Goal: Information Seeking & Learning: Check status

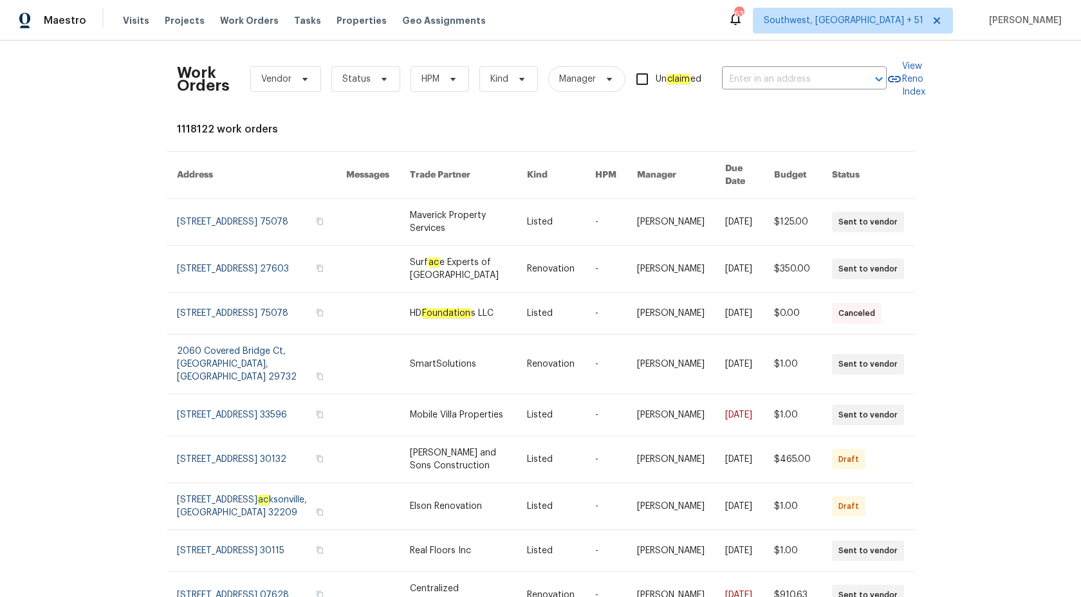
click at [68, 10] on div "Maestro" at bounding box center [43, 21] width 86 height 26
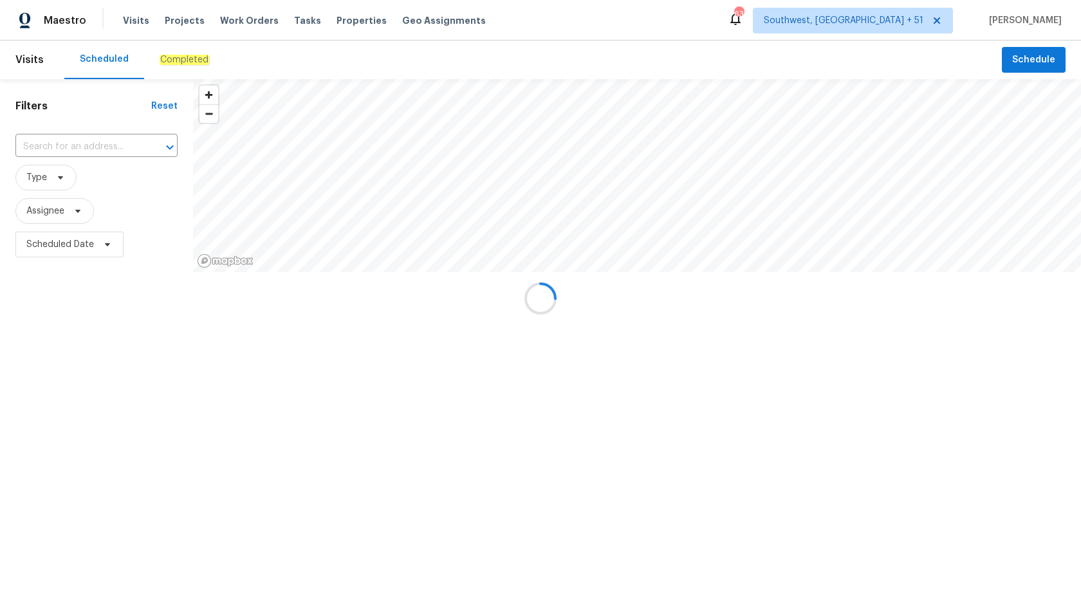
click at [66, 23] on div at bounding box center [540, 298] width 1081 height 597
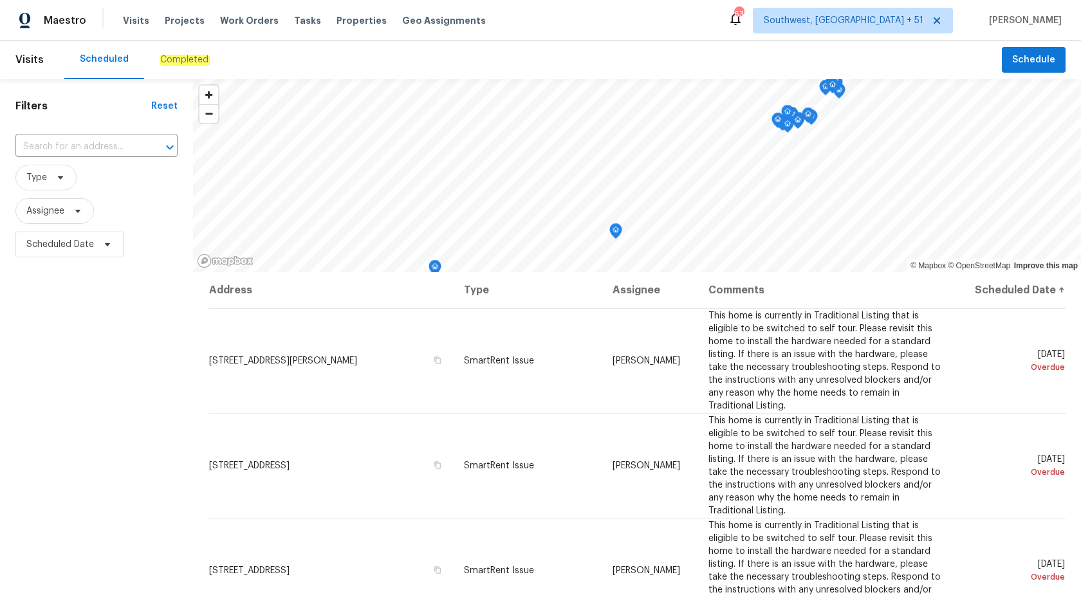
click at [187, 52] on div "Completed" at bounding box center [184, 60] width 80 height 39
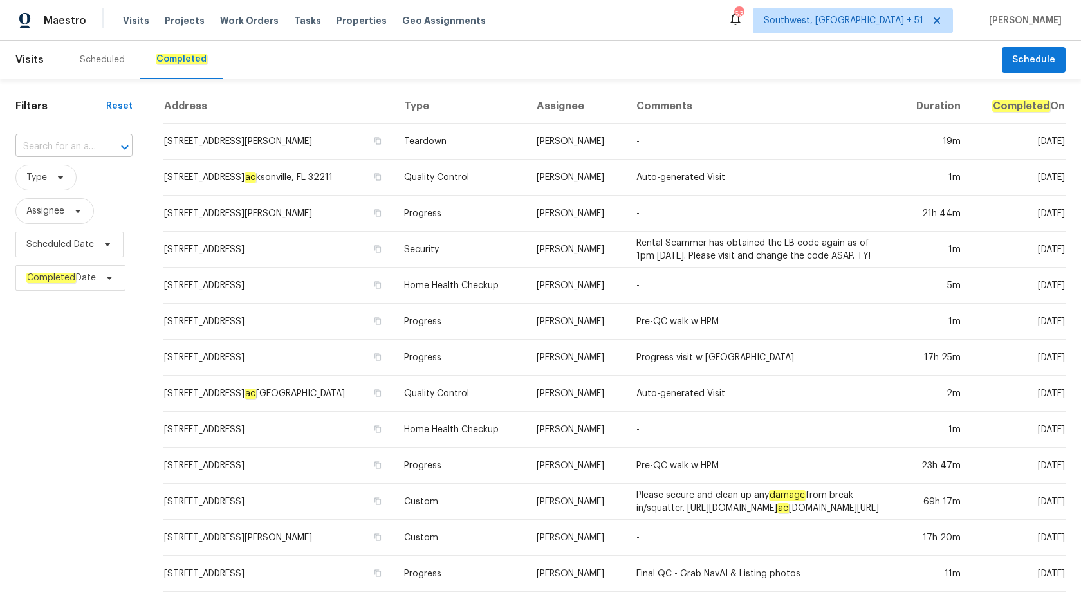
click at [47, 152] on input "text" at bounding box center [55, 147] width 81 height 20
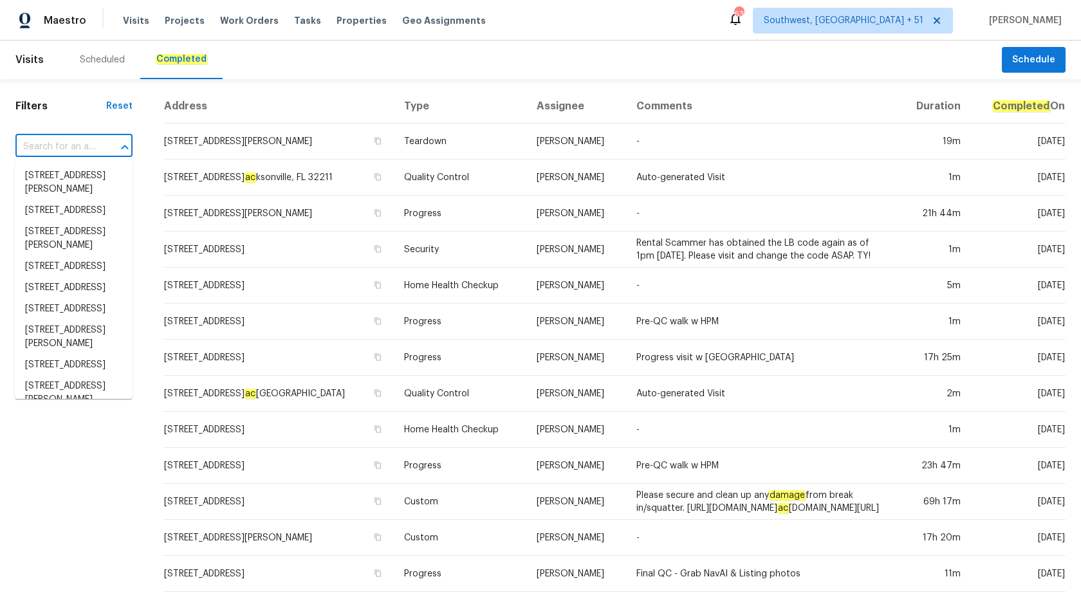
paste input "7019 10th St S Saint Petersburg, FL 33705"
type input "7019 10th St S Saint Petersburg, FL 33705"
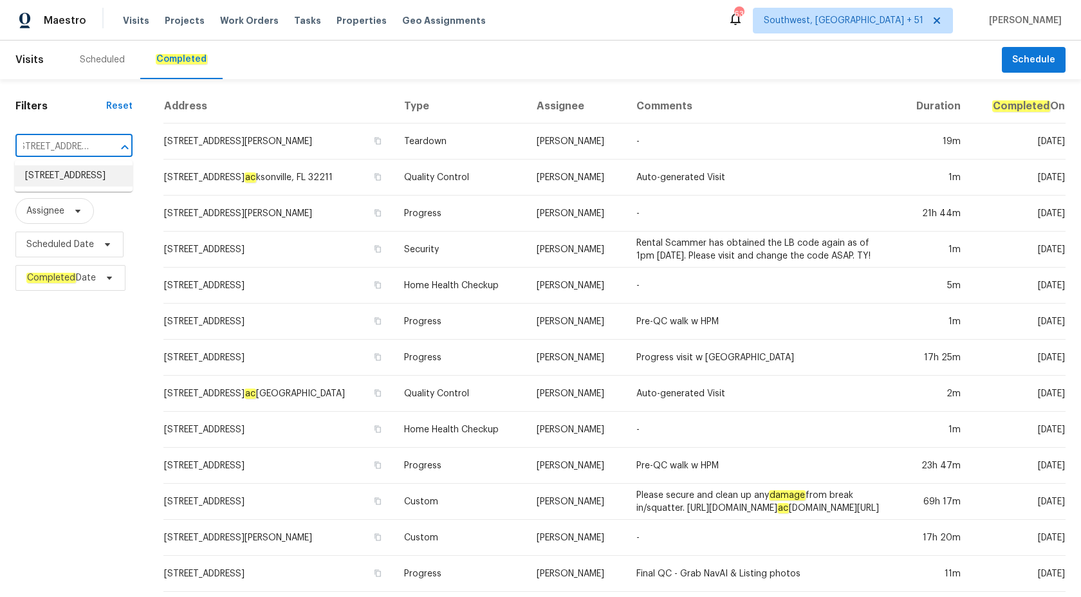
click at [57, 173] on li "7019 10th St S, Saint Petersburg, FL 33705" at bounding box center [74, 175] width 118 height 21
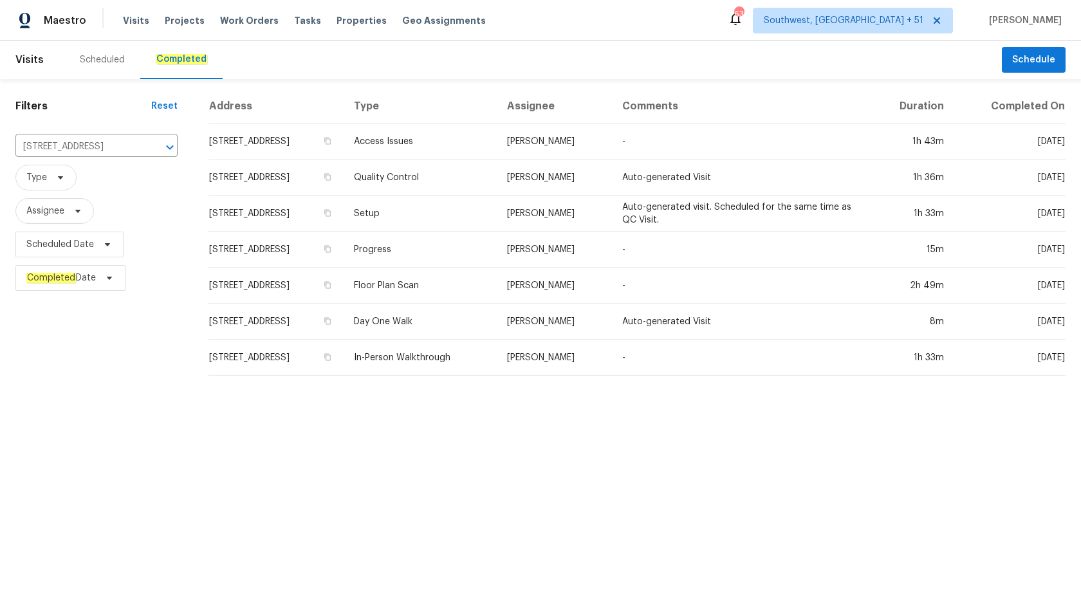
click at [485, 221] on td "Setup" at bounding box center [420, 214] width 153 height 36
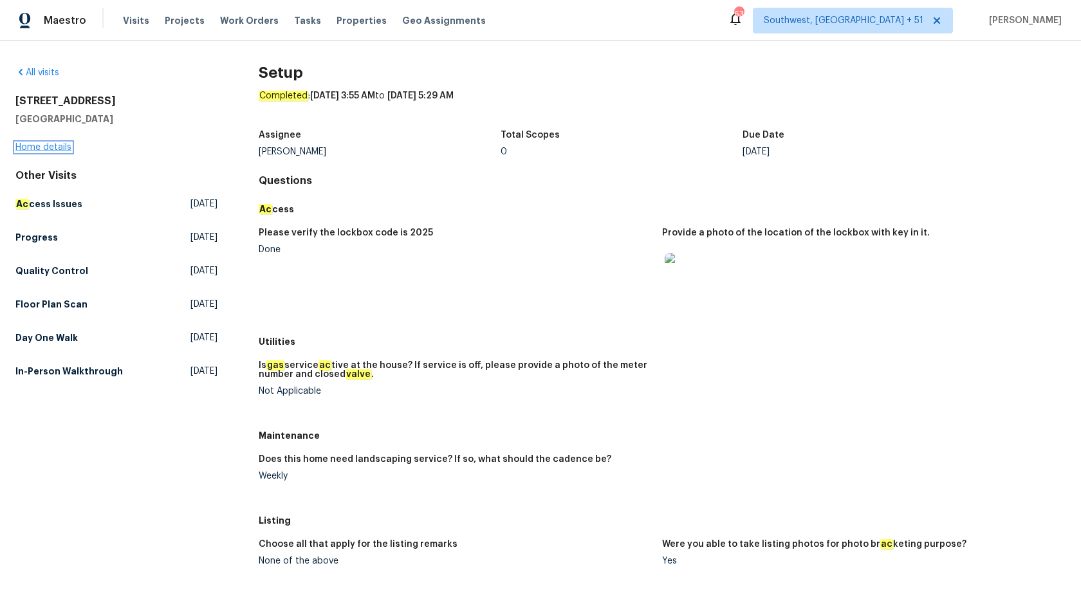
click at [55, 149] on link "Home details" at bounding box center [43, 147] width 56 height 9
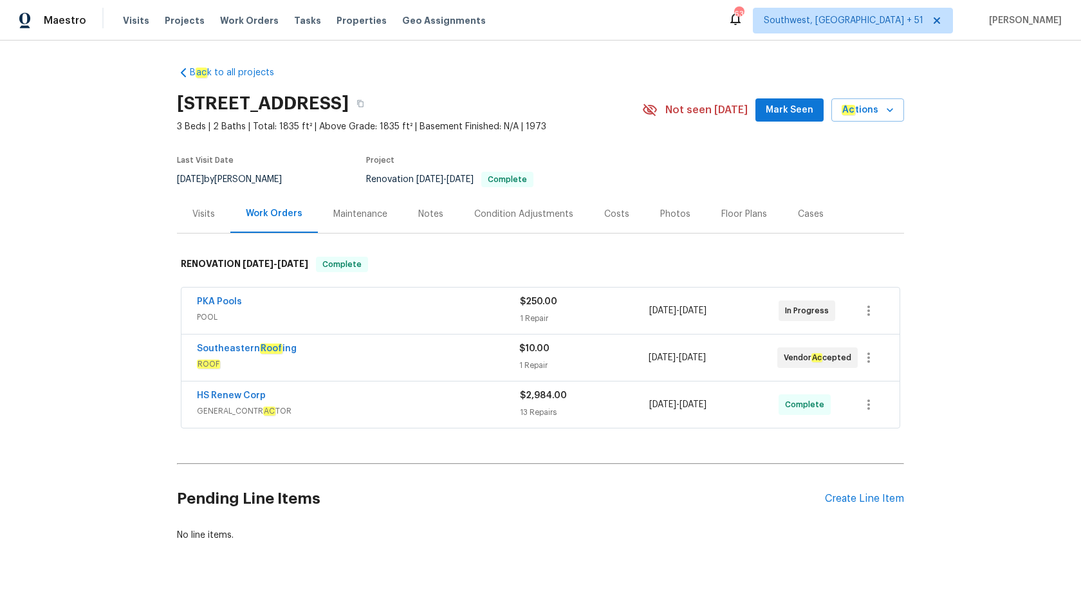
click at [216, 207] on div "Visits" at bounding box center [203, 214] width 53 height 38
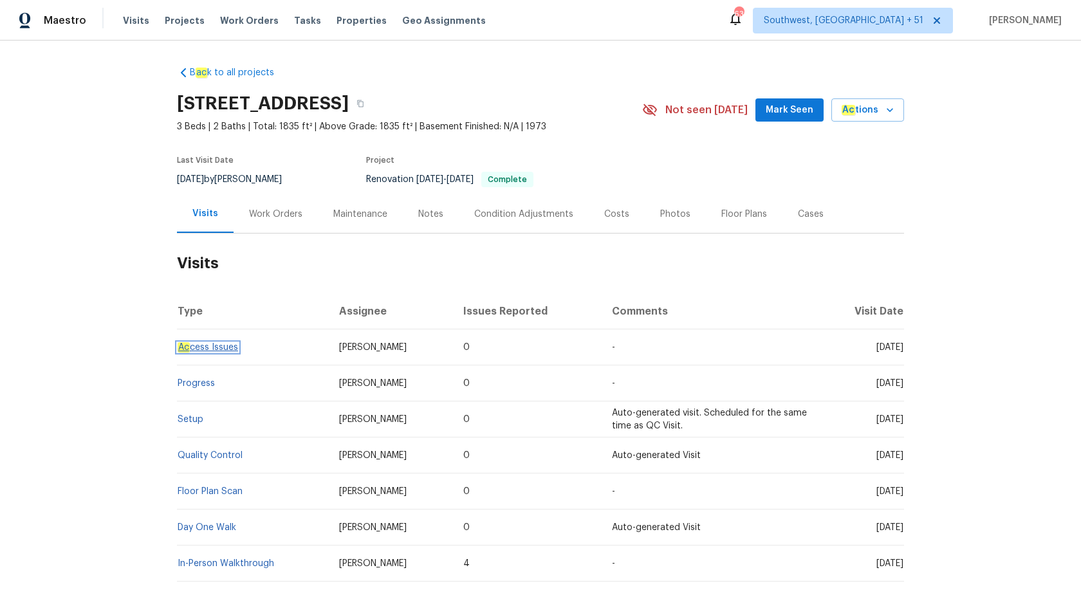
click at [200, 350] on link "Ac cess Issues" at bounding box center [208, 347] width 60 height 9
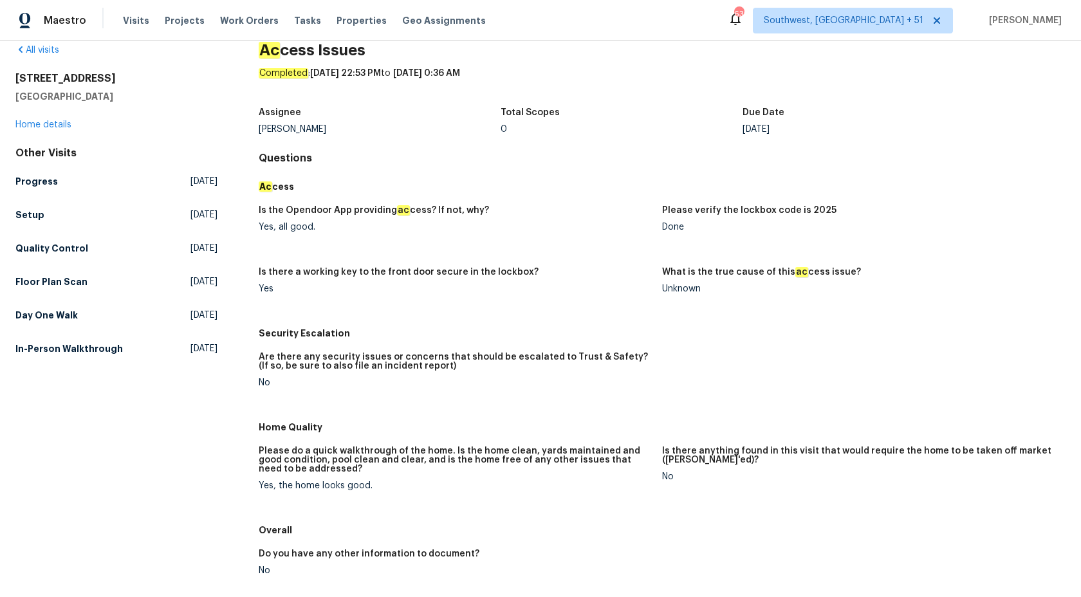
scroll to position [12, 0]
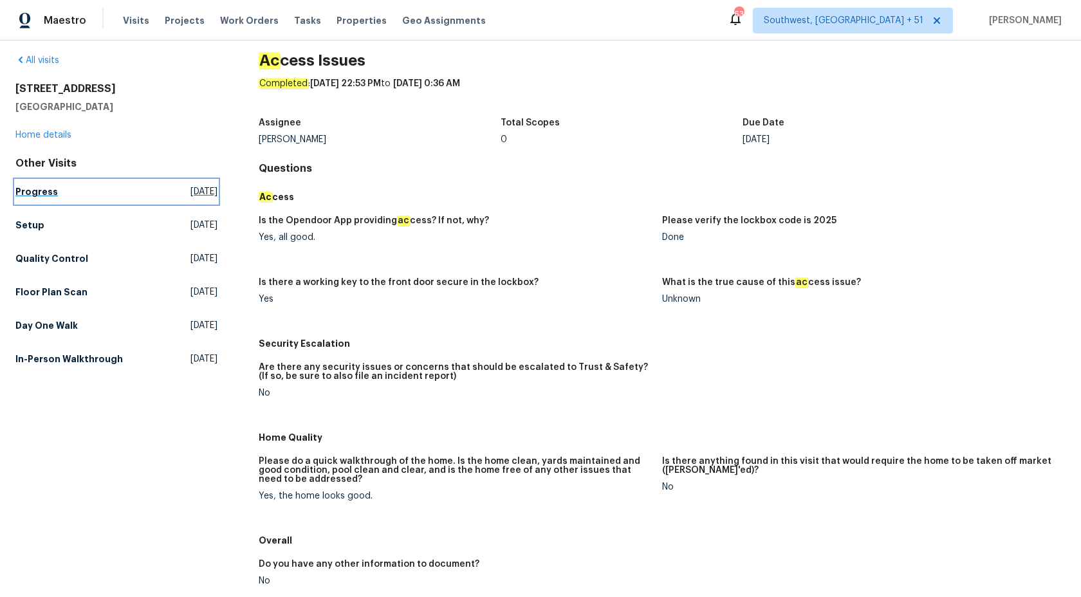
click at [24, 195] on h5 "Progress" at bounding box center [36, 191] width 42 height 13
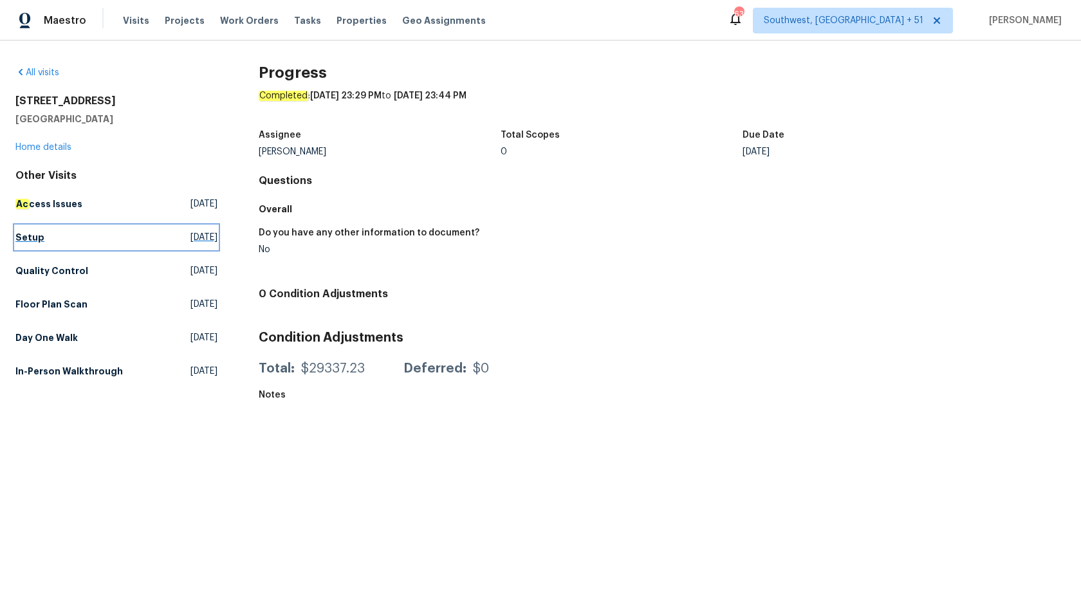
click at [30, 243] on h5 "Setup" at bounding box center [29, 237] width 29 height 13
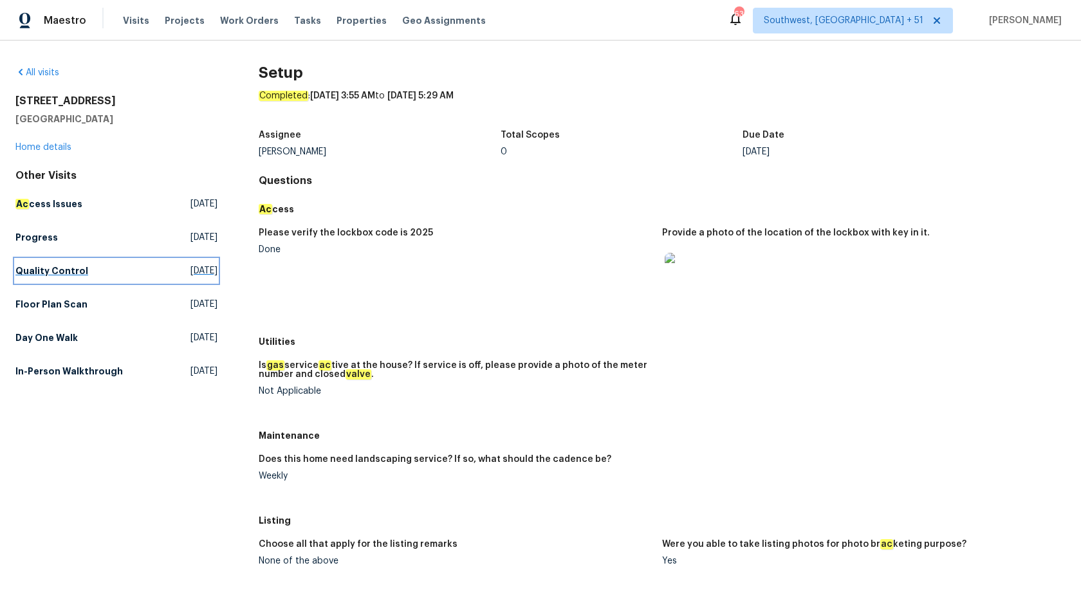
click at [54, 273] on h5 "Quality Control" at bounding box center [51, 270] width 73 height 13
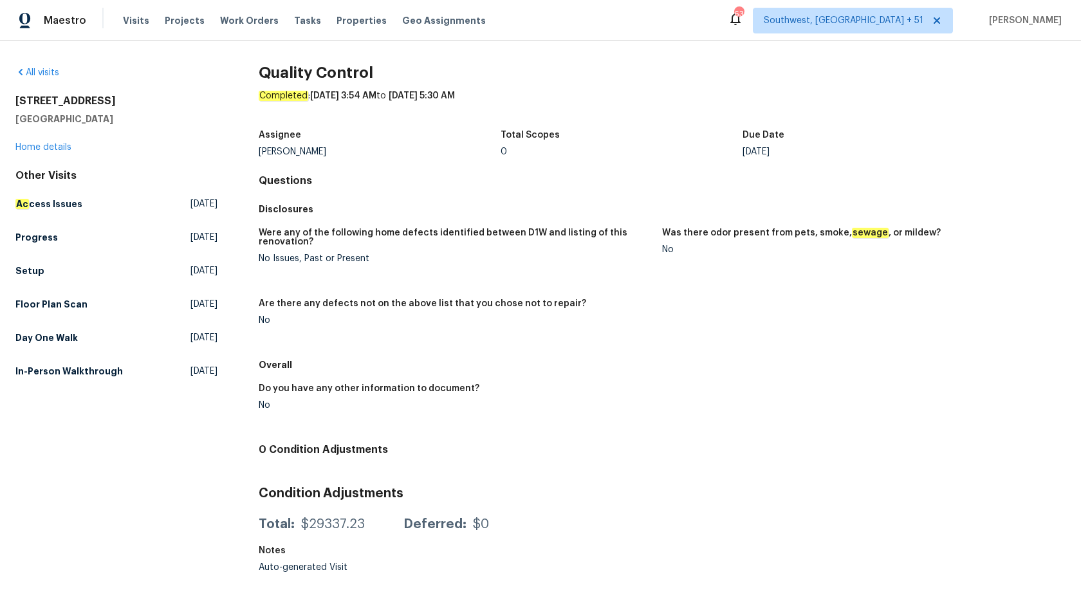
click at [67, 292] on div "Other Visits Ac cess Issues Fri, Sep 19 2025 Progress Wed, Sep 17 2025 Setup Th…" at bounding box center [116, 276] width 202 height 214
click at [27, 261] on link "Setup Thu, Sep 18 2025" at bounding box center [116, 270] width 202 height 23
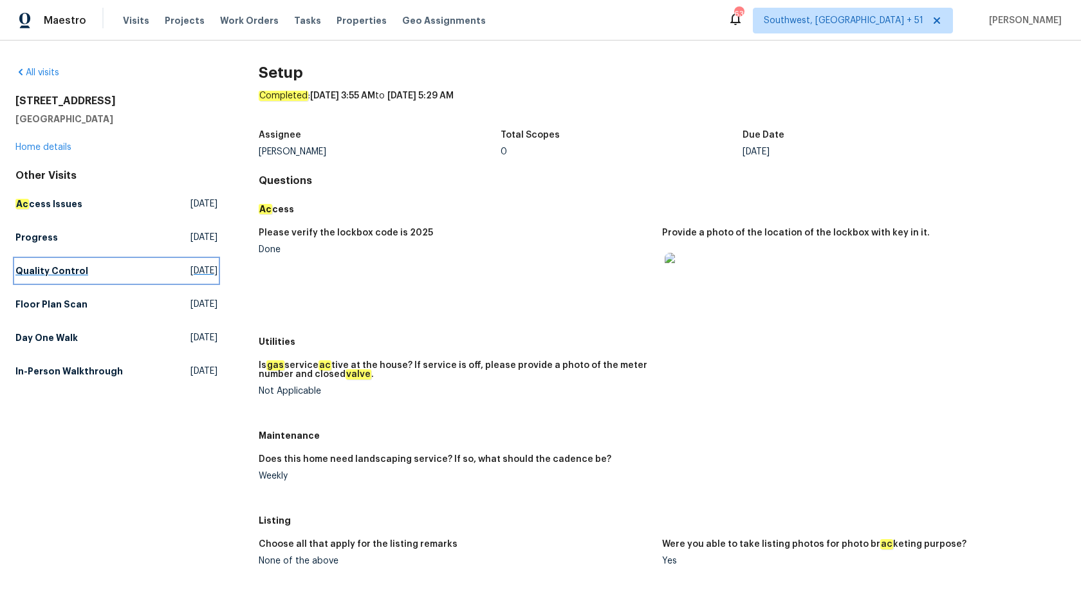
click at [62, 270] on h5 "Quality Control" at bounding box center [51, 270] width 73 height 13
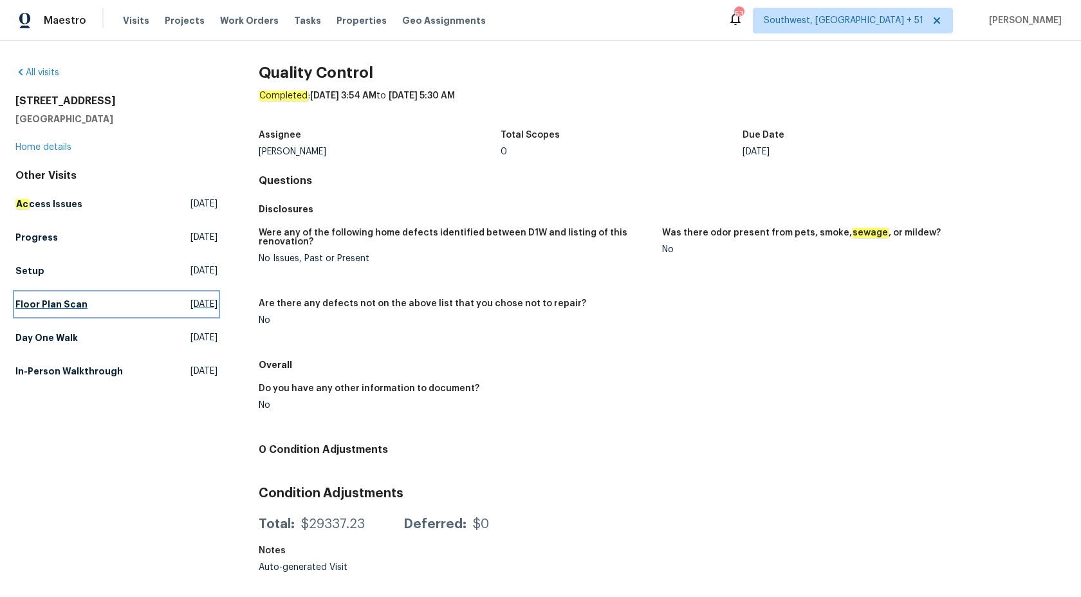
click at [60, 295] on link "Floor Plan Scan Tue, Sep 16 2025" at bounding box center [116, 304] width 202 height 23
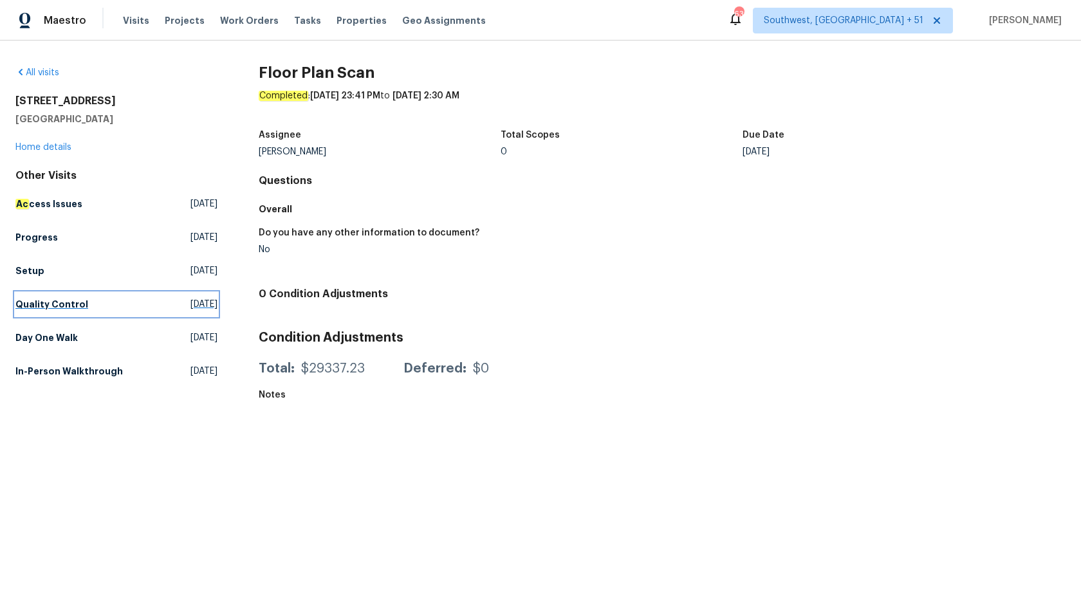
click at [37, 306] on h5 "Quality Control" at bounding box center [51, 304] width 73 height 13
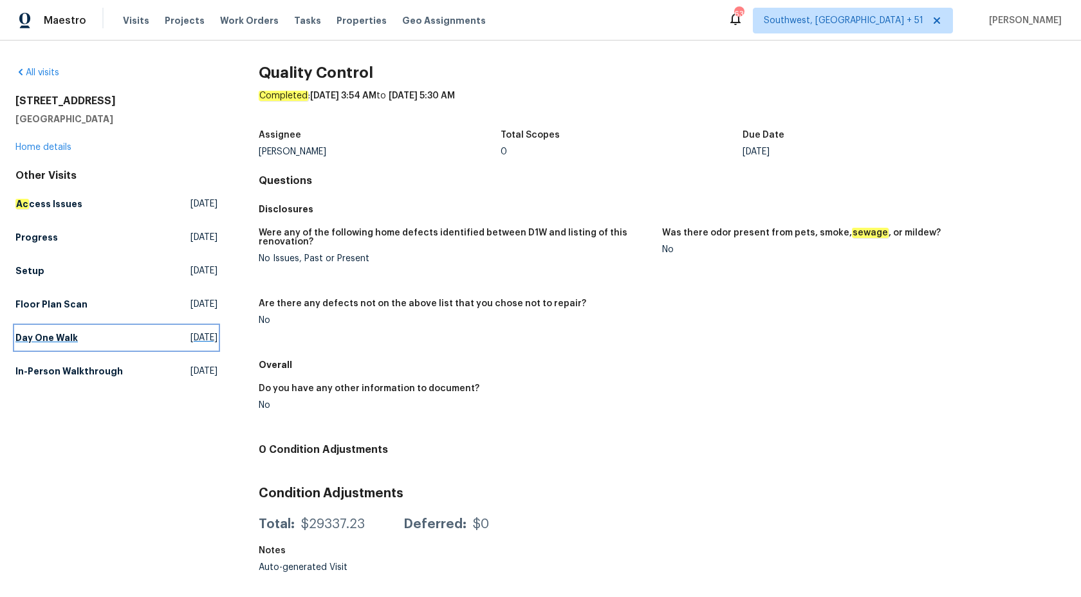
click at [39, 326] on link "Day One Walk Mon, Sep 15 2025" at bounding box center [116, 337] width 202 height 23
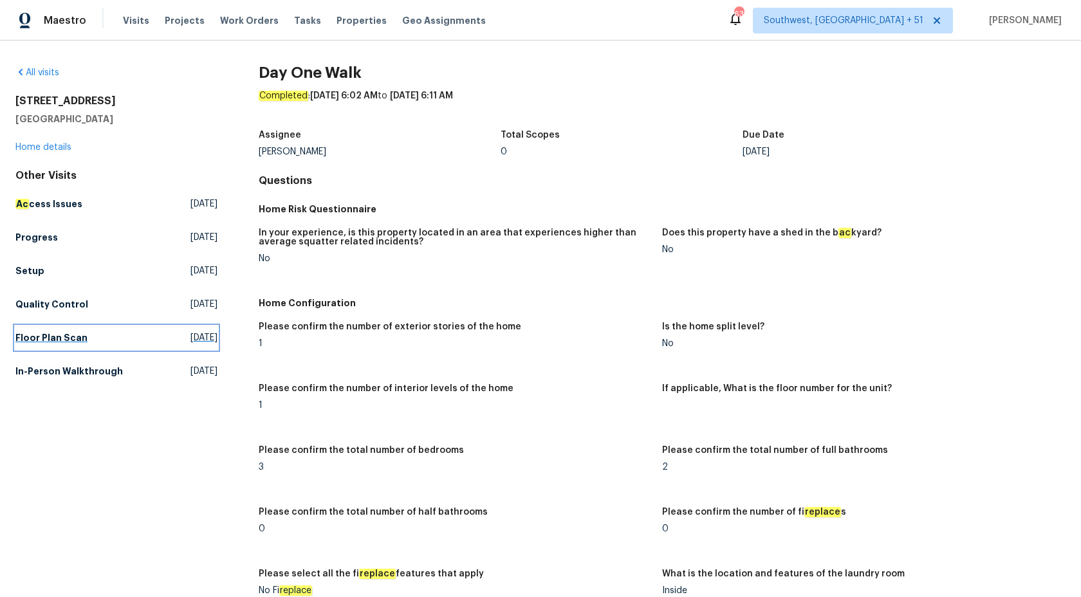
click at [19, 342] on h5 "Floor Plan Scan" at bounding box center [51, 337] width 72 height 13
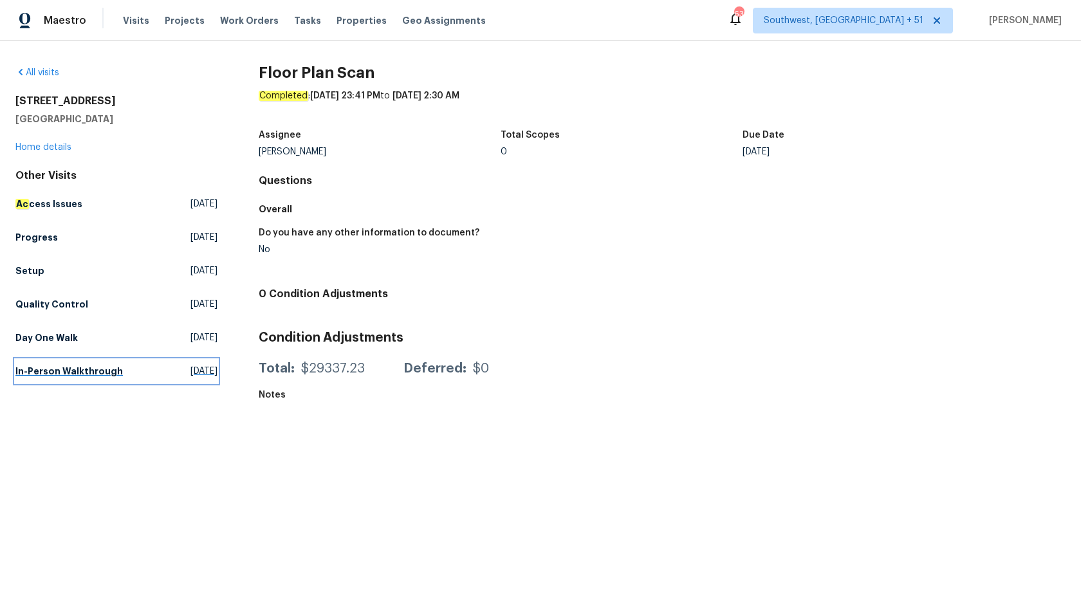
click at [48, 368] on h5 "In-Person Walkthrough" at bounding box center [68, 371] width 107 height 13
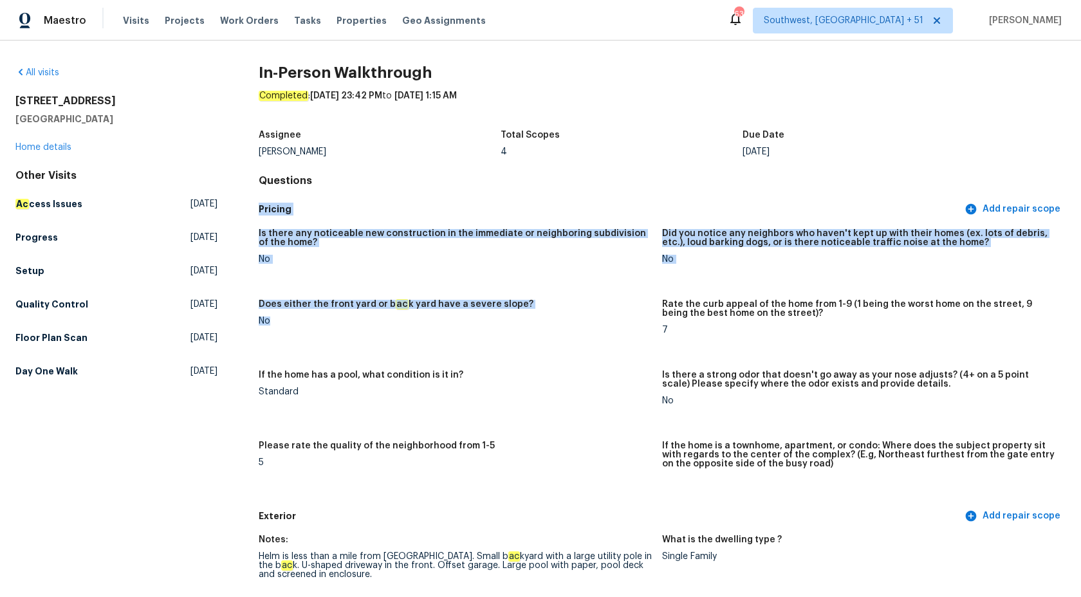
drag, startPoint x: 501, startPoint y: 211, endPoint x: 726, endPoint y: 463, distance: 338.1
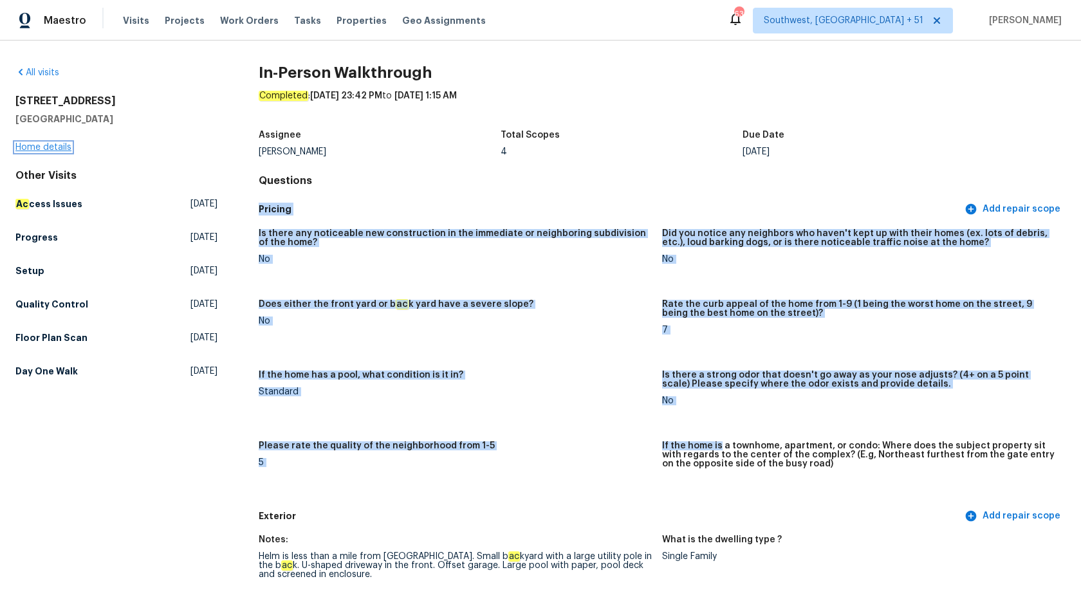
click at [37, 146] on link "Home details" at bounding box center [43, 147] width 56 height 9
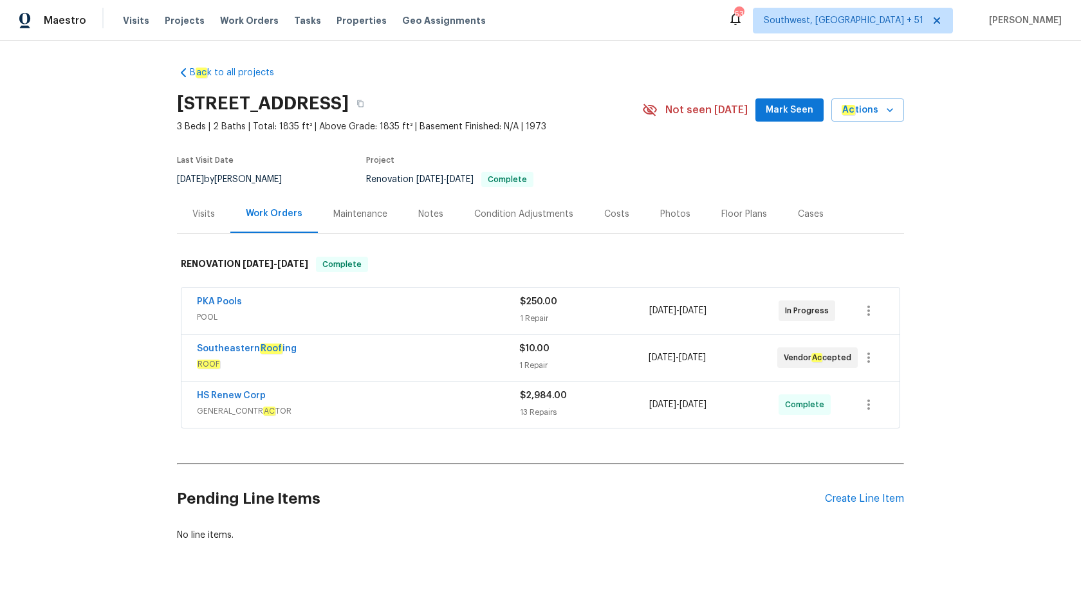
scroll to position [32, 0]
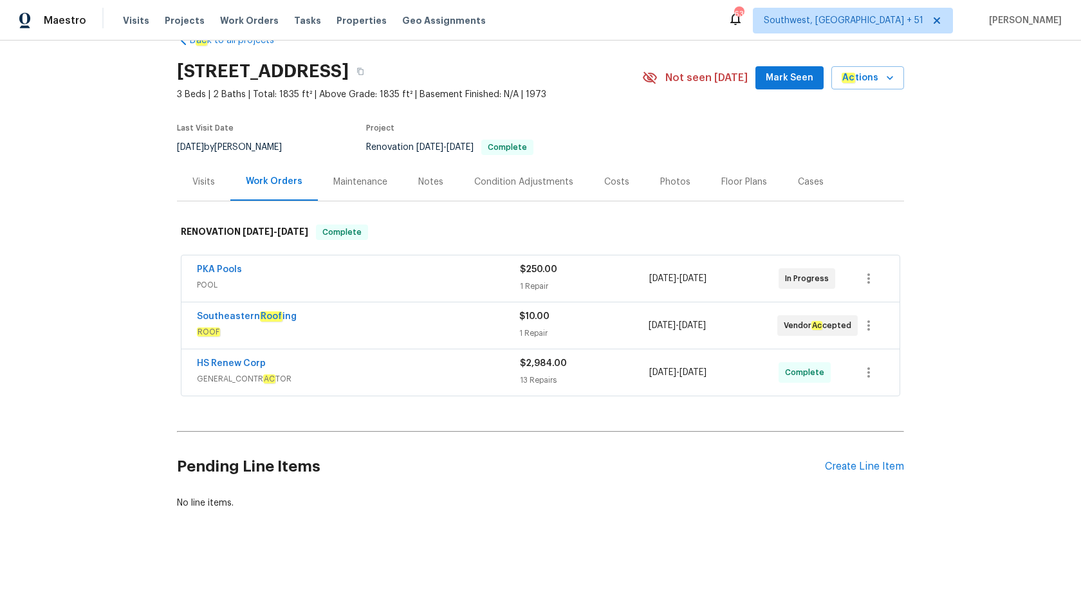
click at [508, 375] on span "GENERAL_CONTR AC TOR" at bounding box center [358, 379] width 323 height 13
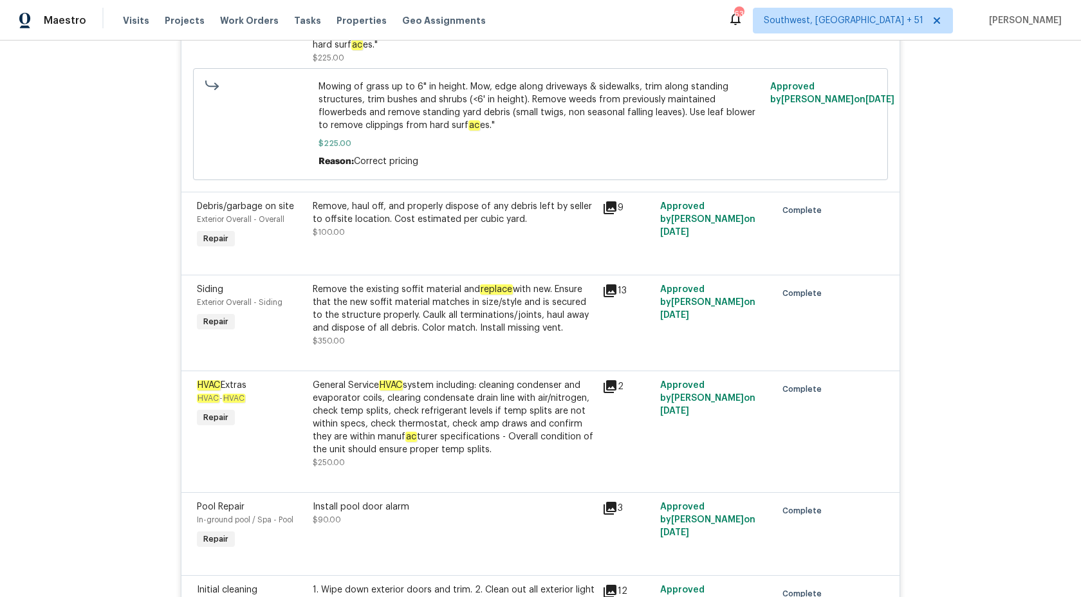
scroll to position [685, 0]
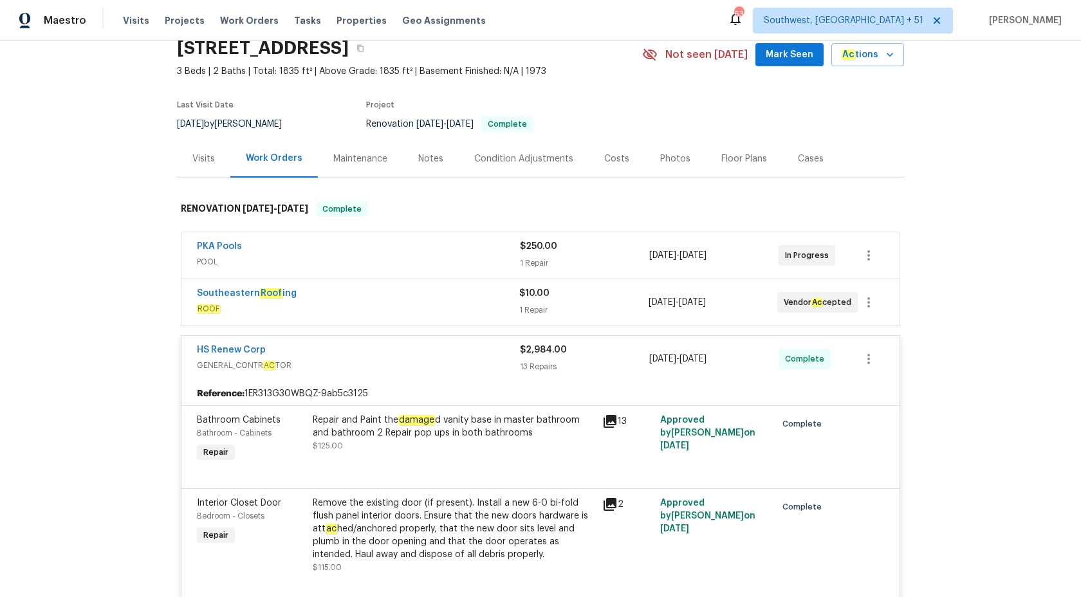
click at [529, 362] on div "13 Repairs" at bounding box center [584, 366] width 129 height 13
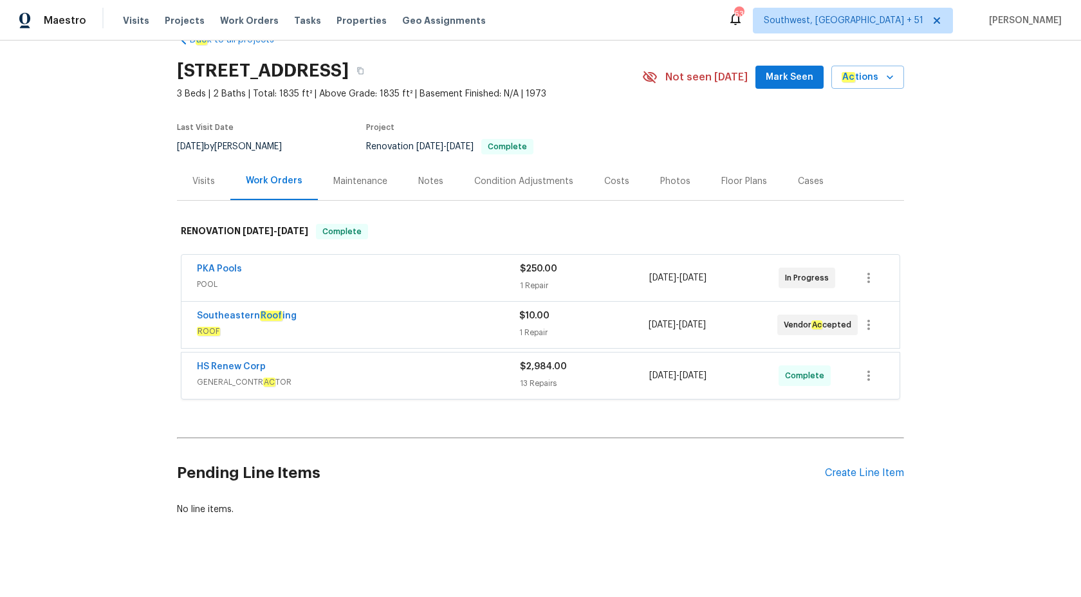
scroll to position [32, 0]
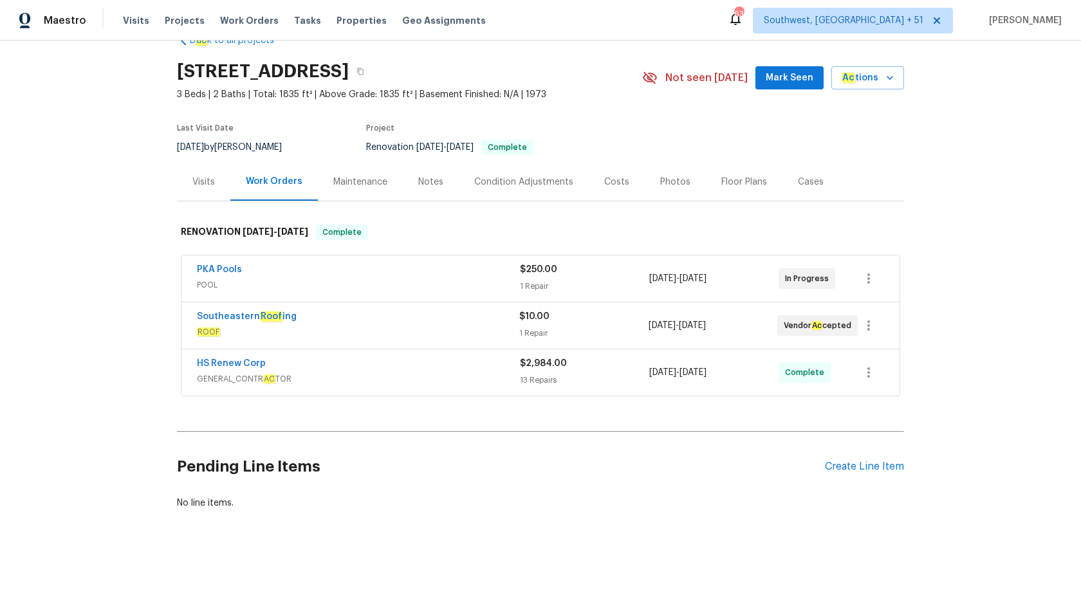
click at [194, 196] on div "Visits" at bounding box center [203, 182] width 53 height 38
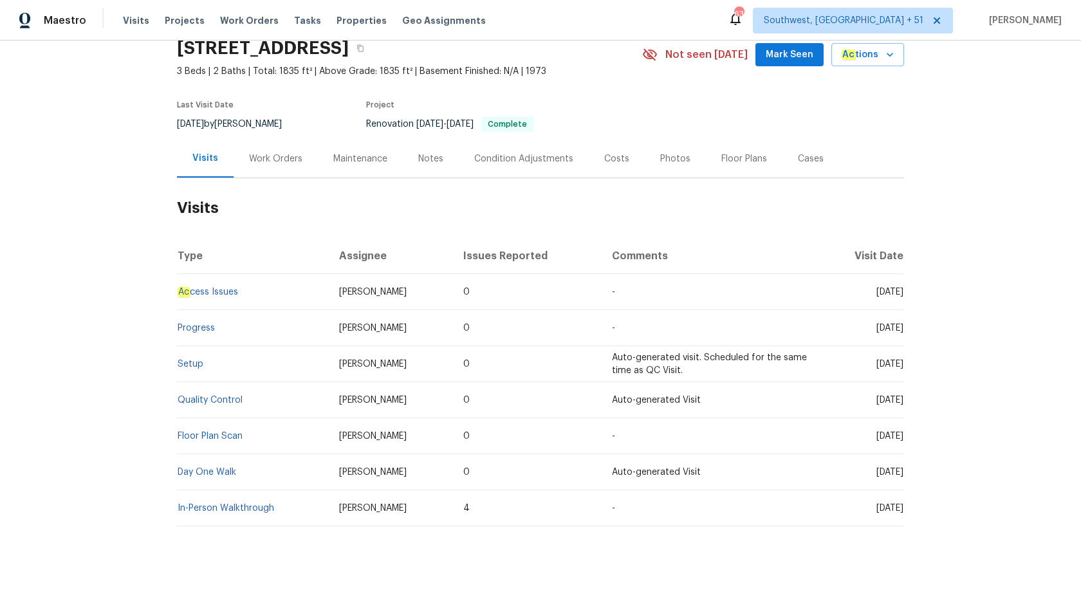
scroll to position [72, 0]
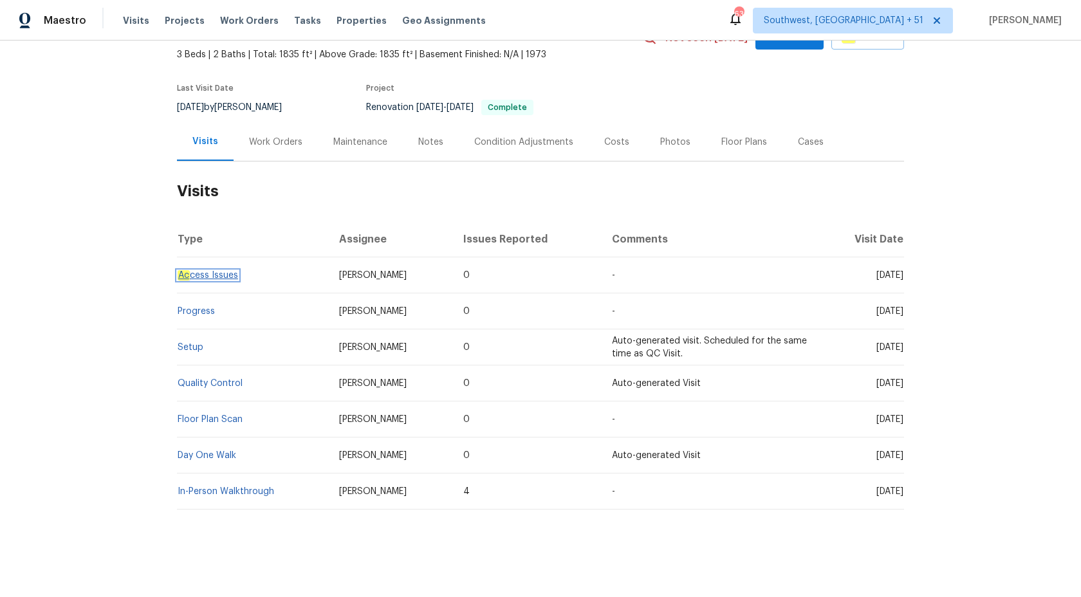
click at [214, 276] on link "Ac cess Issues" at bounding box center [208, 275] width 60 height 9
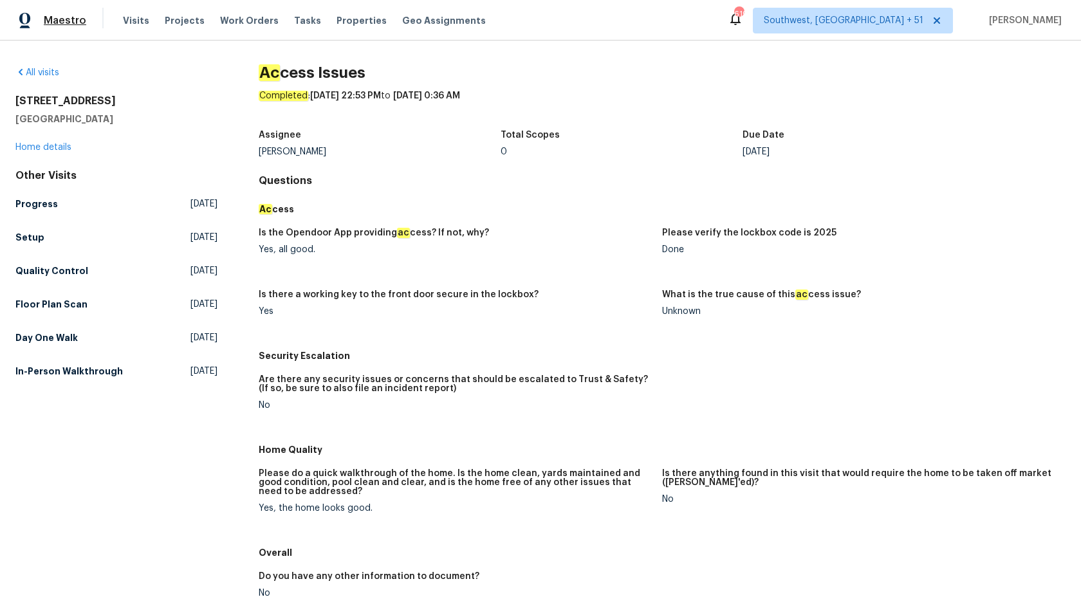
click at [70, 17] on span "Maestro" at bounding box center [65, 20] width 42 height 13
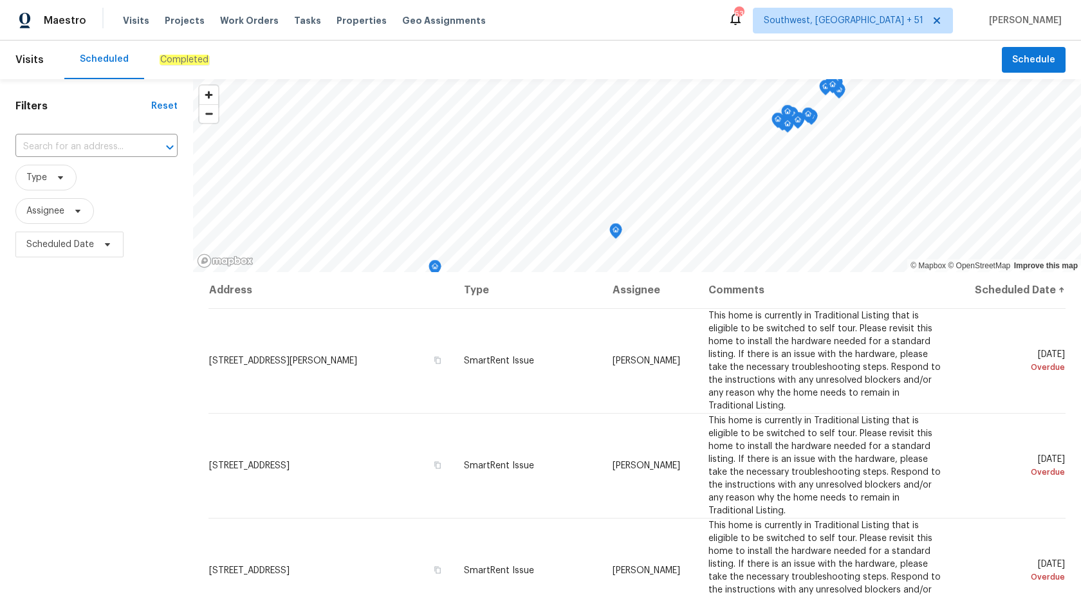
click at [187, 59] on em "Completed" at bounding box center [185, 60] width 50 height 10
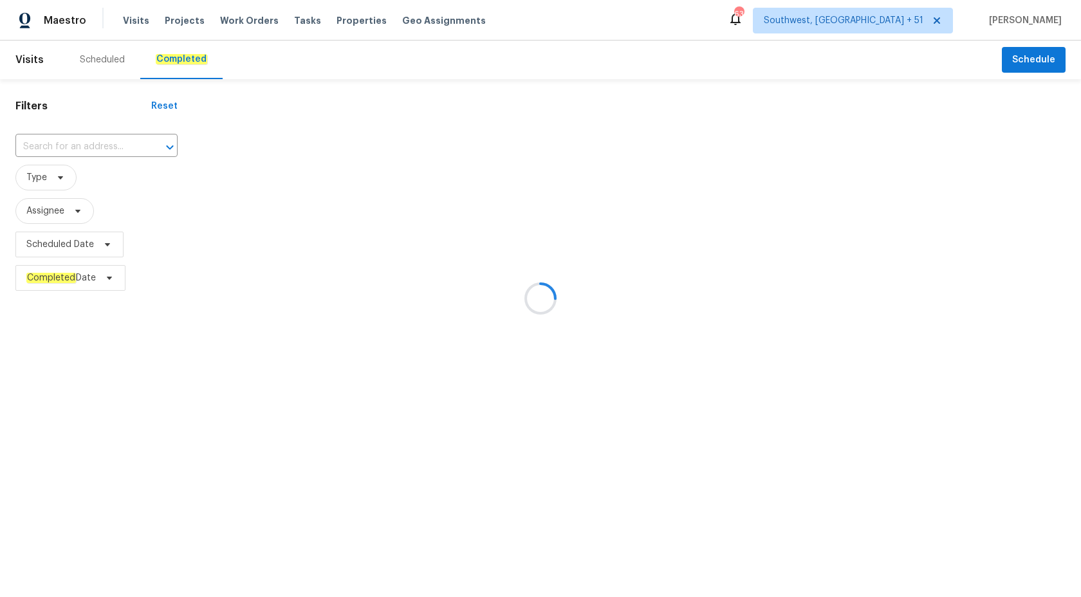
click at [15, 399] on div at bounding box center [540, 298] width 1081 height 597
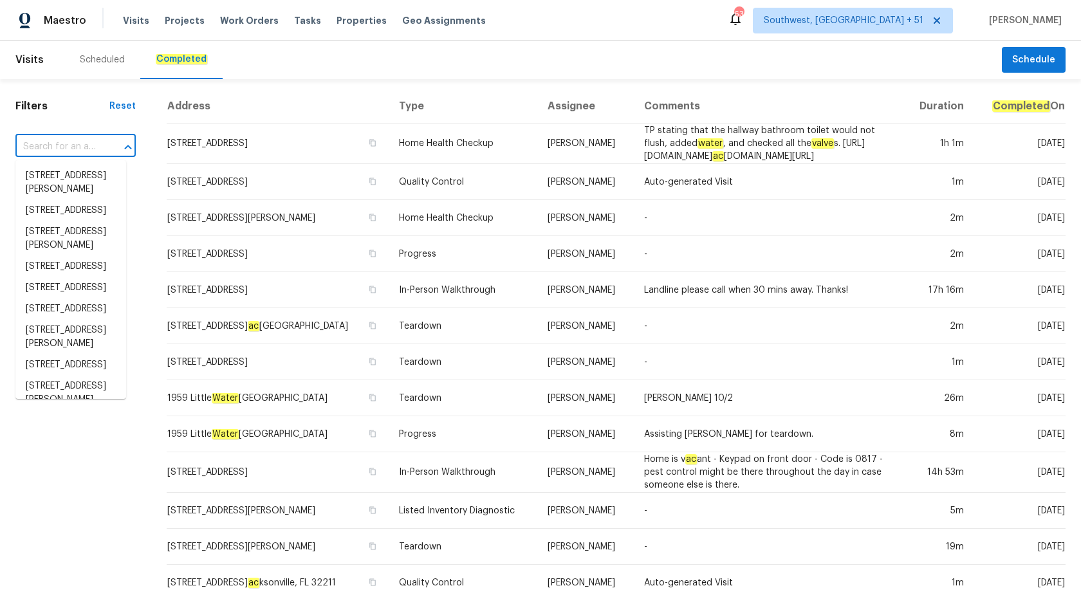
click at [89, 148] on input "text" at bounding box center [57, 147] width 84 height 20
paste input "1523 Callender Ln, Charlotte, NC 28269"
type input "1523 Callender Ln, Charlotte, NC 28269"
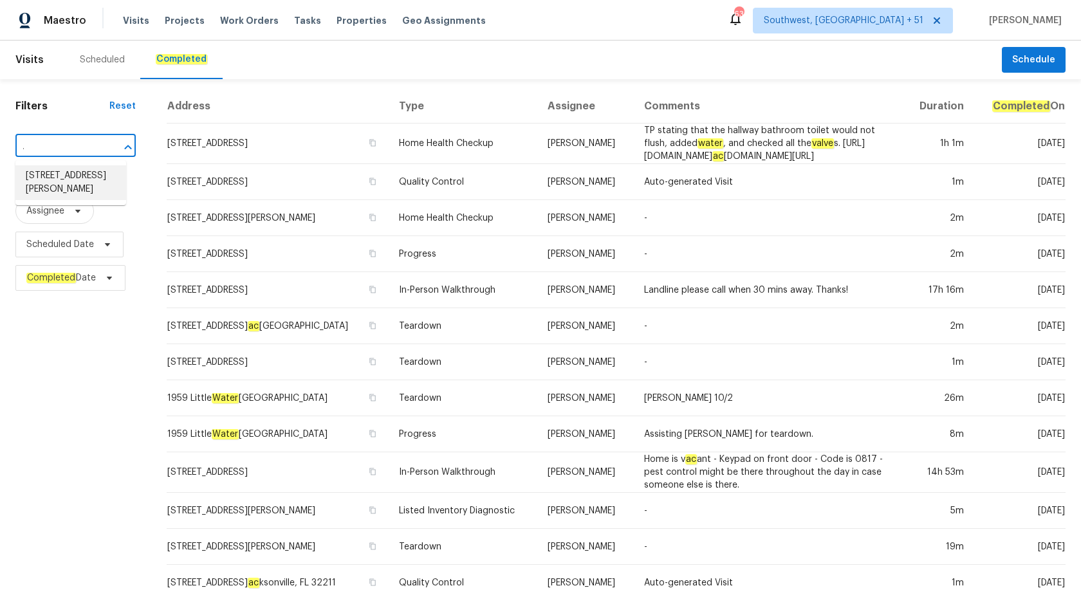
click at [93, 180] on li "1523 Callender Ln, Charlotte, NC 28269" at bounding box center [70, 182] width 111 height 35
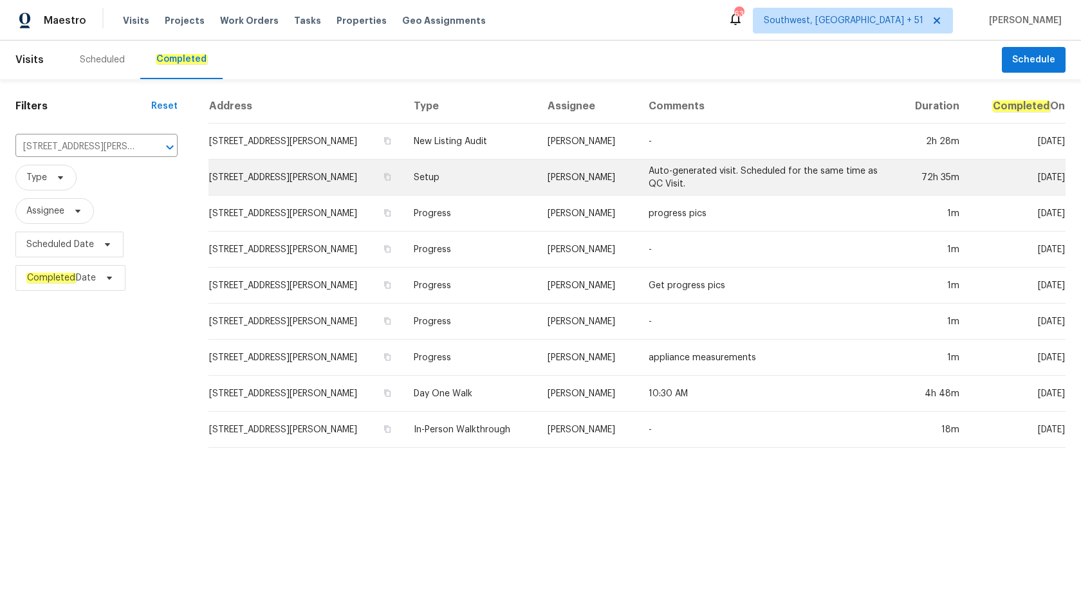
click at [613, 191] on td "[PERSON_NAME]" at bounding box center [587, 178] width 101 height 36
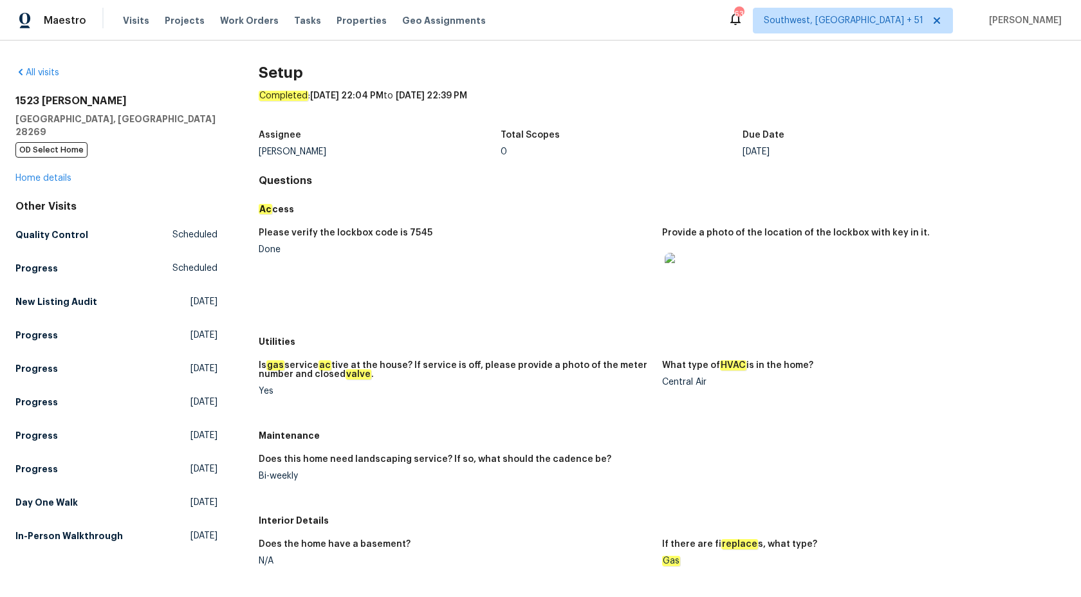
click at [35, 172] on div "1523 Callender Ln Charlotte, NC 28269 OD Select Home Home details" at bounding box center [116, 140] width 202 height 90
click at [33, 174] on link "Home details" at bounding box center [43, 178] width 56 height 9
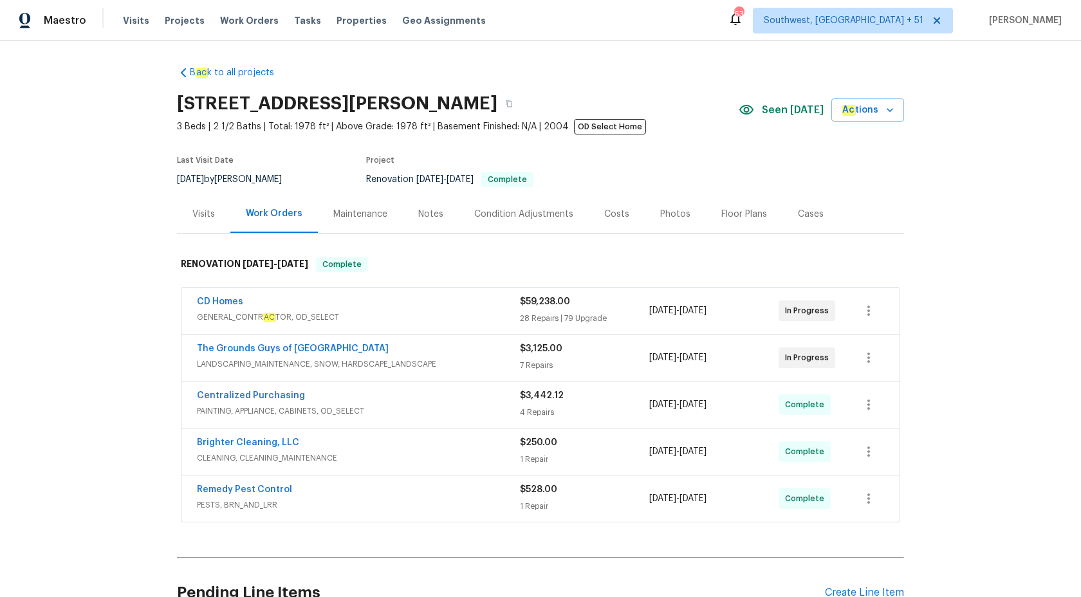
scroll to position [126, 0]
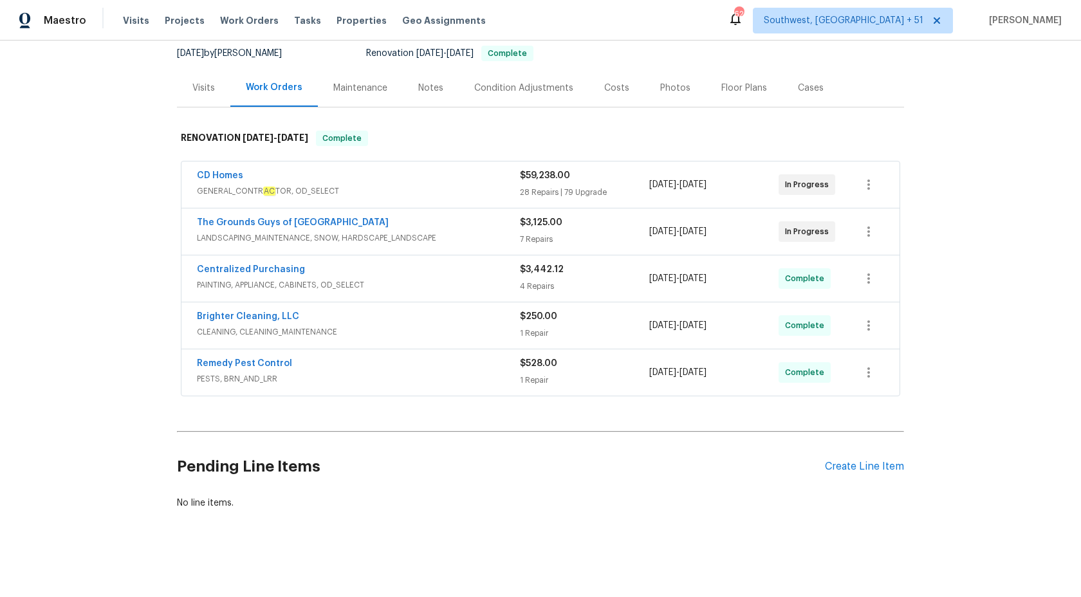
click at [187, 90] on div "Visits" at bounding box center [203, 88] width 53 height 38
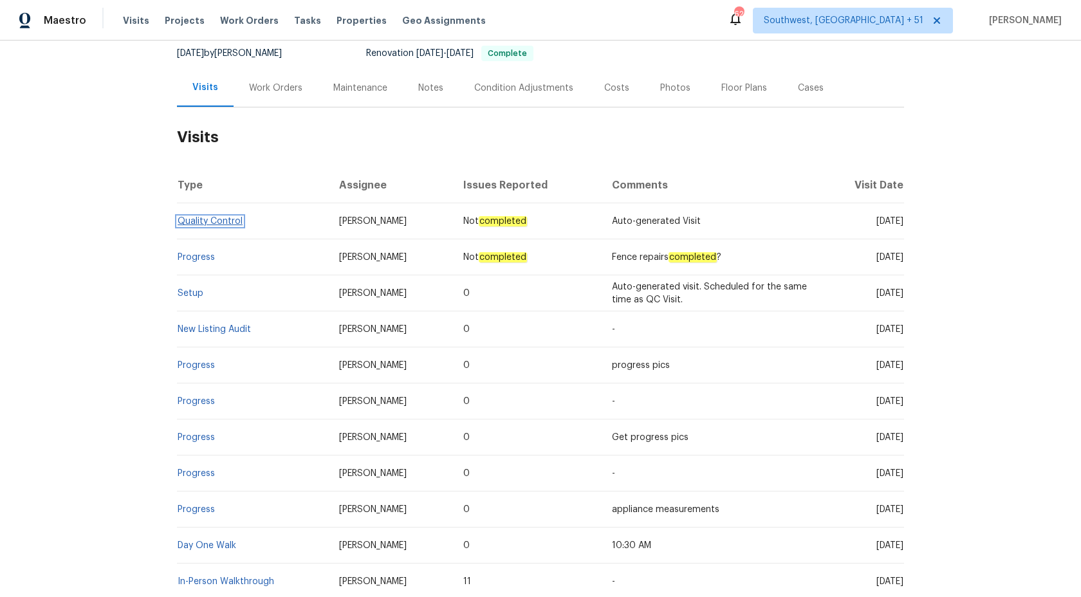
click at [201, 219] on link "Quality Control" at bounding box center [210, 221] width 65 height 9
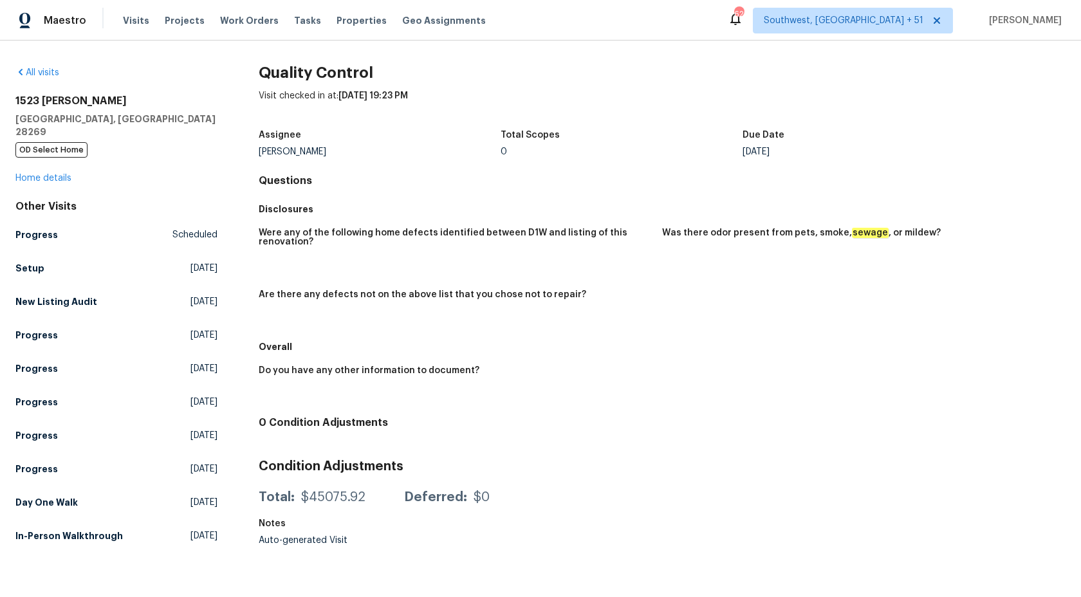
click at [566, 192] on div "Quality Control Visit checked in at: 9/15/2025, 19:23 PM Assignee Dan Baquero T…" at bounding box center [662, 312] width 807 height 492
click at [48, 228] on h5 "Progress" at bounding box center [36, 234] width 42 height 13
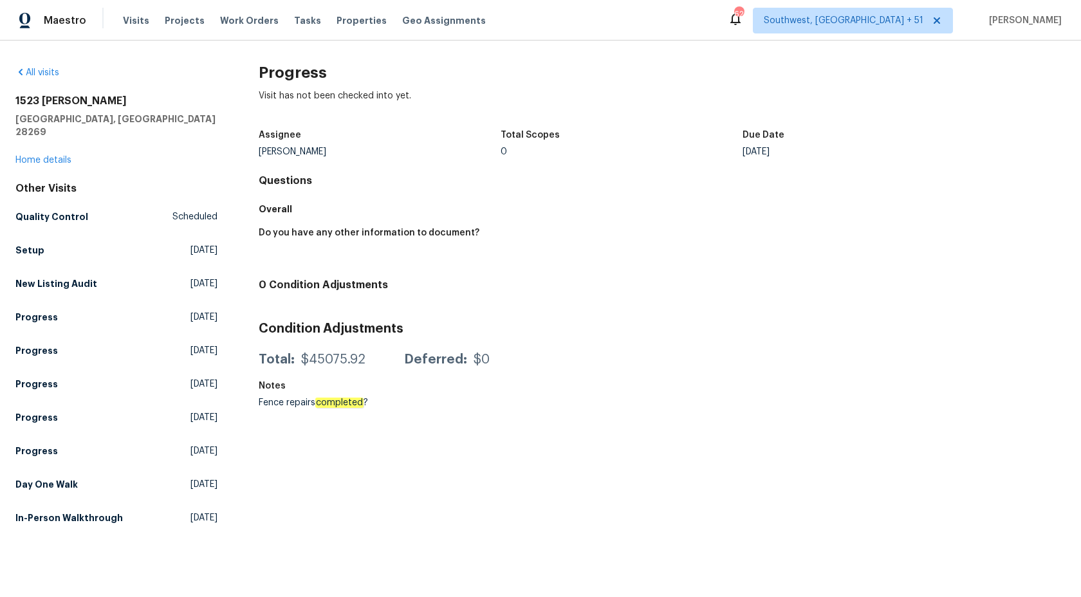
click at [555, 221] on div "Do you have any other information to document?" at bounding box center [662, 247] width 807 height 53
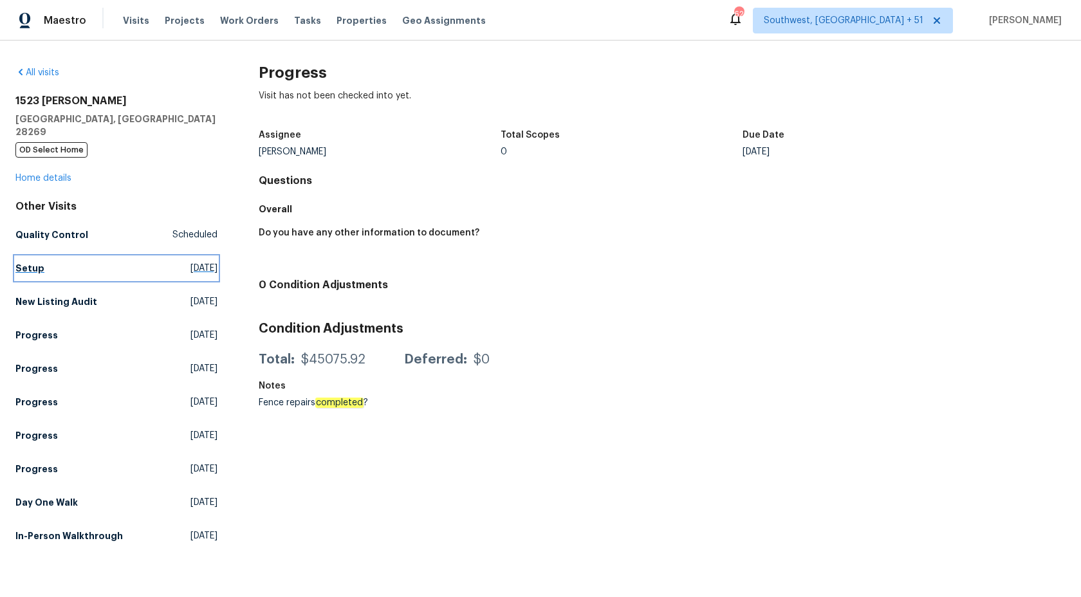
click at [24, 262] on h5 "Setup" at bounding box center [29, 268] width 29 height 13
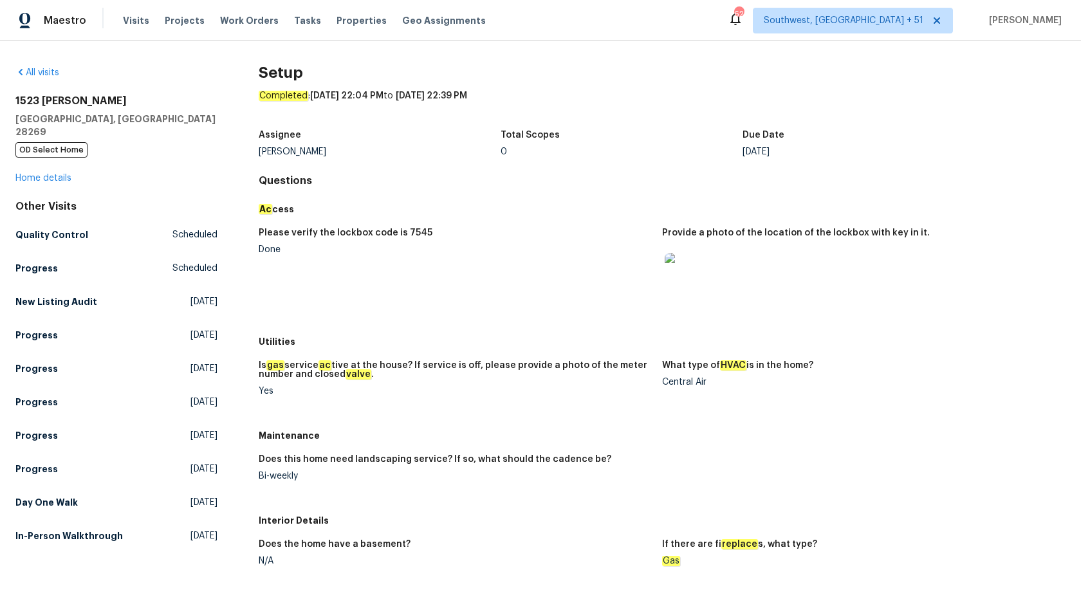
click at [469, 202] on div "Ac cess" at bounding box center [662, 209] width 807 height 23
click at [62, 228] on h5 "Quality Control" at bounding box center [51, 234] width 73 height 13
click at [62, 257] on link "Progress Scheduled" at bounding box center [116, 268] width 202 height 23
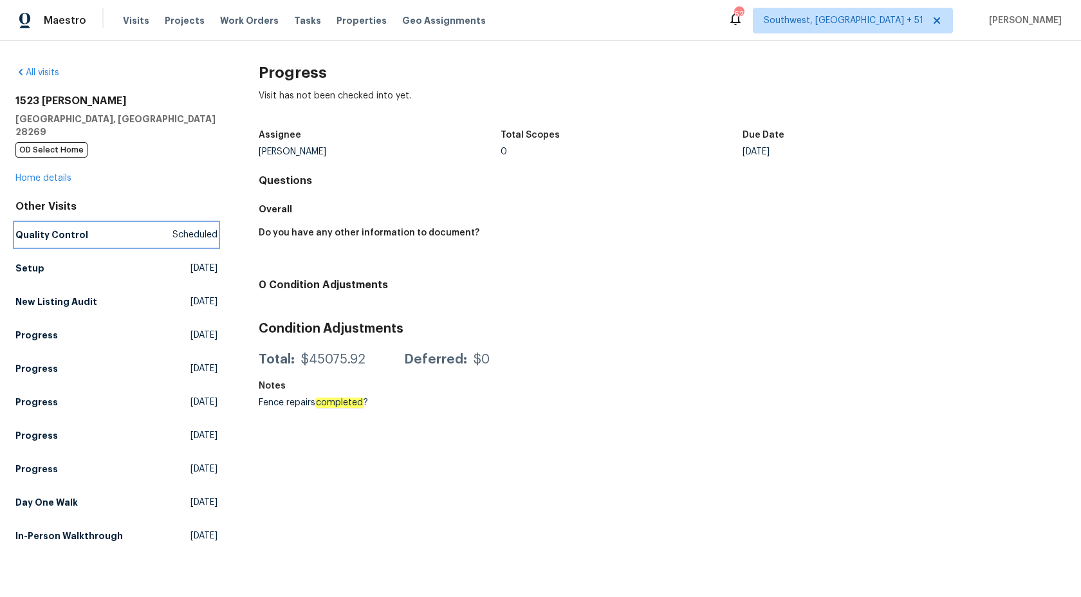
click at [62, 228] on h5 "Quality Control" at bounding box center [51, 234] width 73 height 13
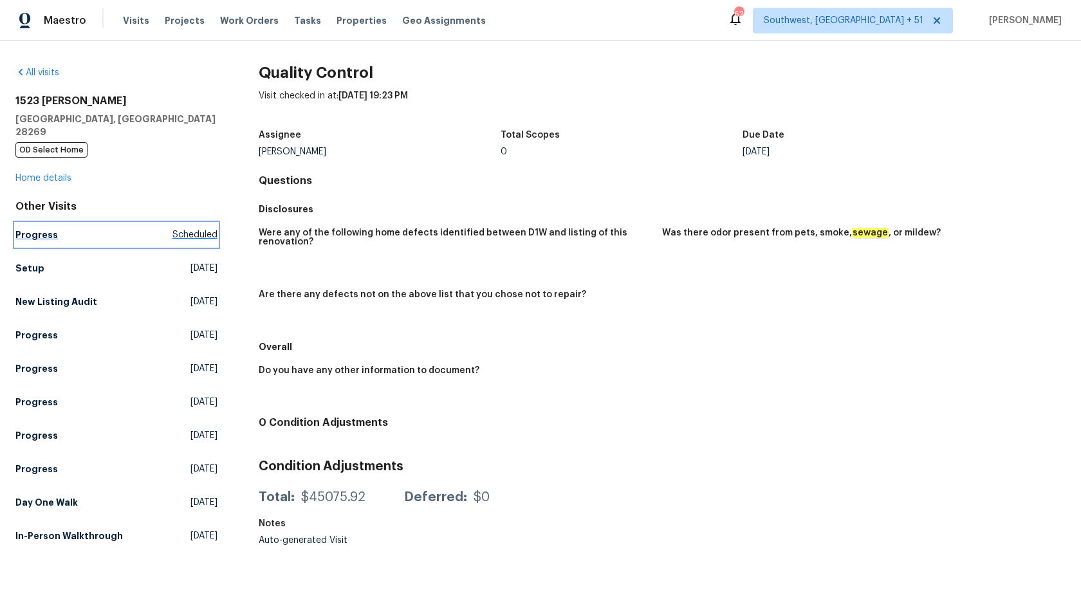
click at [26, 228] on h5 "Progress" at bounding box center [36, 234] width 42 height 13
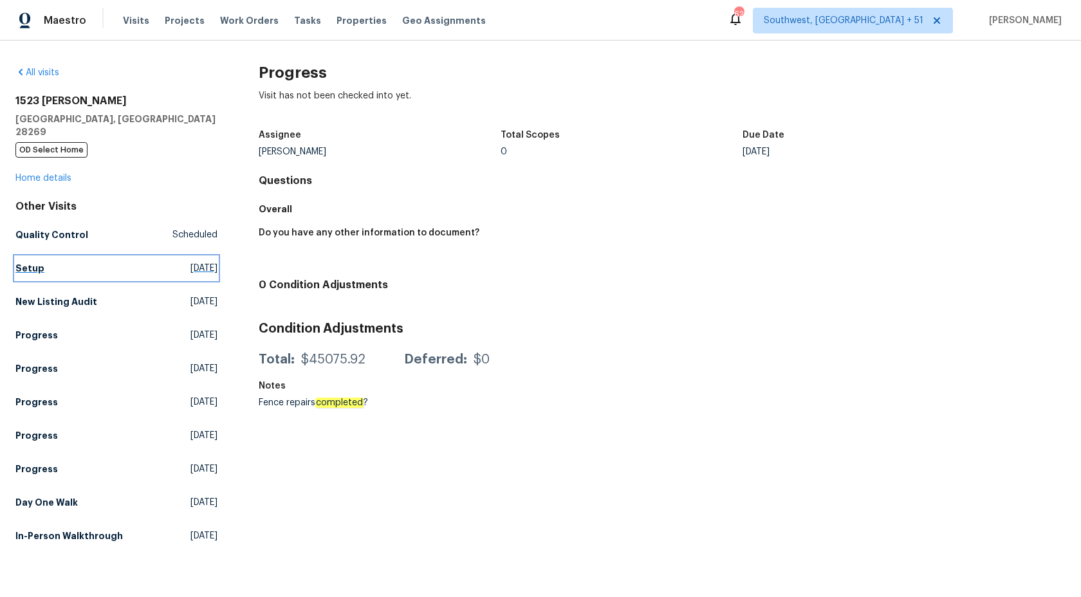
click at [32, 262] on h5 "Setup" at bounding box center [29, 268] width 29 height 13
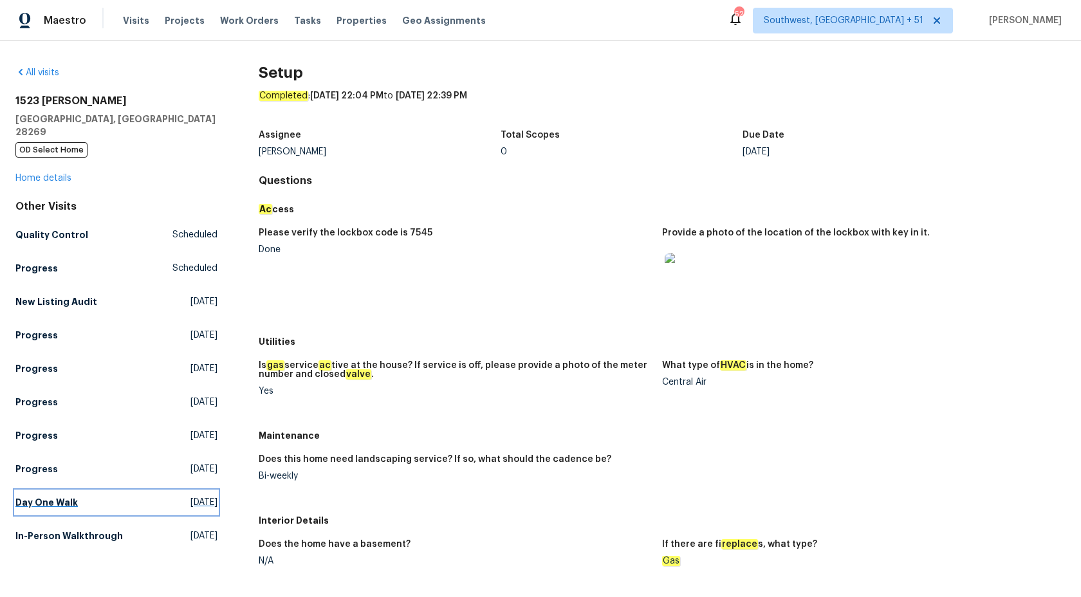
click at [50, 496] on h5 "Day One Walk" at bounding box center [46, 502] width 62 height 13
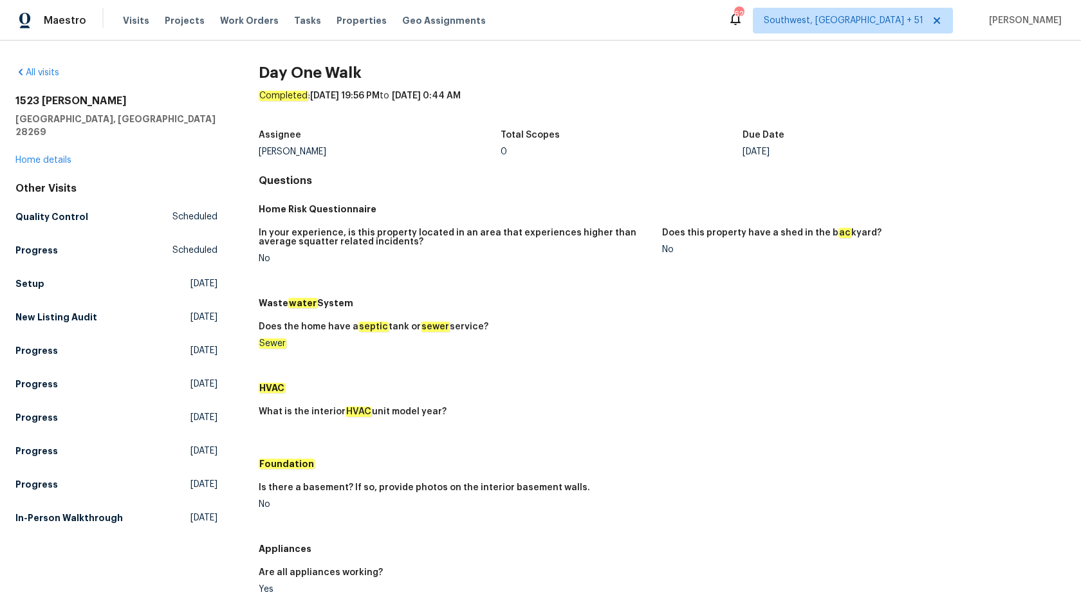
click at [530, 297] on html "Maestro Visits Projects Work Orders Tasks Properties Geo Assignments 625 Southw…" at bounding box center [540, 298] width 1081 height 597
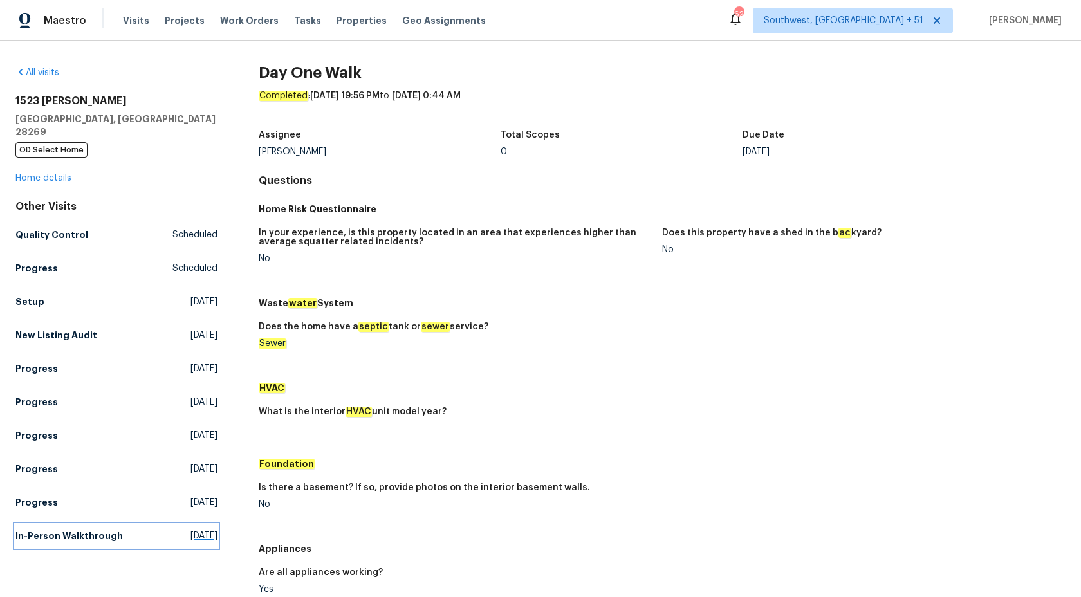
click at [62, 530] on h5 "In-Person Walkthrough" at bounding box center [68, 536] width 107 height 13
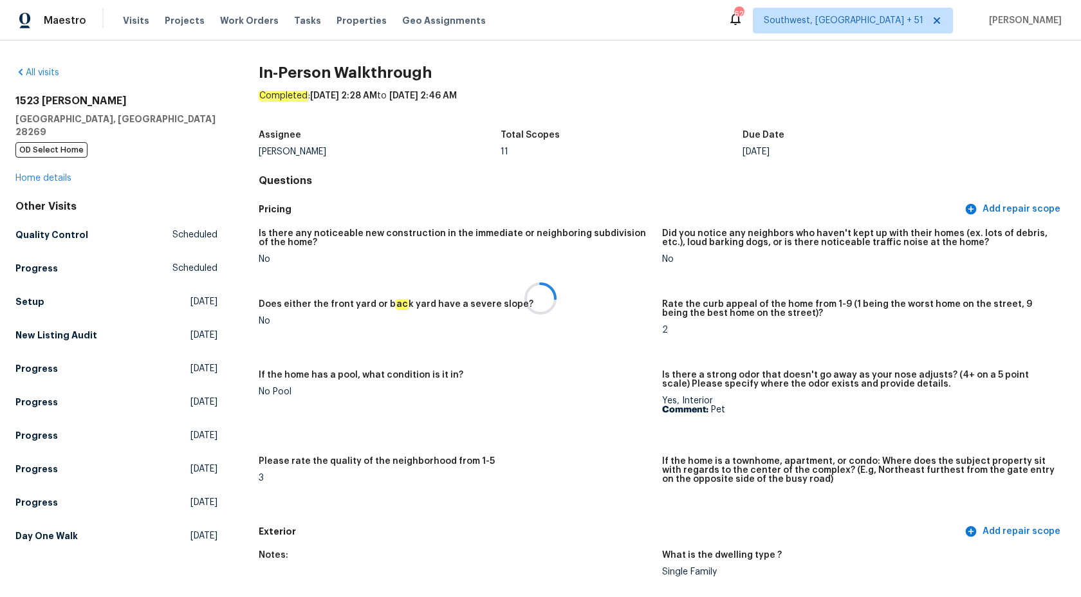
click at [557, 340] on div at bounding box center [540, 298] width 1081 height 597
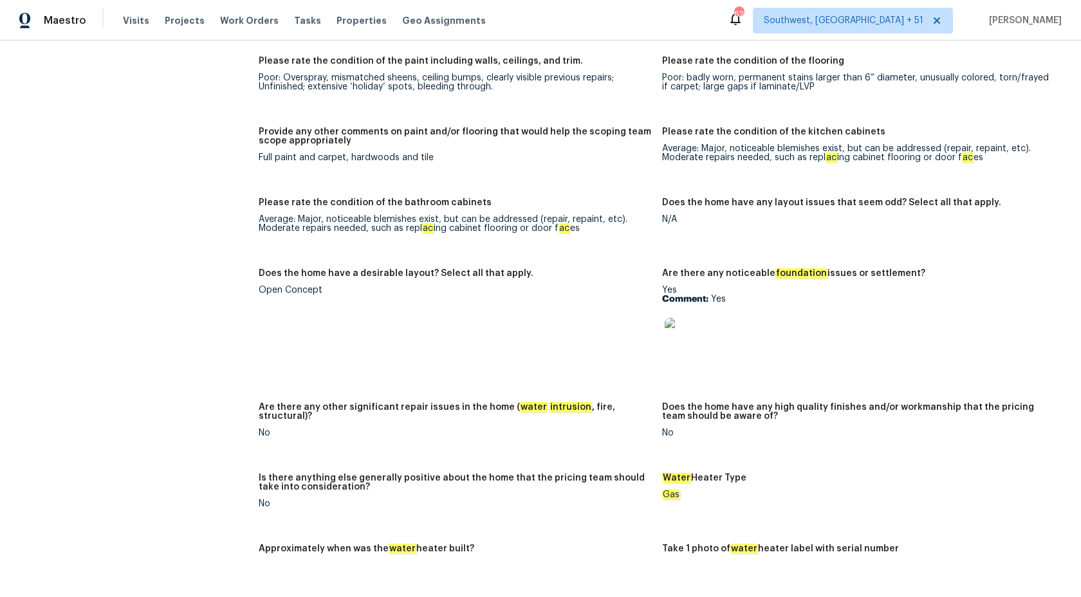
scroll to position [1977, 0]
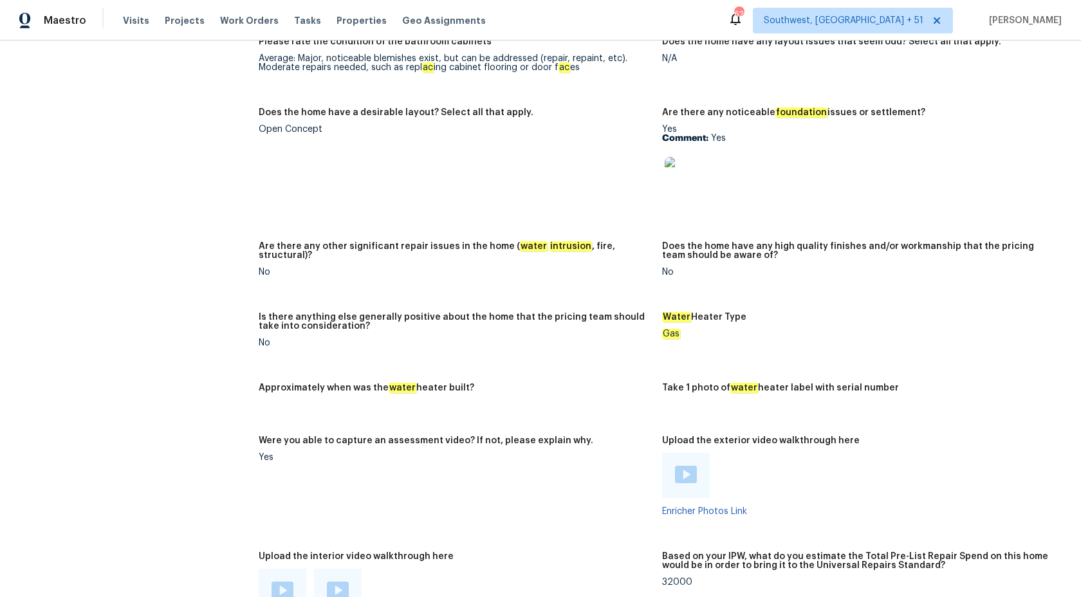
click at [851, 357] on figure "Water Heater Type Gas" at bounding box center [863, 340] width 403 height 55
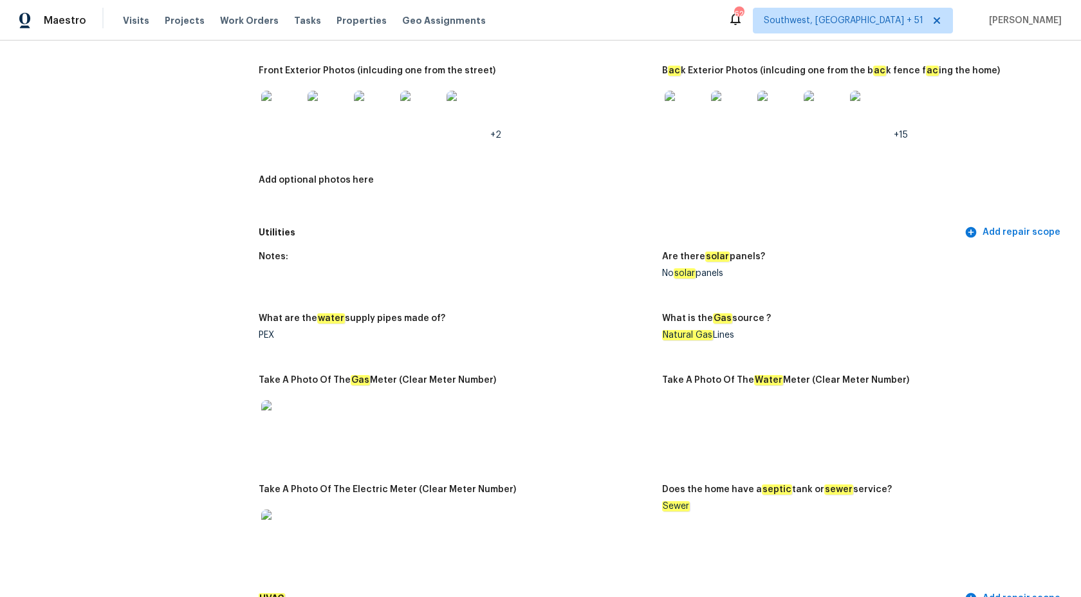
click at [623, 302] on div "Notes: Are there solar panels? No solar panels What are the water supply pipes …" at bounding box center [662, 415] width 807 height 342
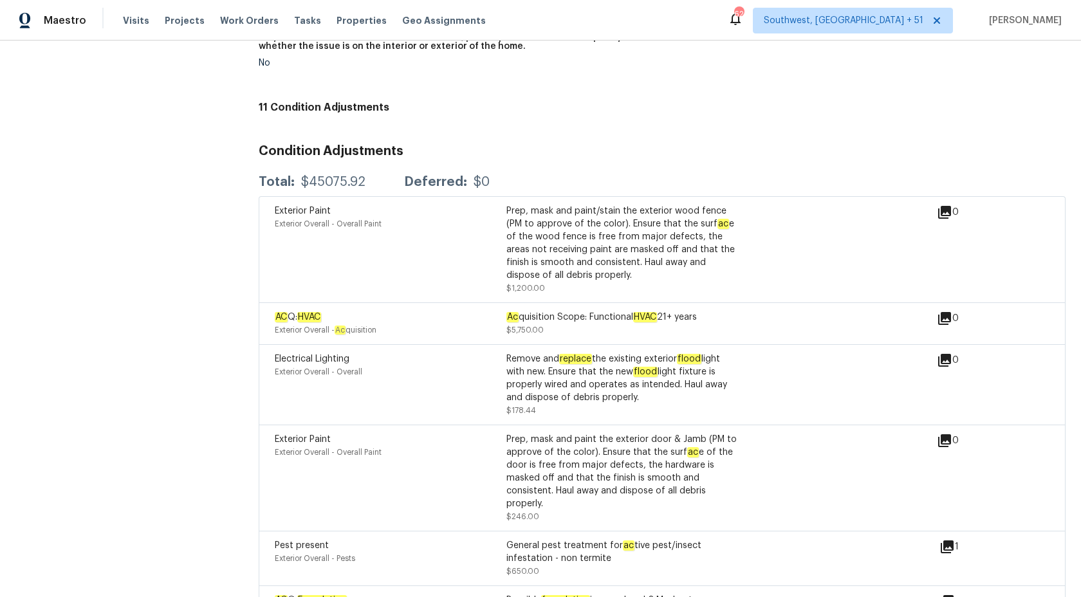
scroll to position [888, 0]
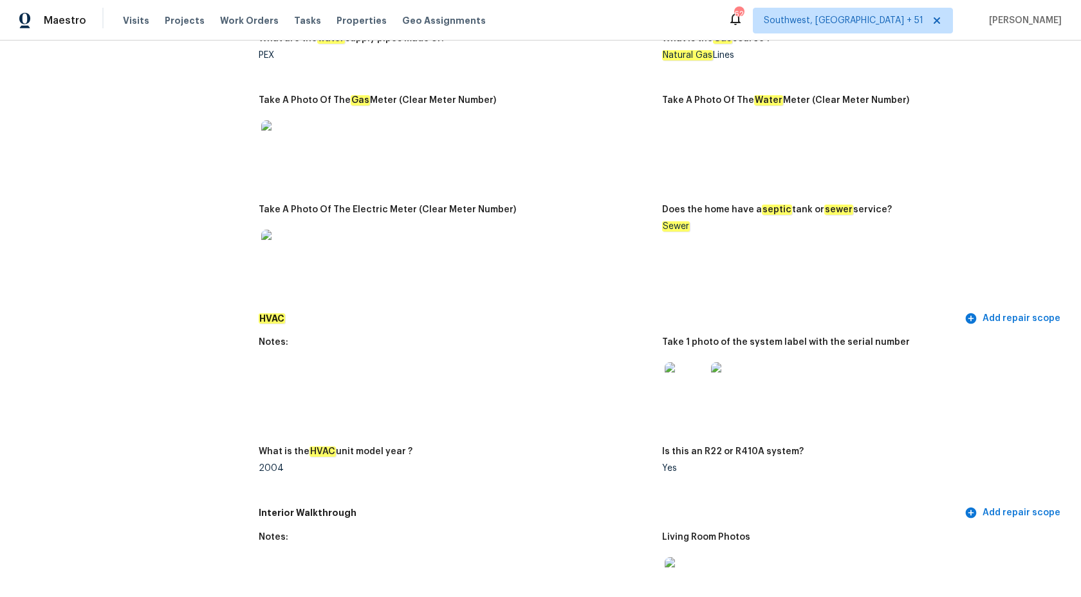
click at [726, 374] on img at bounding box center [731, 382] width 41 height 41
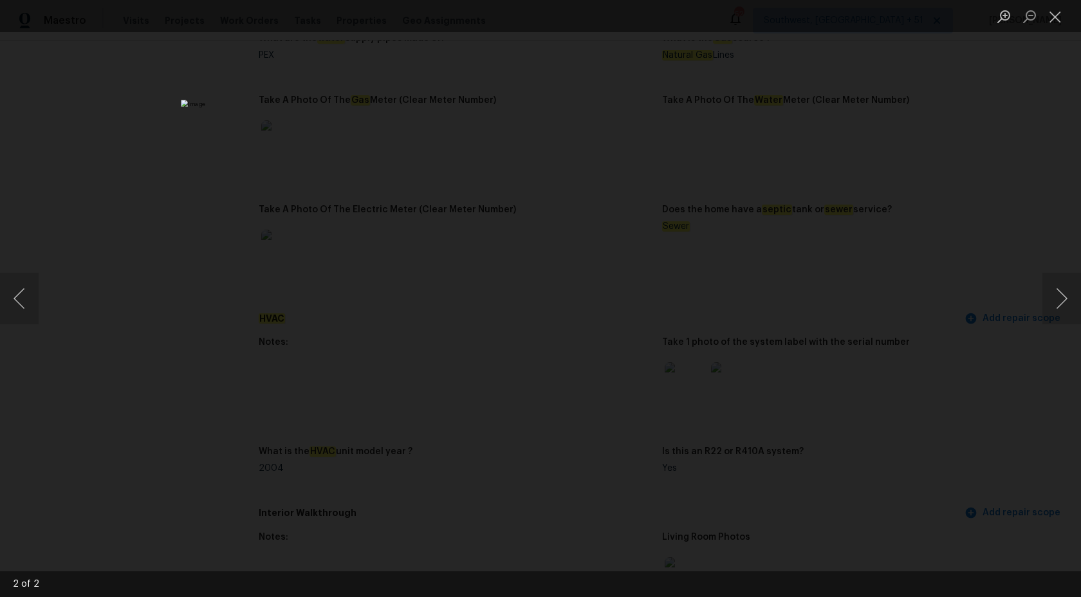
click at [203, 229] on div "Lightbox" at bounding box center [540, 298] width 1081 height 597
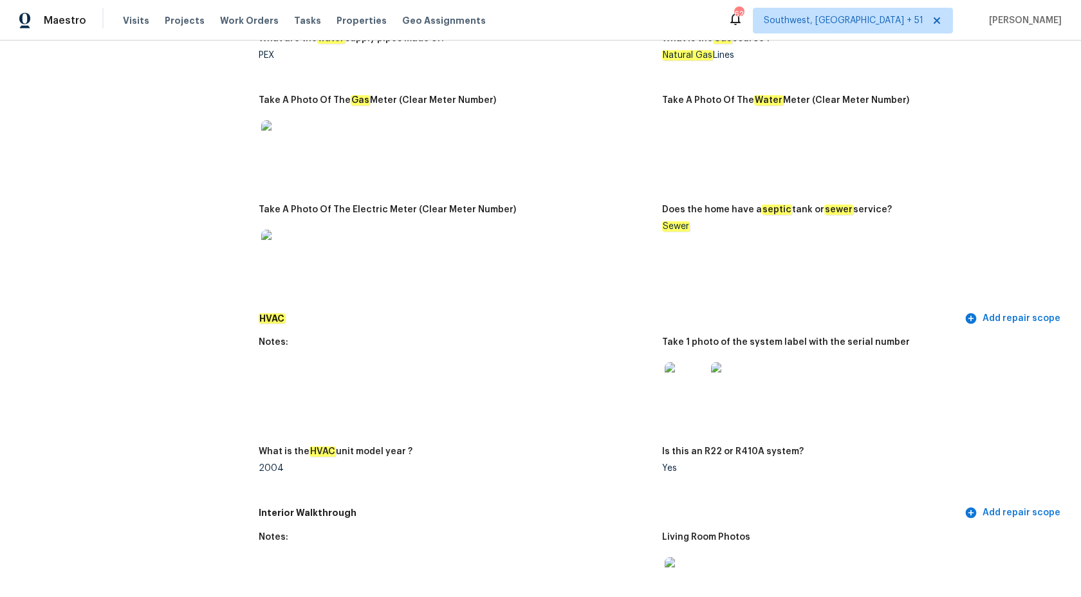
click at [429, 347] on div "Notes:" at bounding box center [455, 346] width 393 height 17
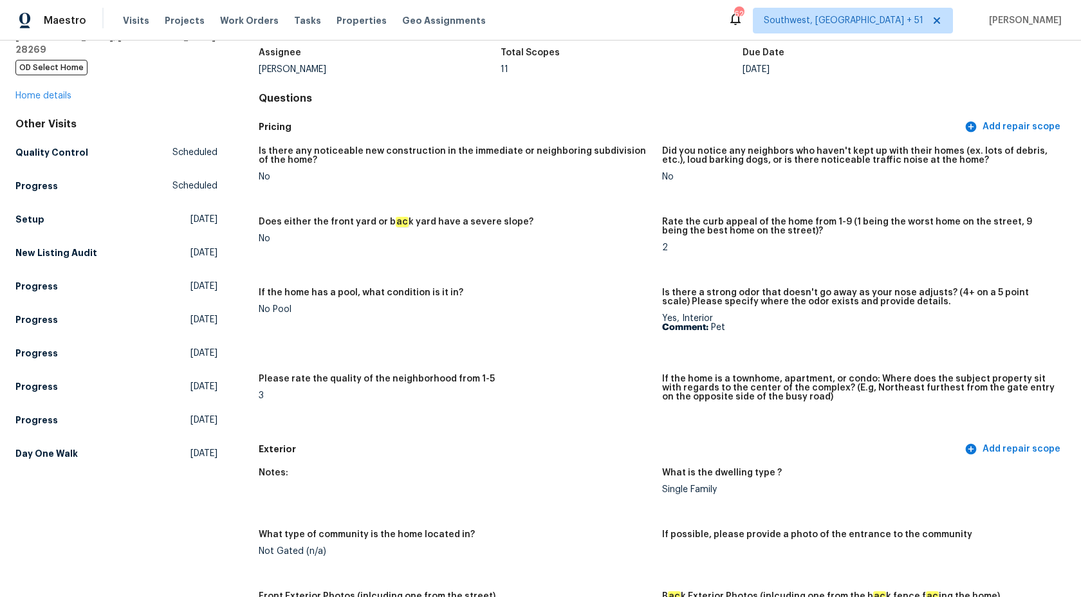
scroll to position [0, 0]
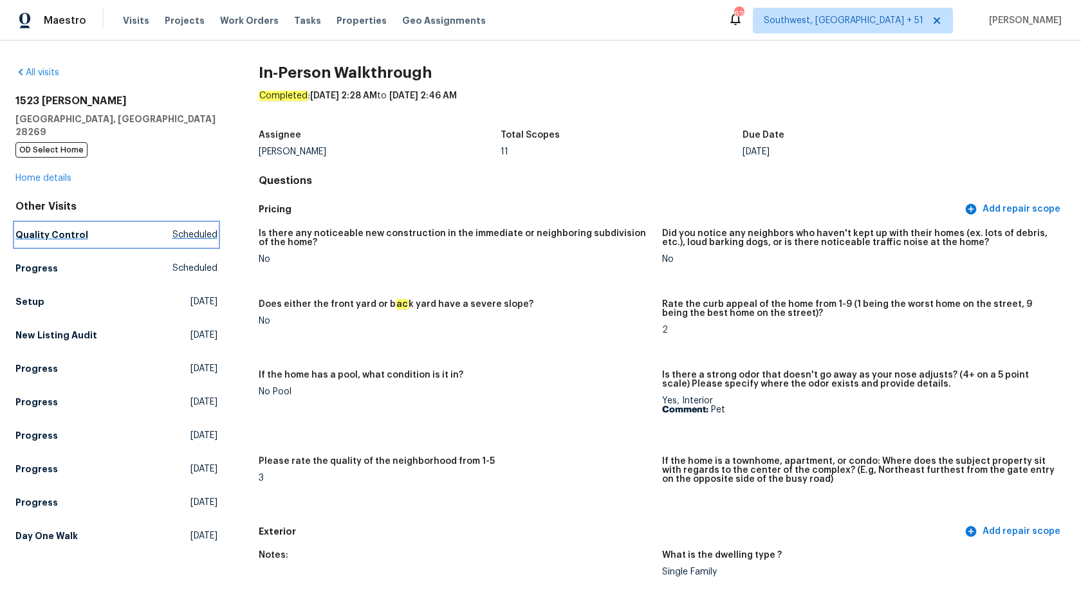
click at [86, 223] on link "Quality Control Scheduled" at bounding box center [116, 234] width 202 height 23
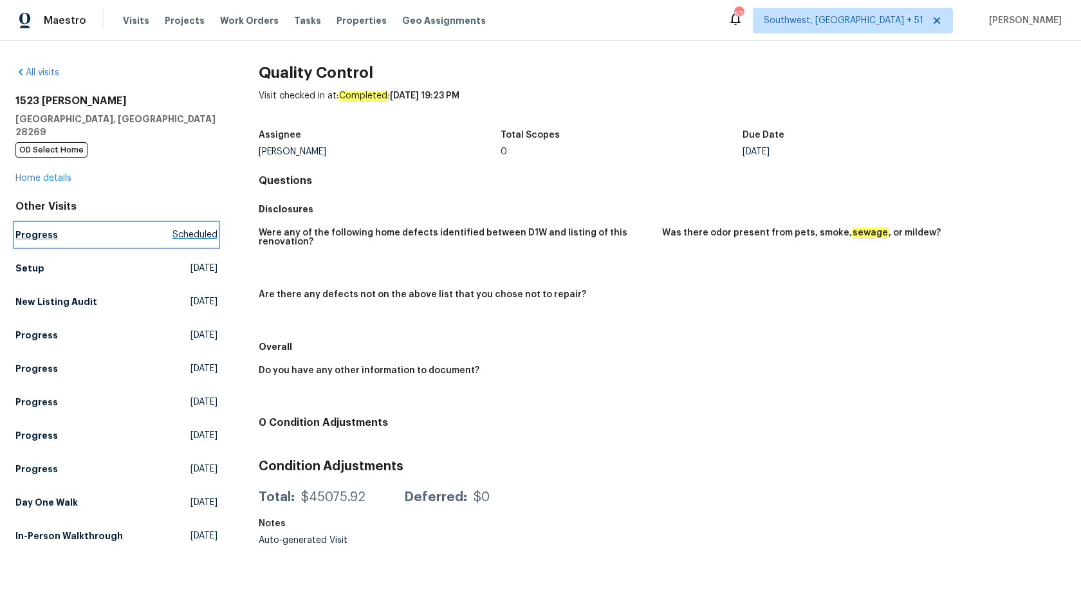
click at [47, 229] on link "Progress Scheduled" at bounding box center [116, 234] width 202 height 23
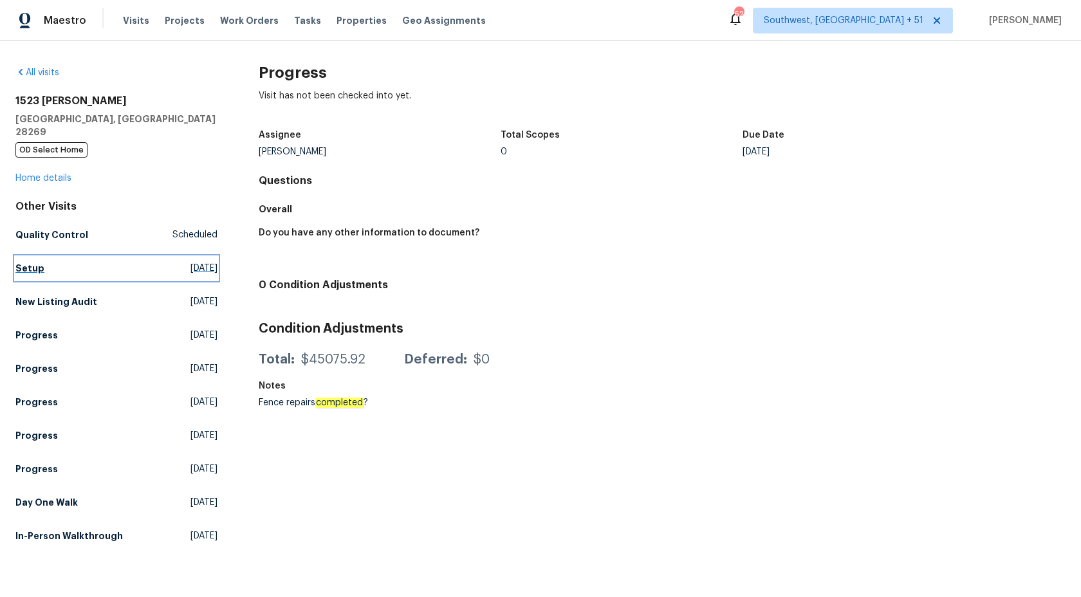
click at [31, 262] on h5 "Setup" at bounding box center [29, 268] width 29 height 13
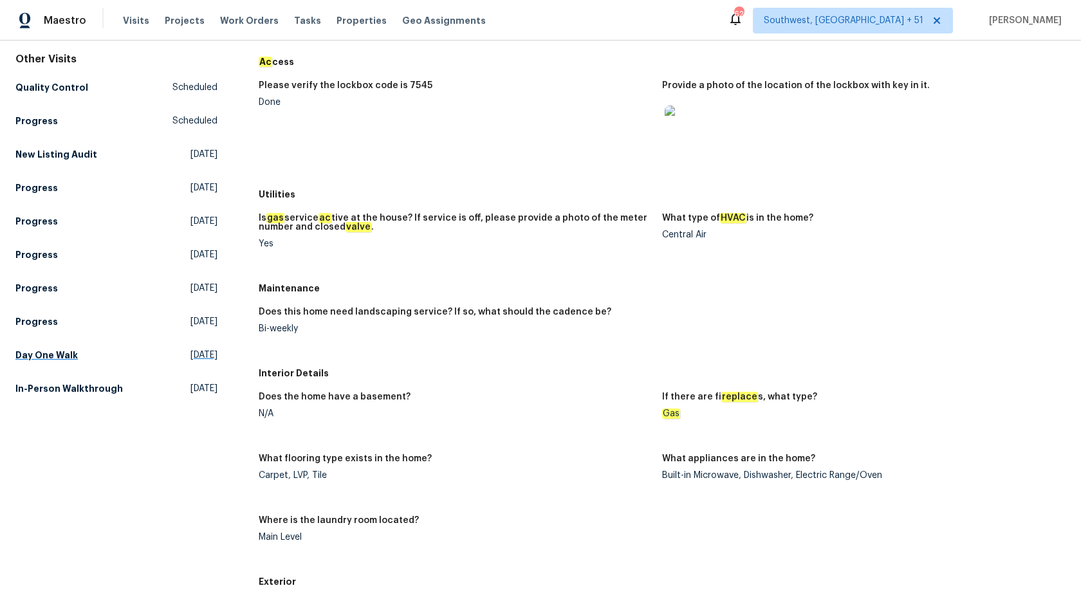
scroll to position [144, 0]
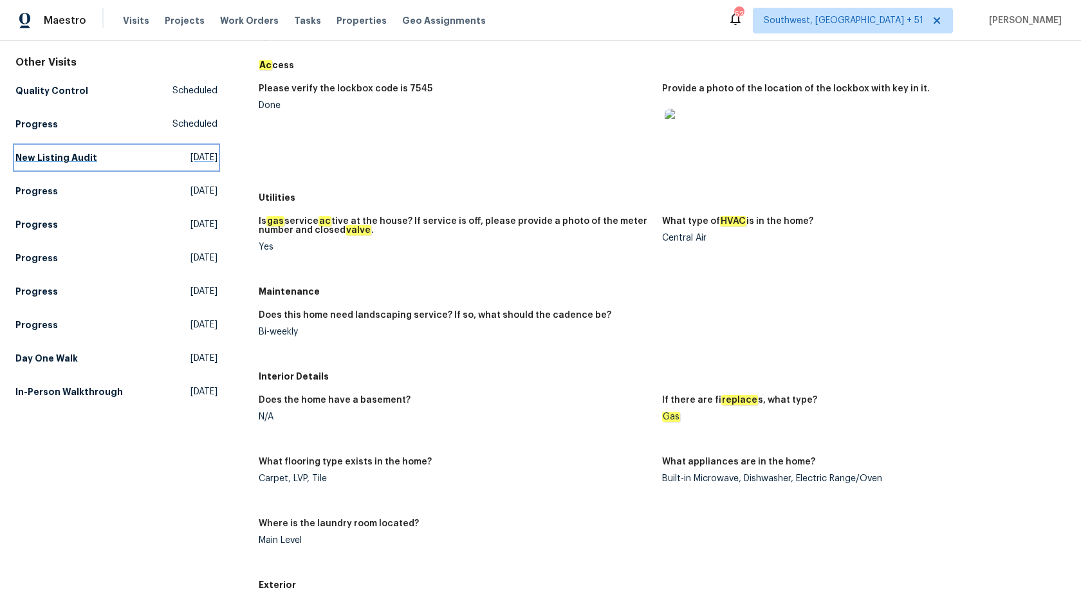
click at [42, 151] on h5 "New Listing Audit" at bounding box center [56, 157] width 82 height 13
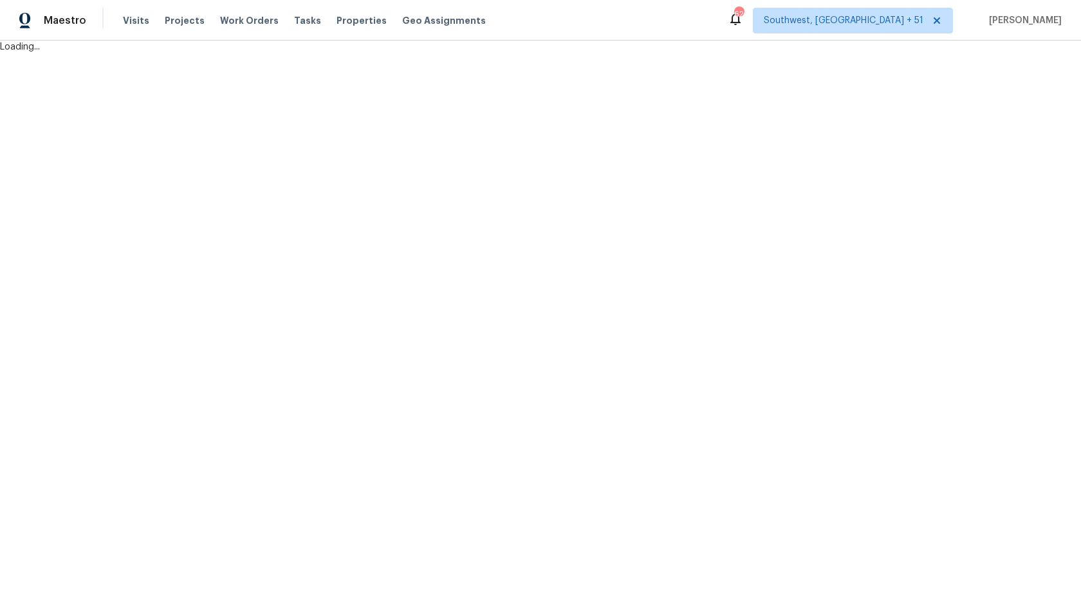
click at [477, 53] on html "Maestro Visits Projects Work Orders Tasks Properties Geo Assignments 622 Southw…" at bounding box center [540, 26] width 1081 height 53
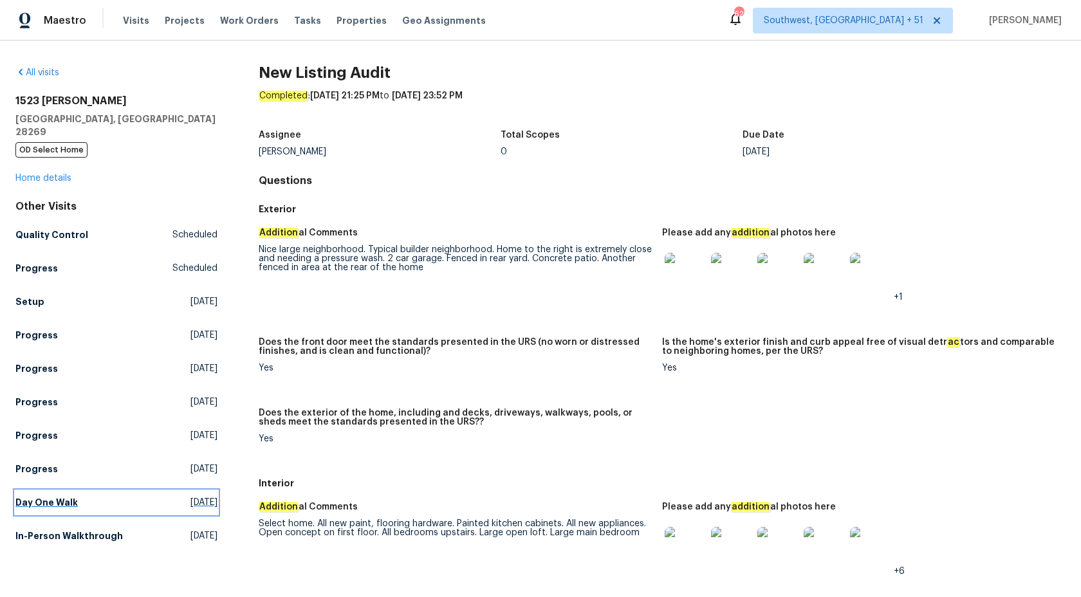
click at [44, 496] on h5 "Day One Walk" at bounding box center [46, 502] width 62 height 13
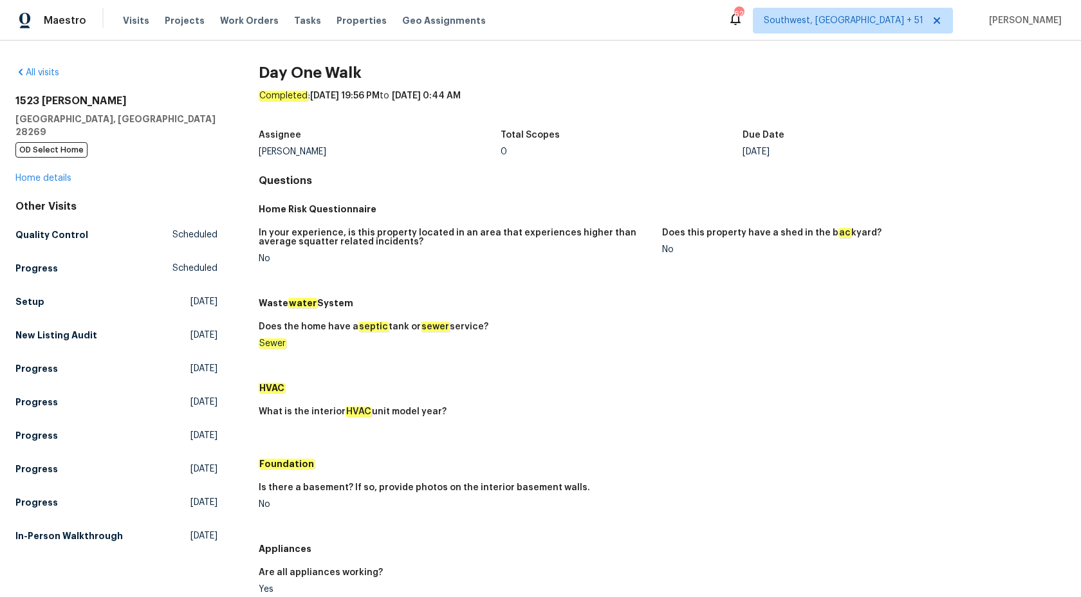
click at [568, 300] on h5 "Waste water System" at bounding box center [662, 303] width 807 height 13
click at [52, 530] on h5 "In-Person Walkthrough" at bounding box center [68, 536] width 107 height 13
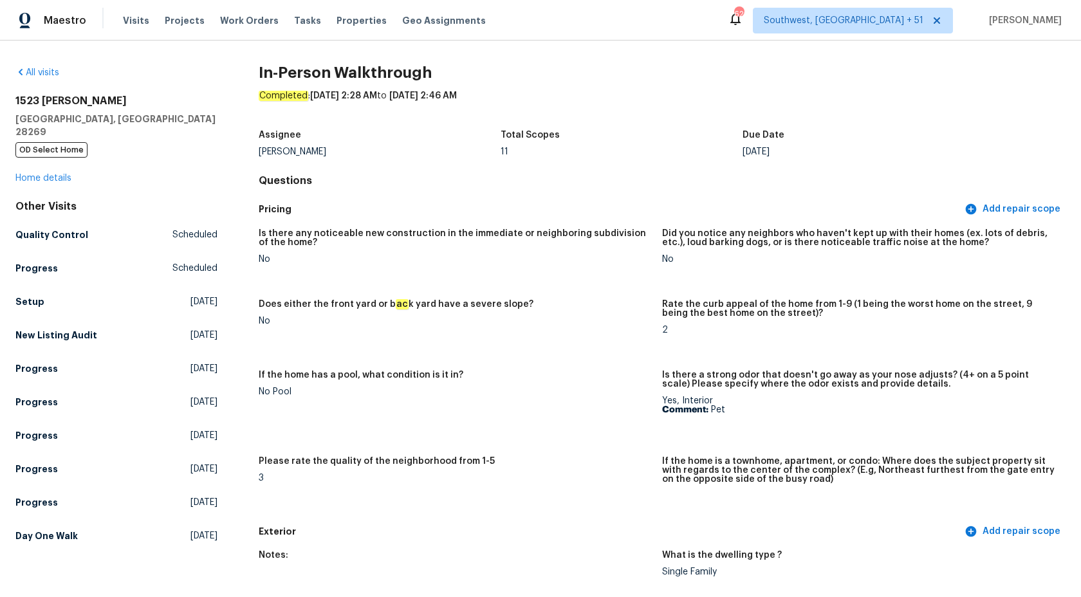
click at [525, 310] on div "Does either the front yard or b ac k yard have a severe slope?" at bounding box center [455, 308] width 393 height 17
click at [37, 262] on h5 "Progress" at bounding box center [36, 268] width 42 height 13
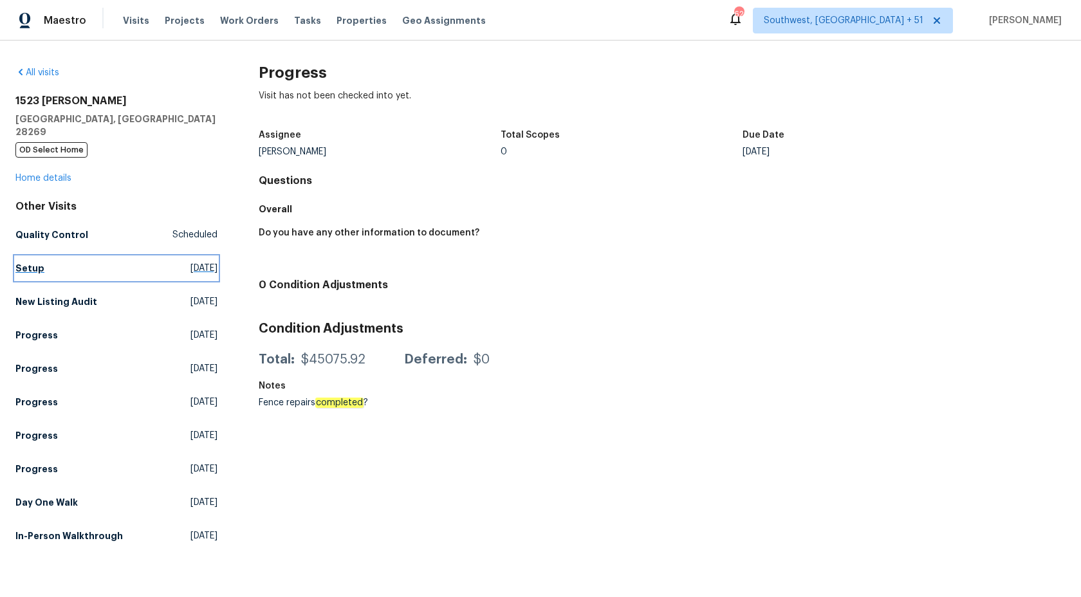
click at [31, 263] on link "Setup Mon, Sep 15 2025" at bounding box center [116, 268] width 202 height 23
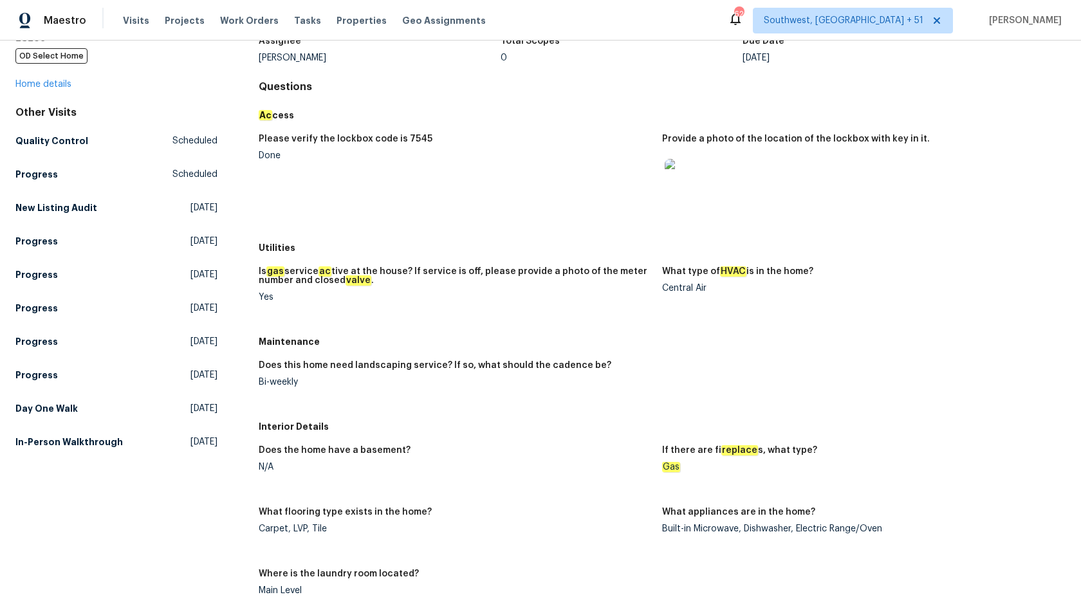
scroll to position [205, 0]
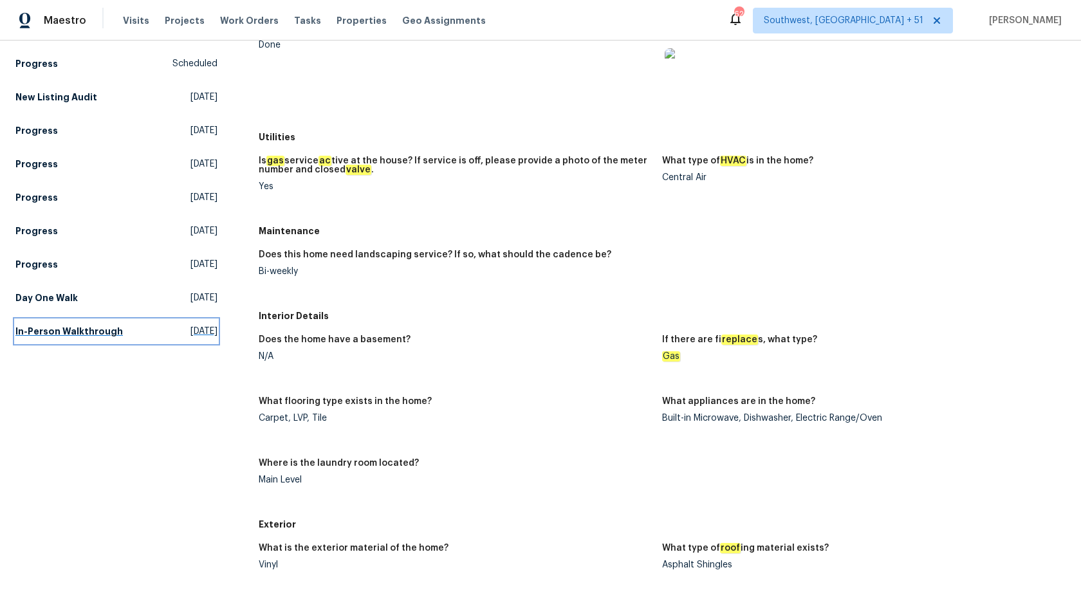
click at [53, 325] on h5 "In-Person Walkthrough" at bounding box center [68, 331] width 107 height 13
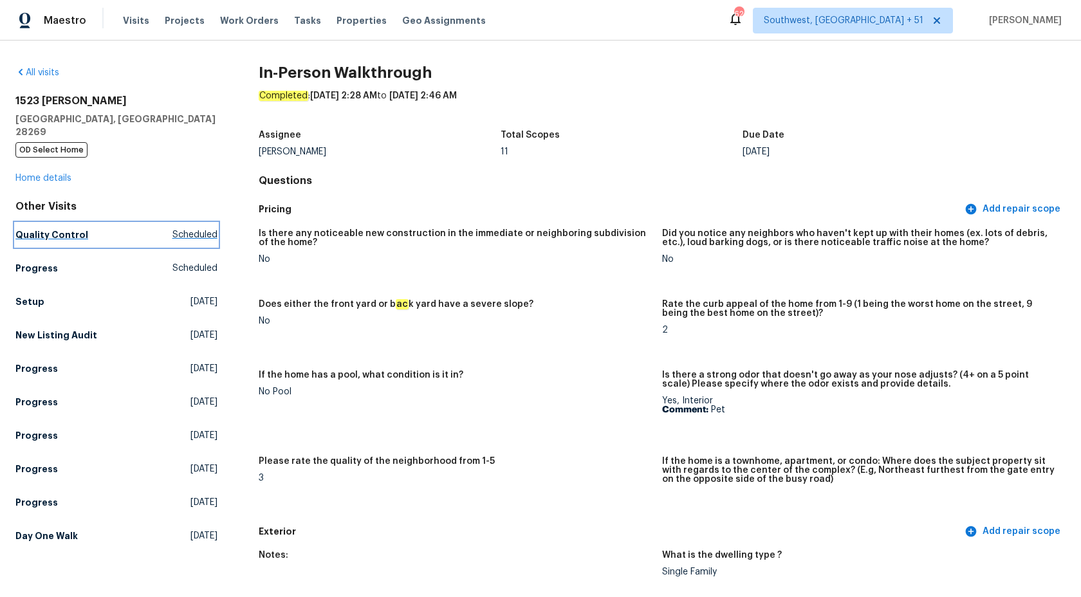
click at [50, 228] on h5 "Quality Control" at bounding box center [51, 234] width 73 height 13
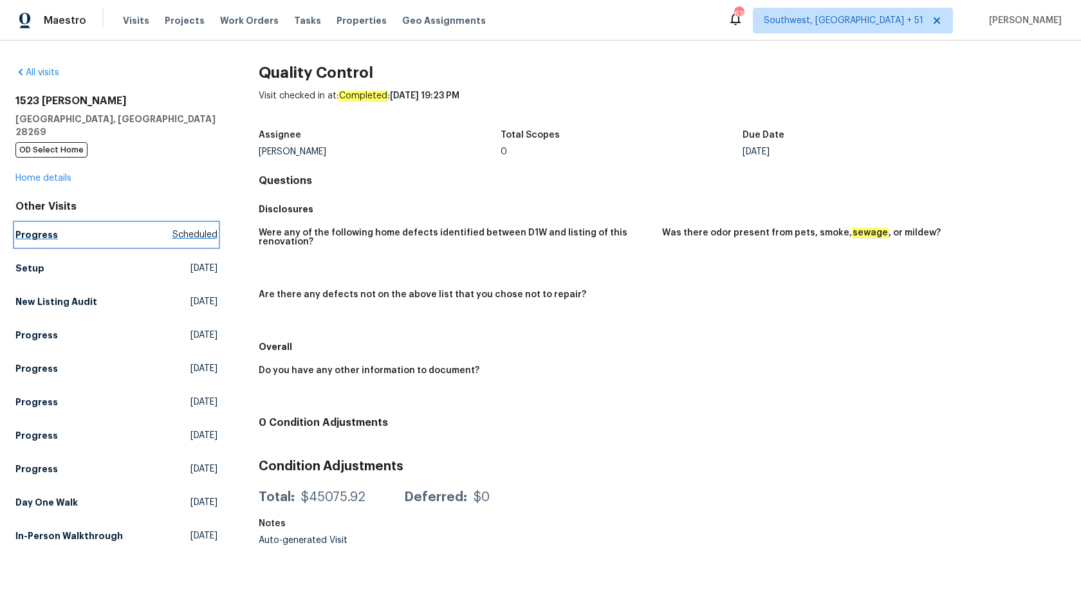
click at [55, 231] on link "Progress Scheduled" at bounding box center [116, 234] width 202 height 23
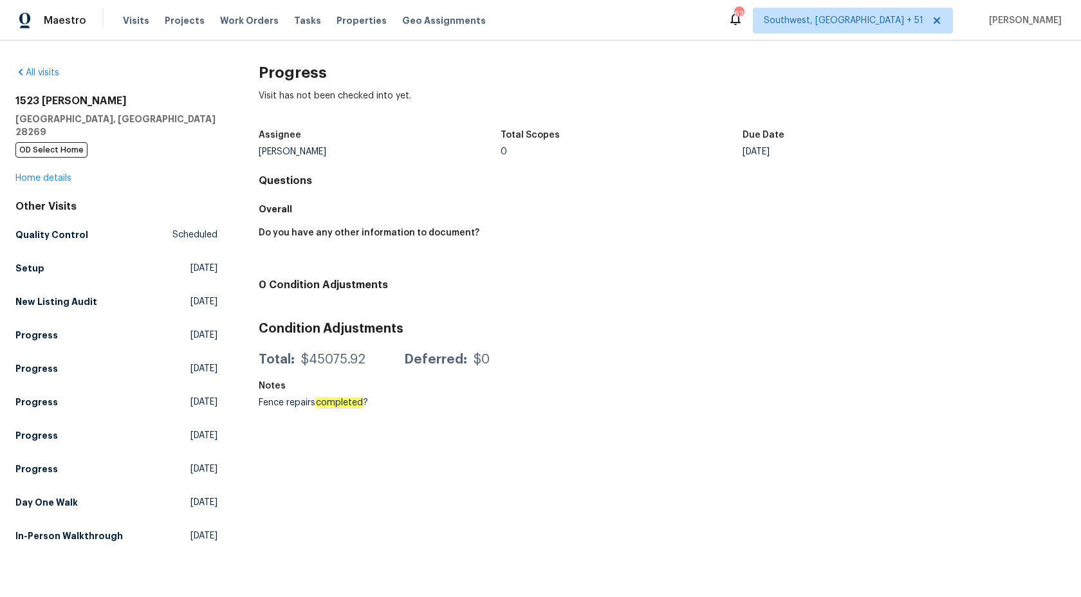
click at [15, 257] on div "All visits 1523 Callender Ln Charlotte, NC 28269 OD Select Home Home details Ot…" at bounding box center [540, 299] width 1081 height 517
click at [40, 262] on h5 "Setup" at bounding box center [29, 268] width 29 height 13
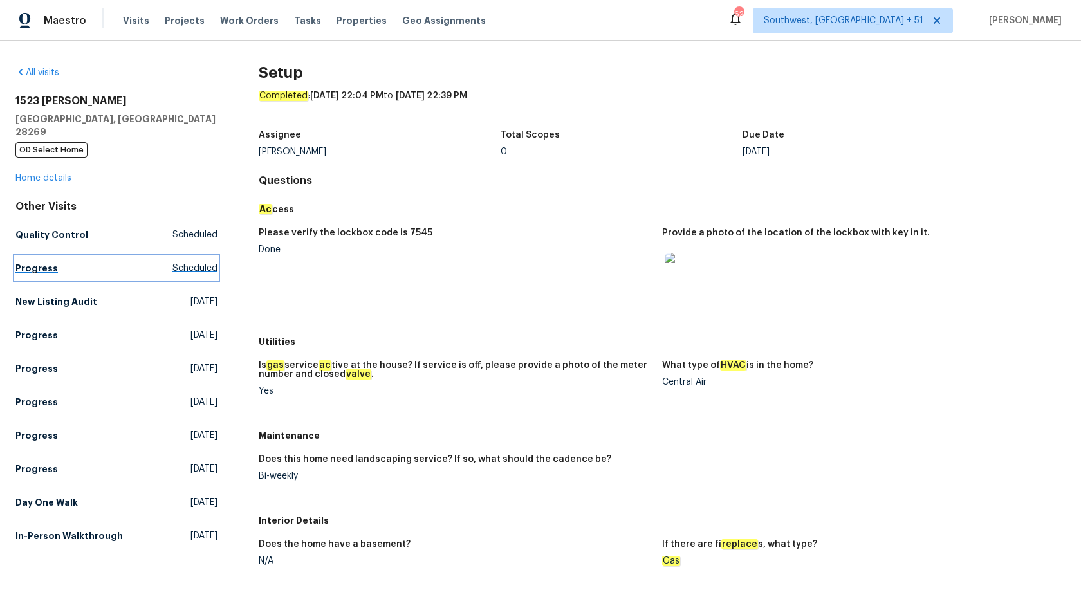
click at [51, 262] on h5 "Progress" at bounding box center [36, 268] width 42 height 13
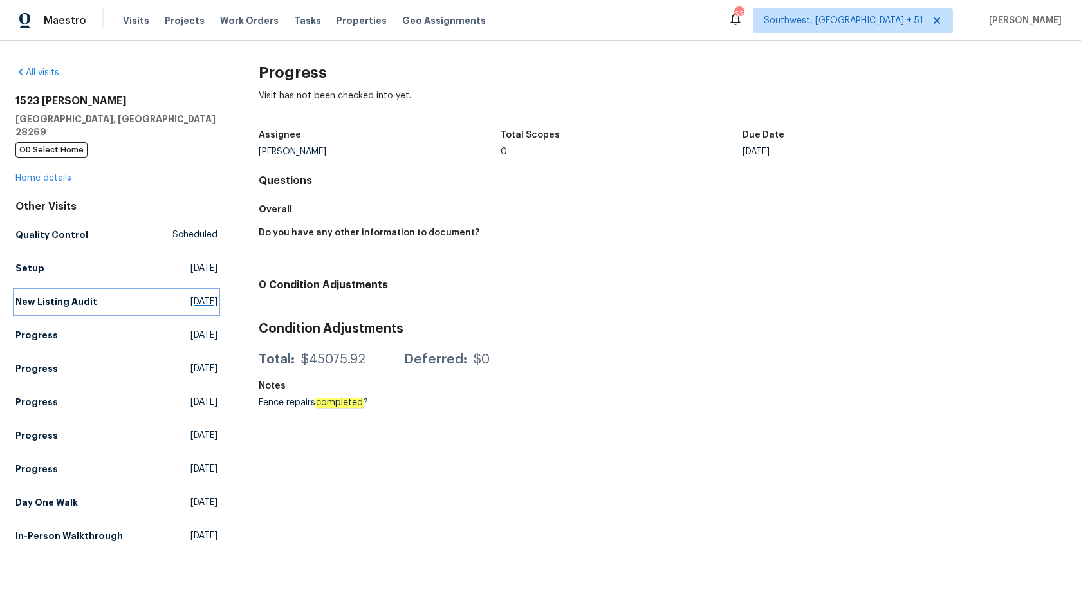
click at [47, 295] on h5 "New Listing Audit" at bounding box center [56, 301] width 82 height 13
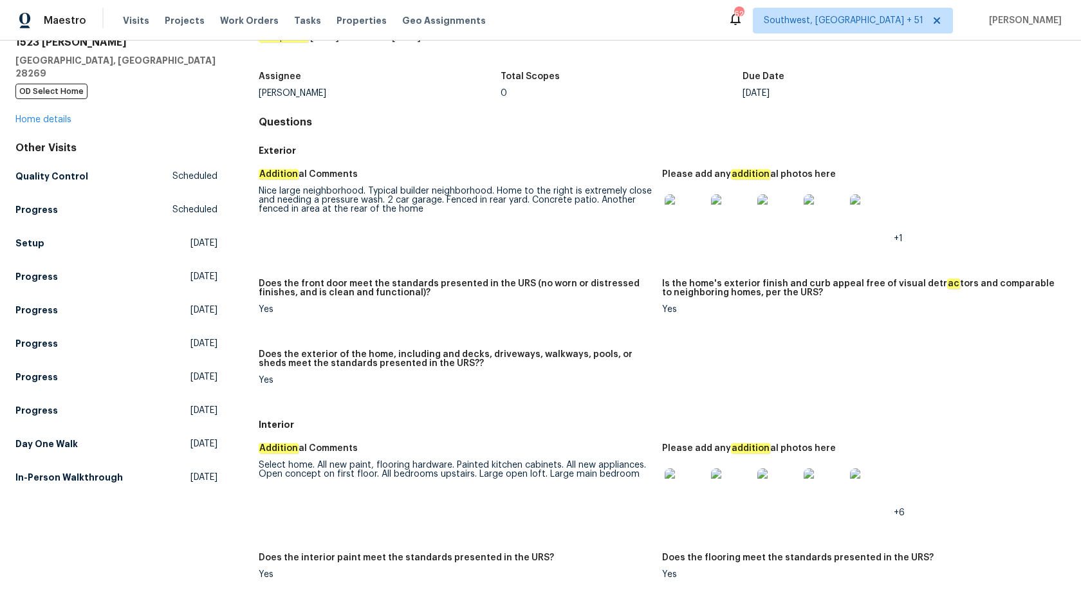
scroll to position [55, 0]
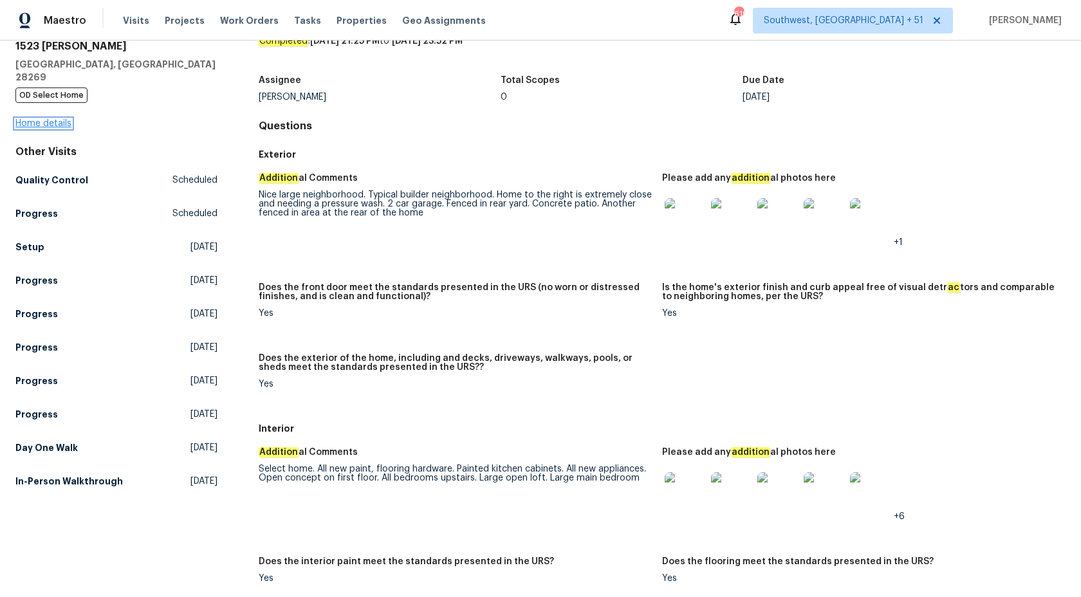
click at [55, 119] on link "Home details" at bounding box center [43, 123] width 56 height 9
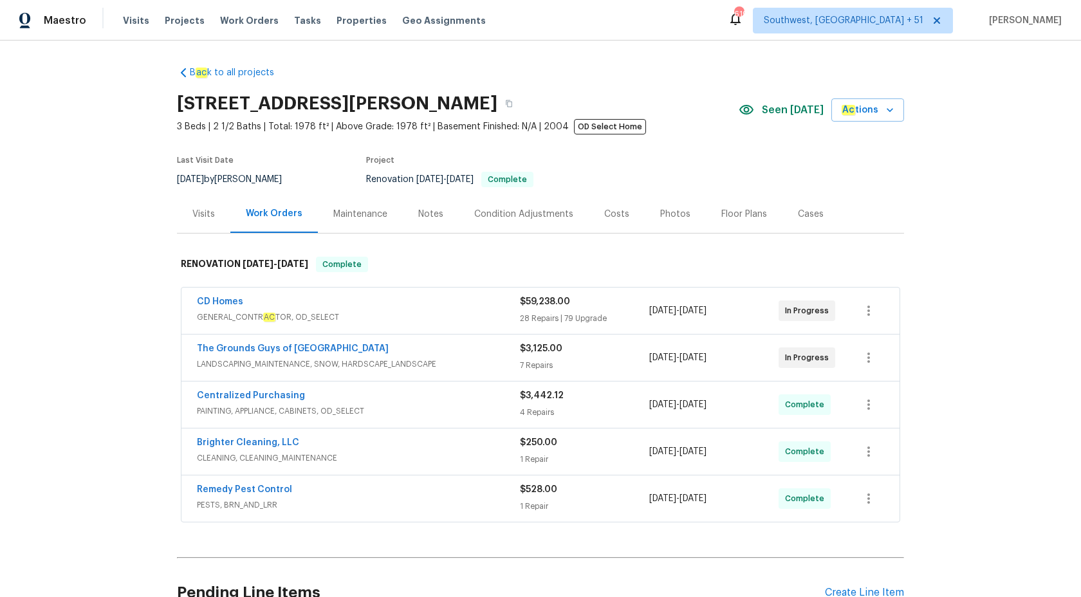
scroll to position [126, 0]
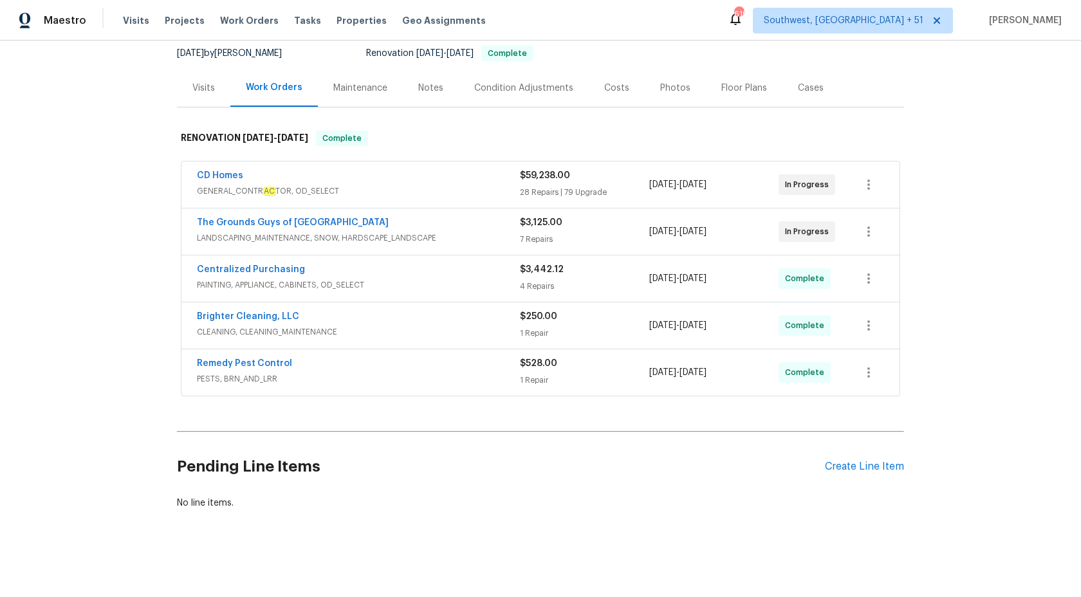
click at [439, 373] on span "PESTS, BRN_AND_LRR" at bounding box center [358, 379] width 323 height 13
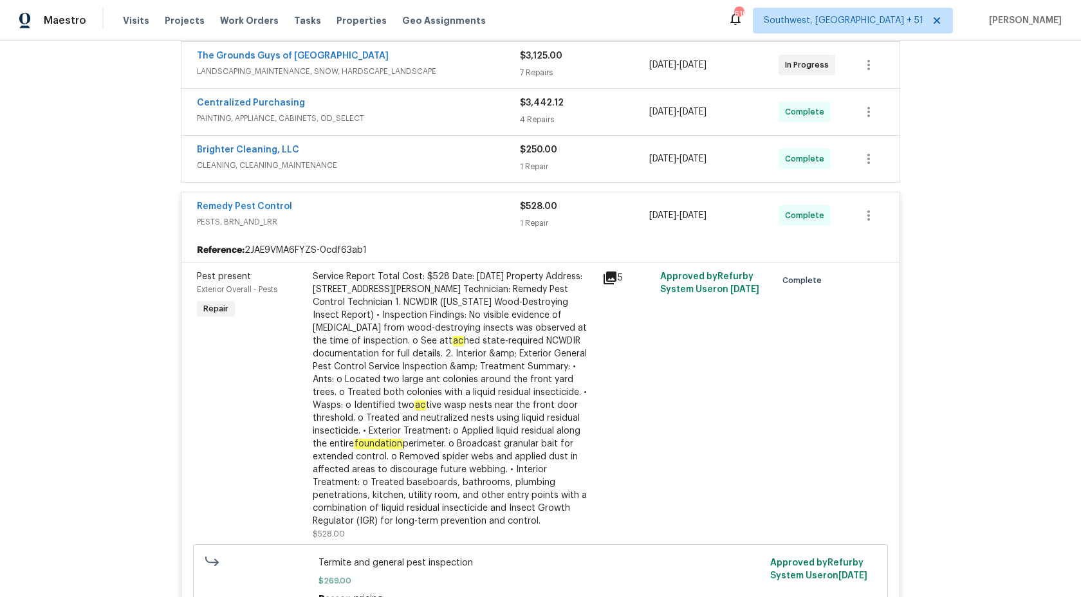
scroll to position [268, 0]
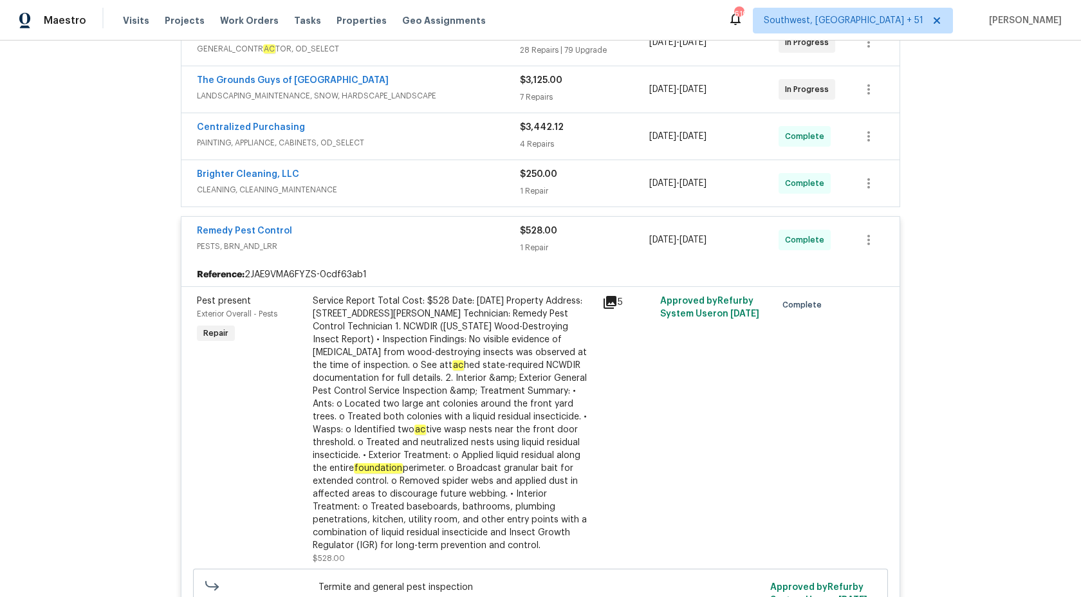
click at [528, 340] on div "Service Report Total Cost: $528 Date: Wednesday, September 17, 2025 Property Ad…" at bounding box center [454, 423] width 282 height 257
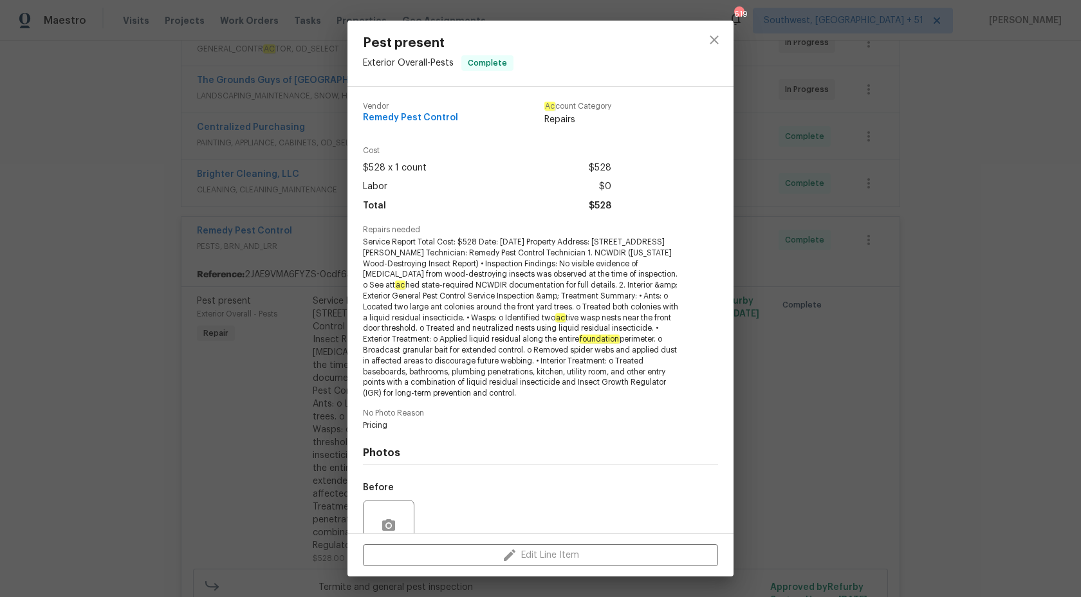
click at [465, 118] on div "Vendor Remedy Pest Control Ac count Category Repairs" at bounding box center [487, 114] width 248 height 24
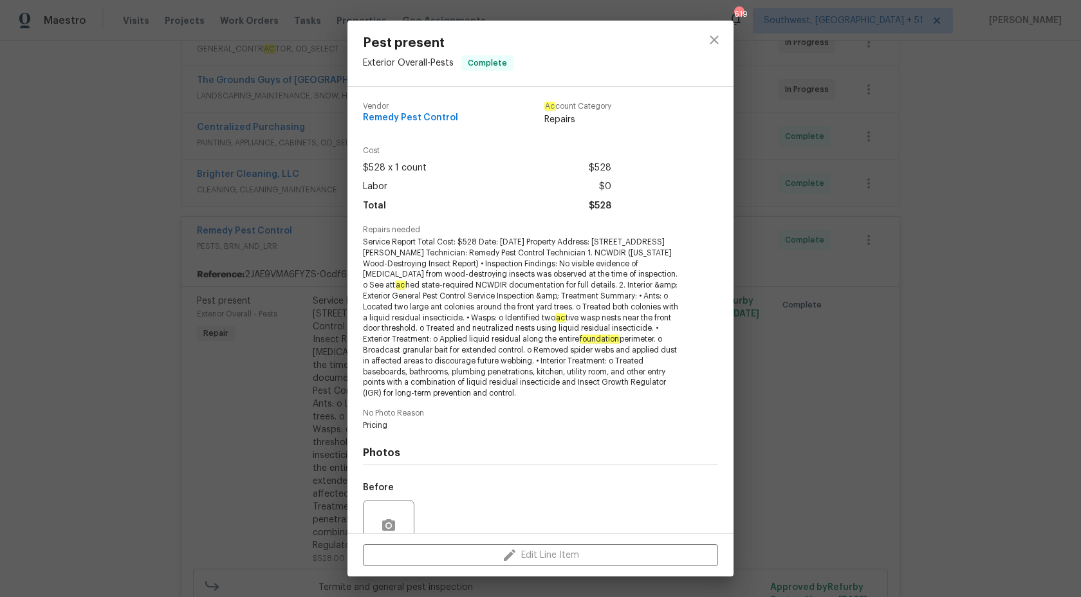
click at [68, 250] on div "Pest present Exterior Overall - Pests Complete Vendor Remedy Pest Control Ac co…" at bounding box center [540, 298] width 1081 height 597
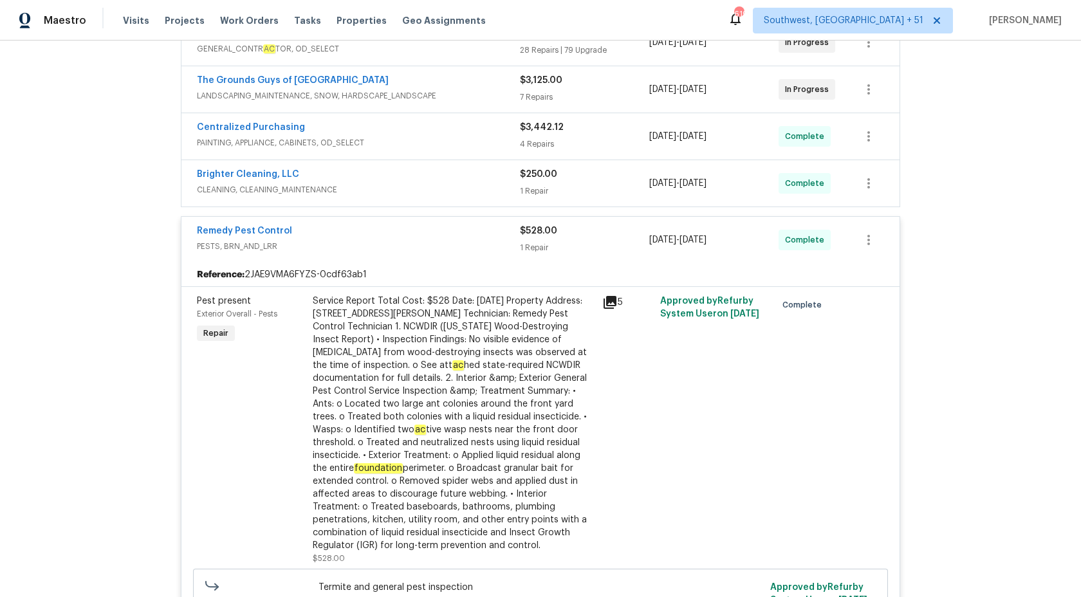
click at [499, 252] on span "PESTS, BRN_AND_LRR" at bounding box center [358, 246] width 323 height 13
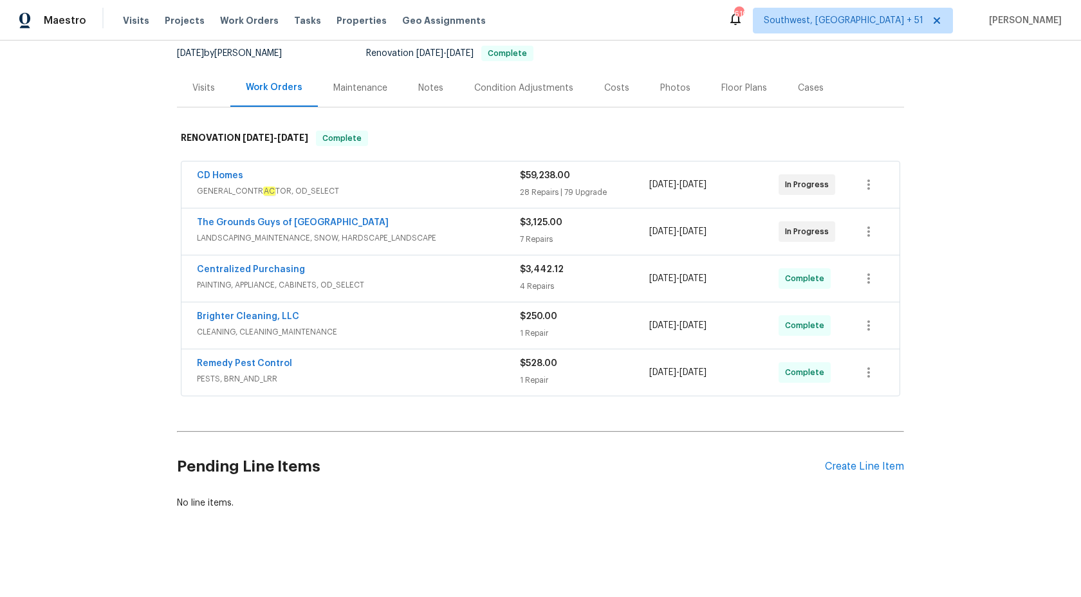
scroll to position [126, 0]
click at [470, 281] on span "PAINTING, APPLIANCE, CABINETS, OD_SELECT" at bounding box center [358, 285] width 323 height 13
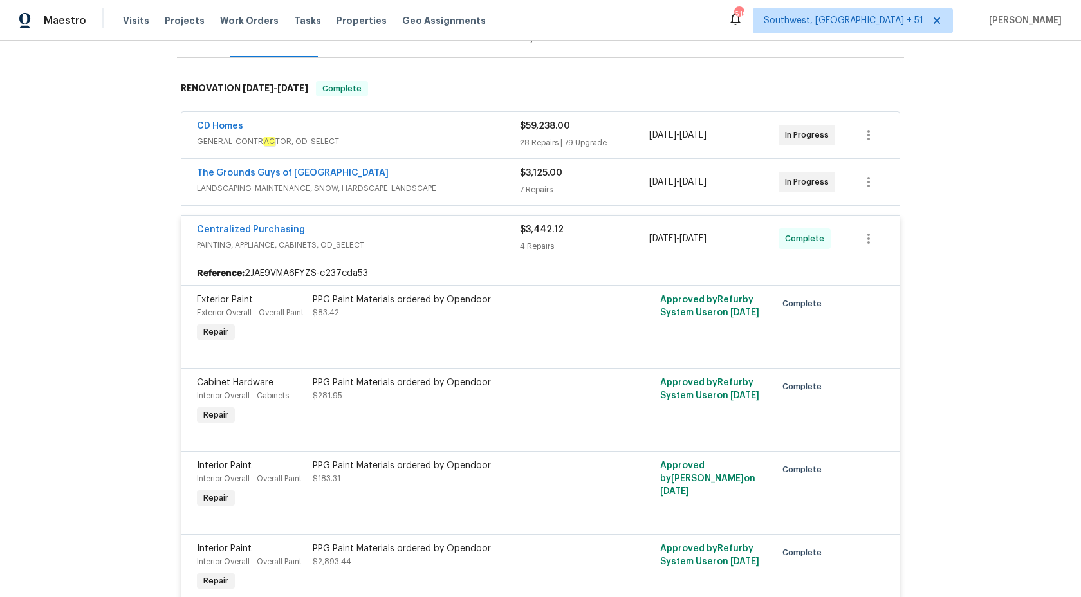
scroll to position [268, 0]
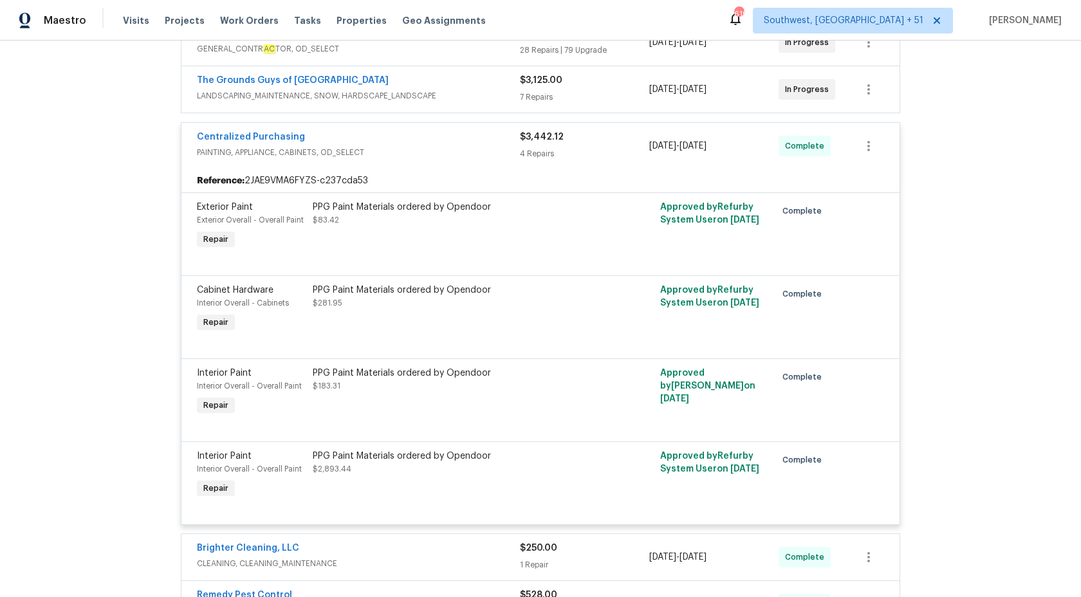
click at [533, 157] on div "4 Repairs" at bounding box center [584, 153] width 129 height 13
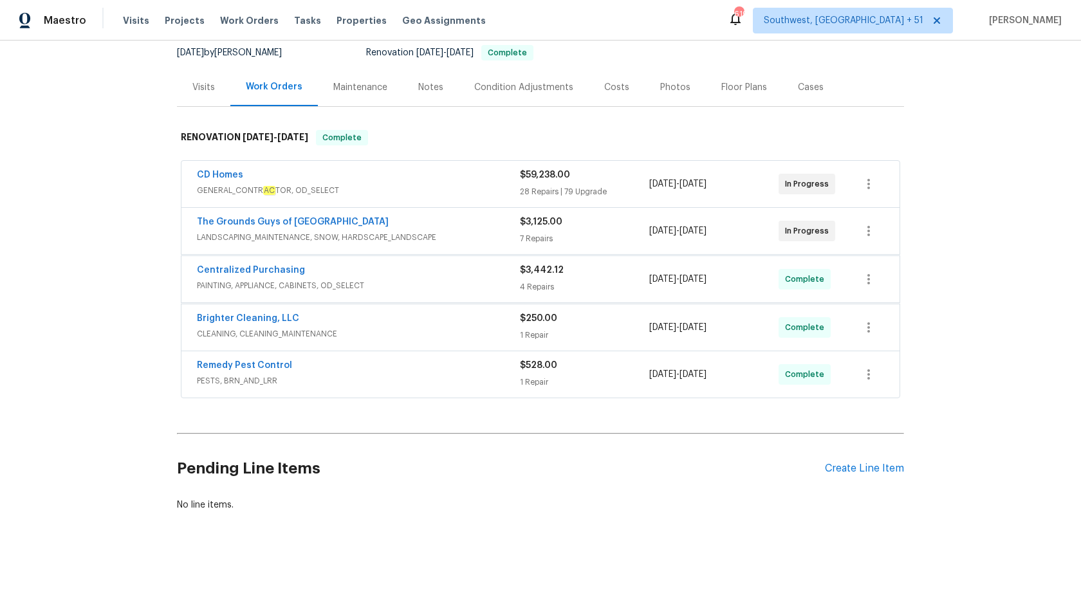
scroll to position [126, 0]
click at [492, 238] on span "LANDSCAPING_MAINTENANCE, SNOW, HARDSCAPE_LANDSCAPE" at bounding box center [358, 238] width 323 height 13
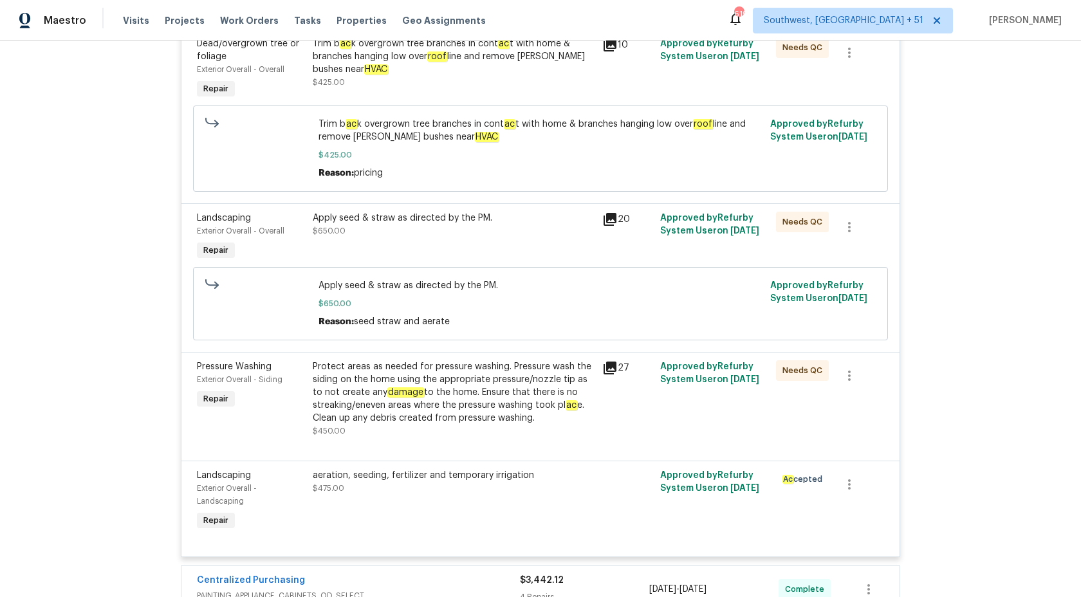
scroll to position [984, 0]
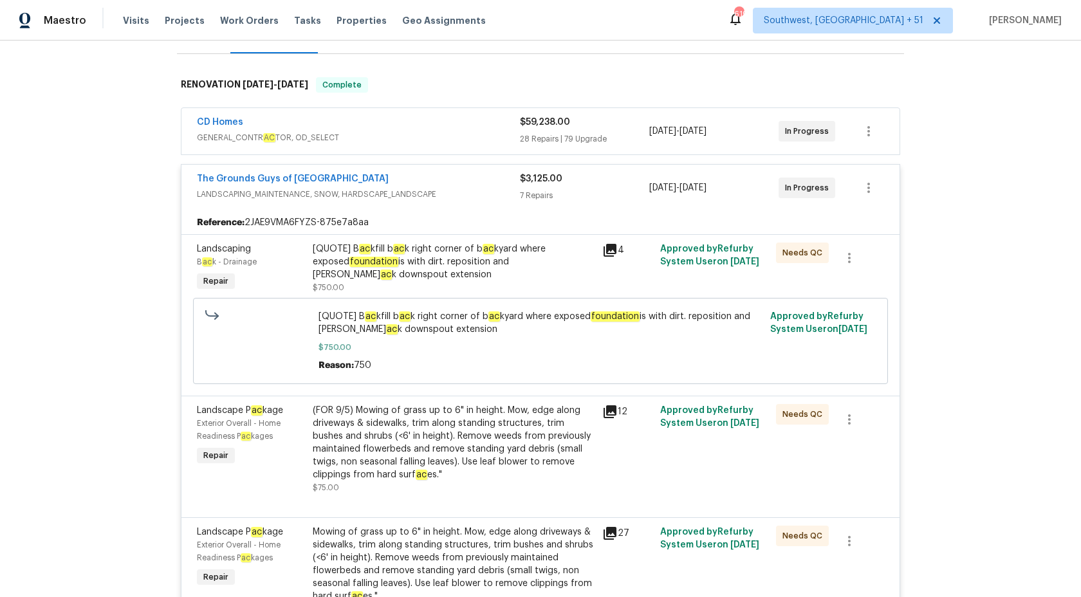
click at [537, 193] on div "7 Repairs" at bounding box center [584, 195] width 129 height 13
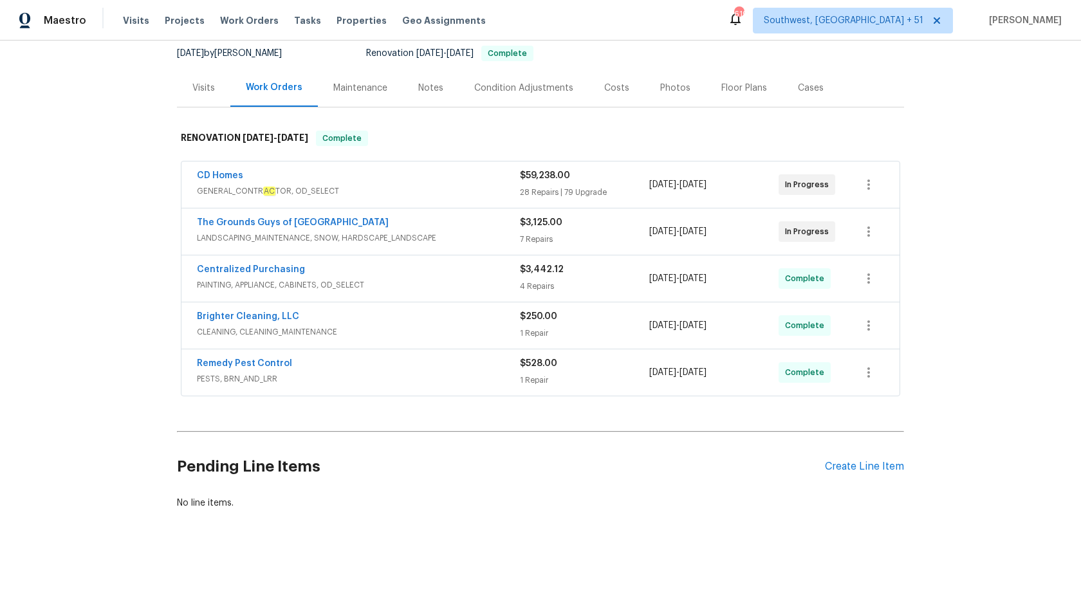
click at [533, 190] on div "28 Repairs | 79 Upgrade" at bounding box center [584, 192] width 129 height 13
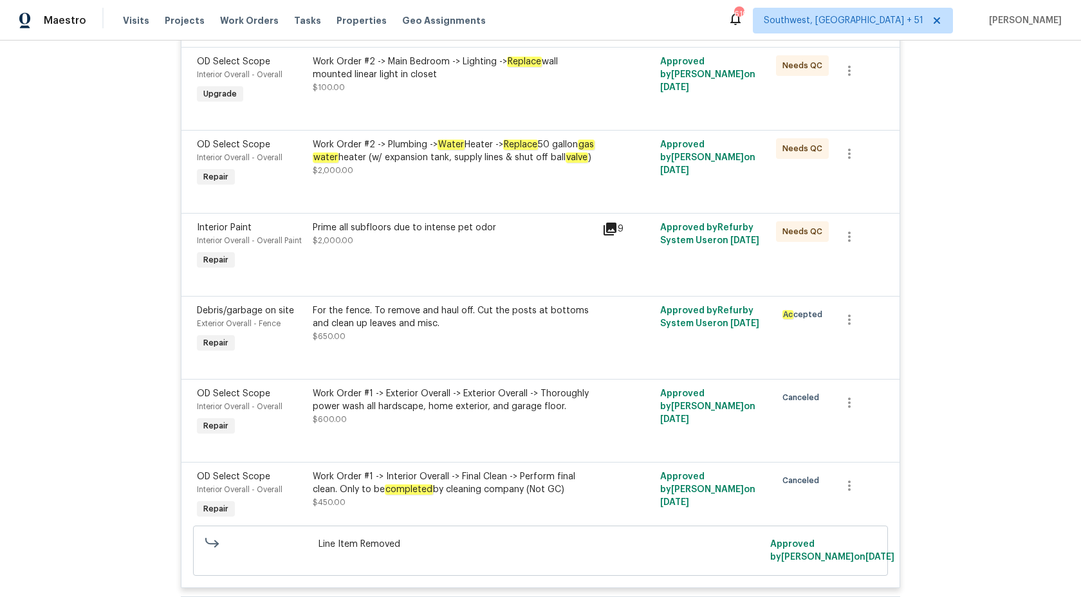
scroll to position [8775, 0]
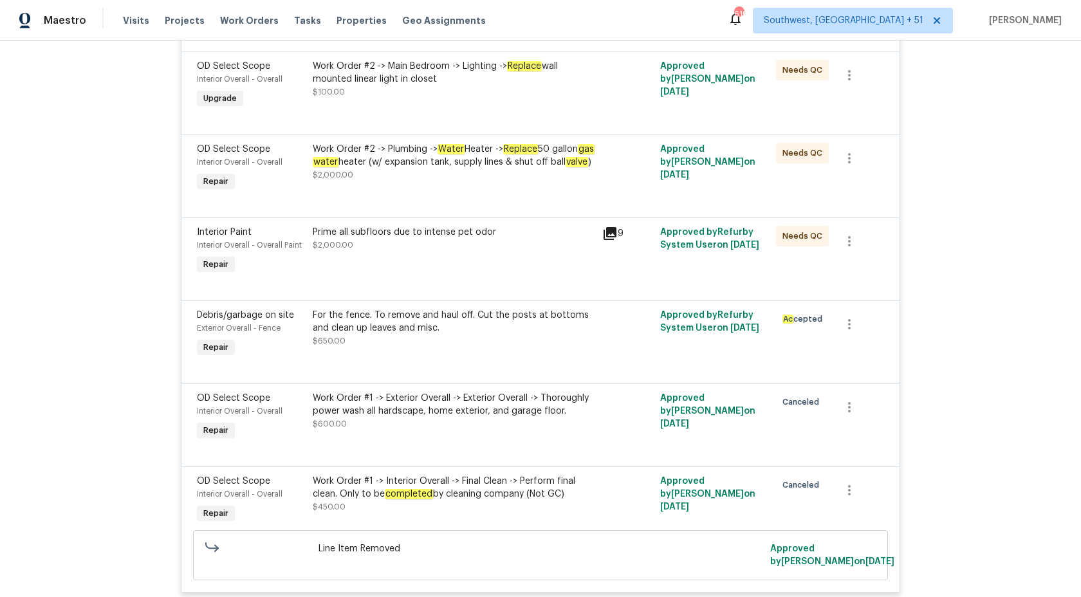
click at [499, 169] on div "Work Order #2 -> Plumbing -> Water Heater -> Replace 50 gallon gas water heater…" at bounding box center [454, 156] width 282 height 26
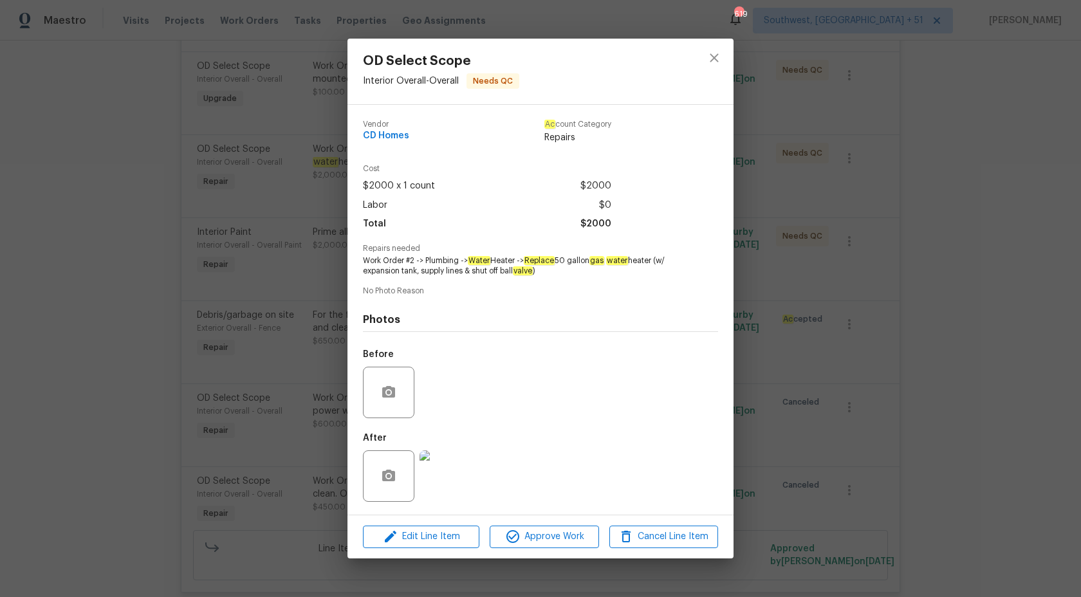
copy span "Replace 50 gallon gas water heater"
drag, startPoint x: 527, startPoint y: 260, endPoint x: 663, endPoint y: 261, distance: 135.8
click at [663, 261] on span "Work Order #2 -> Plumbing -> Water Heater -> Replace 50 gallon gas water heater…" at bounding box center [523, 266] width 320 height 22
click at [946, 287] on div "OD Select Scope Interior Overall - Overall Needs QC Vendor CD Homes Ac count Ca…" at bounding box center [540, 298] width 1081 height 597
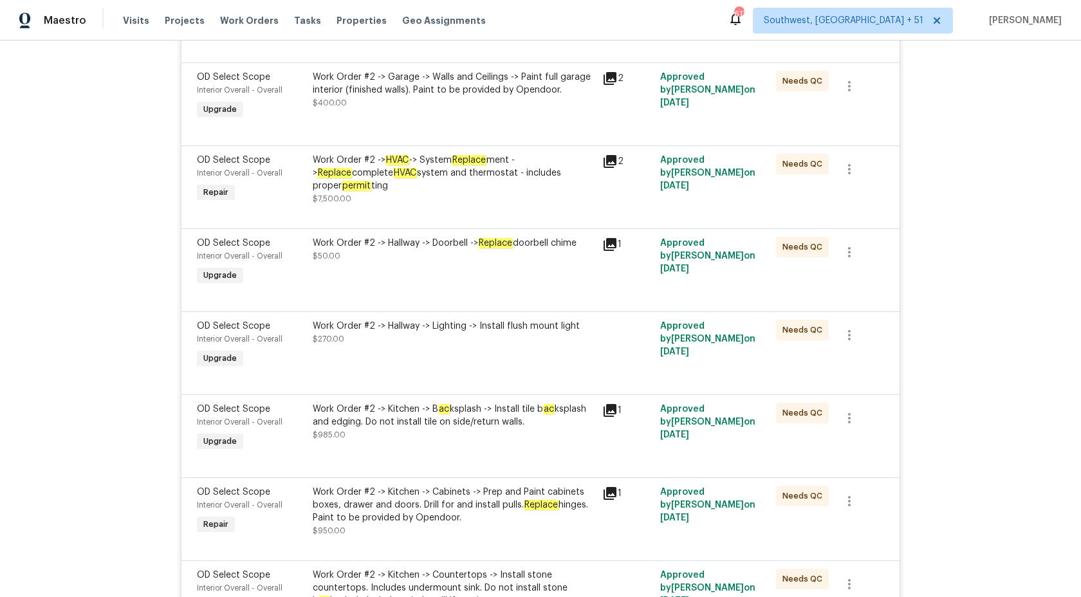
scroll to position [5942, 0]
click at [508, 192] on div "Work Order #2 -> HVAC -> System Replace ment -> Replace complete HVAC system an…" at bounding box center [454, 173] width 282 height 39
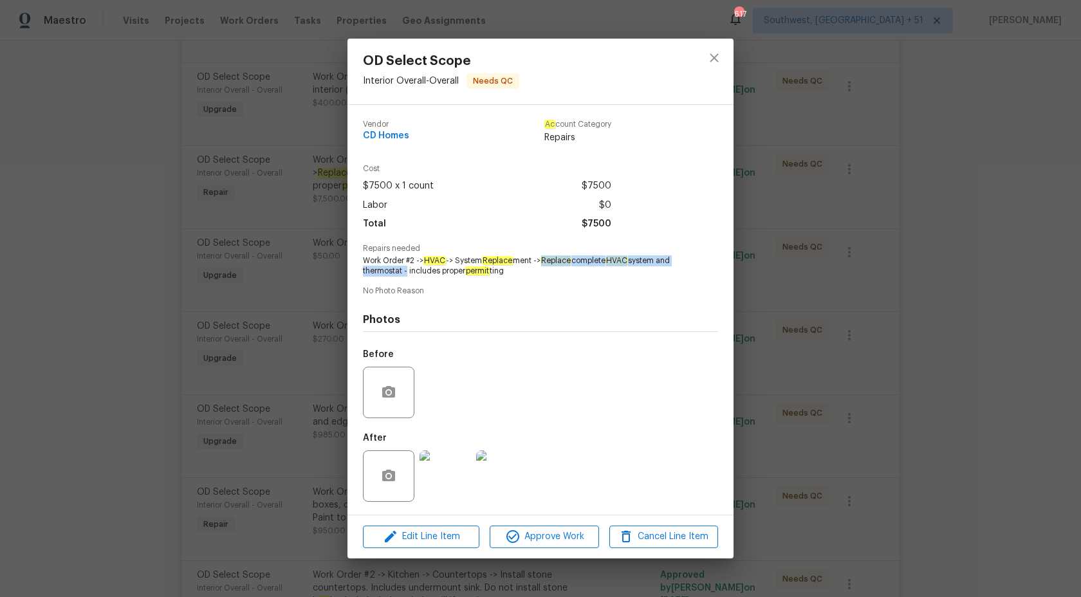
copy span "Replace complete HVAC system and thermostat"
drag, startPoint x: 545, startPoint y: 261, endPoint x: 404, endPoint y: 270, distance: 141.2
click at [404, 270] on span "Work Order #2 -> HVAC -> System Replace ment -> Replace complete HVAC system an…" at bounding box center [523, 266] width 320 height 22
click at [1080, 260] on div "OD Select Scope Interior Overall - Overall Needs QC Vendor CD Homes Ac count Ca…" at bounding box center [540, 298] width 1081 height 597
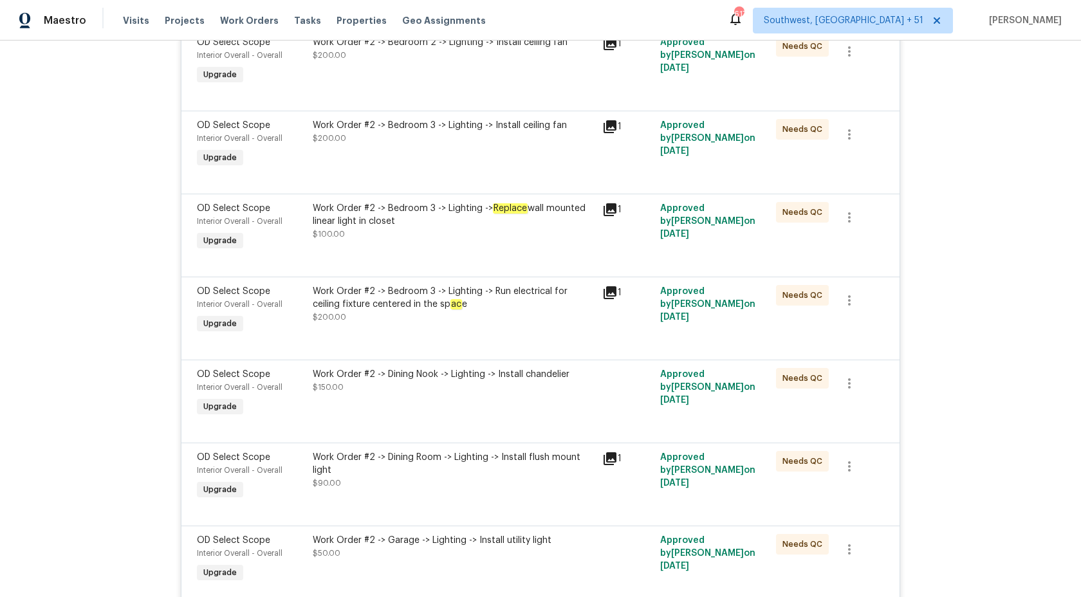
scroll to position [5309, 0]
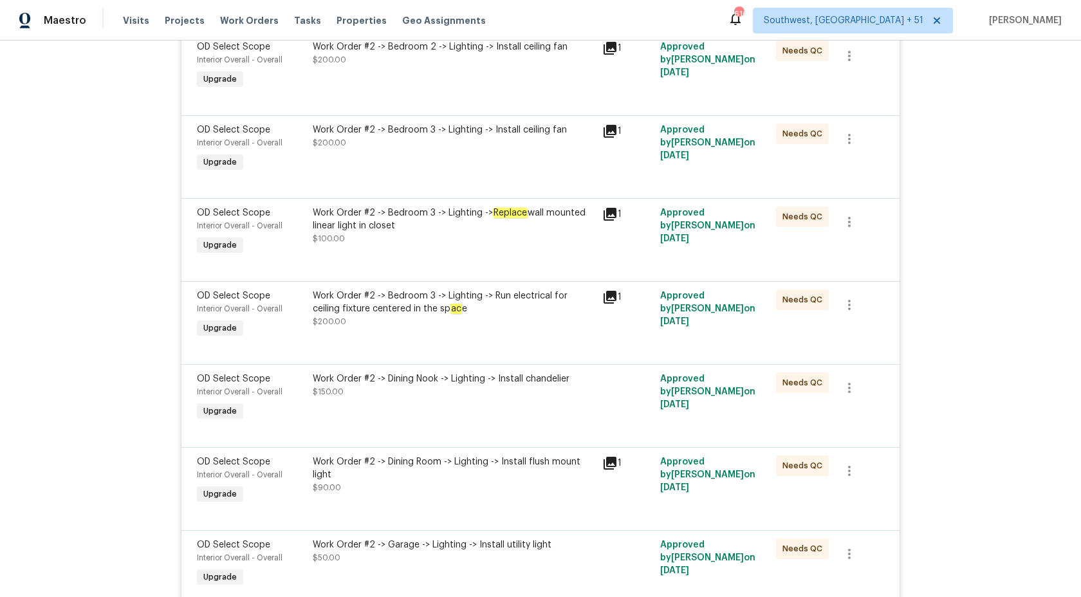
click at [426, 273] on div at bounding box center [540, 265] width 687 height 15
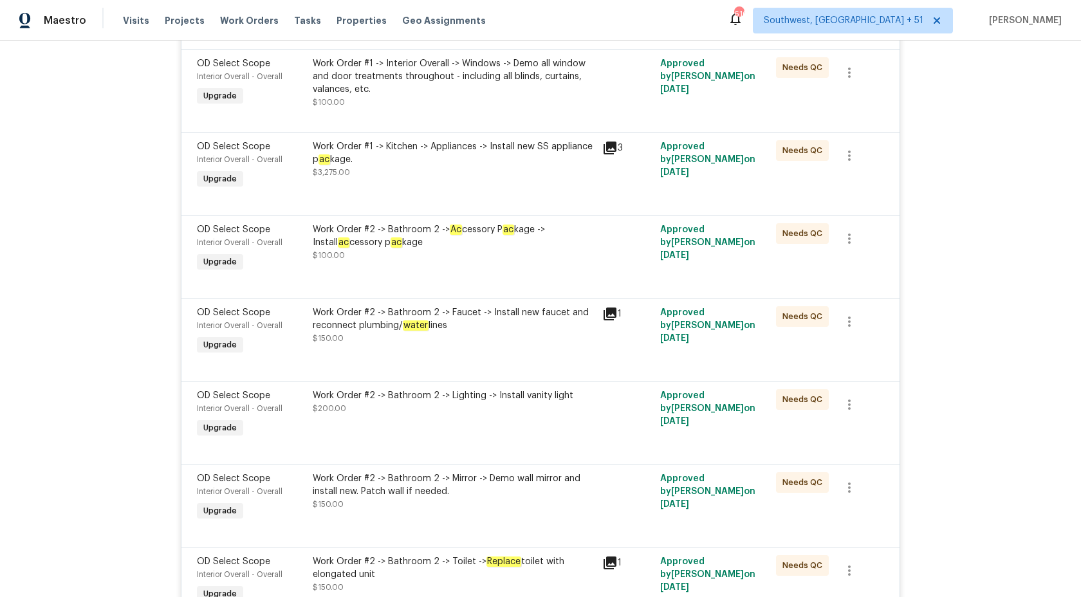
scroll to position [3617, 0]
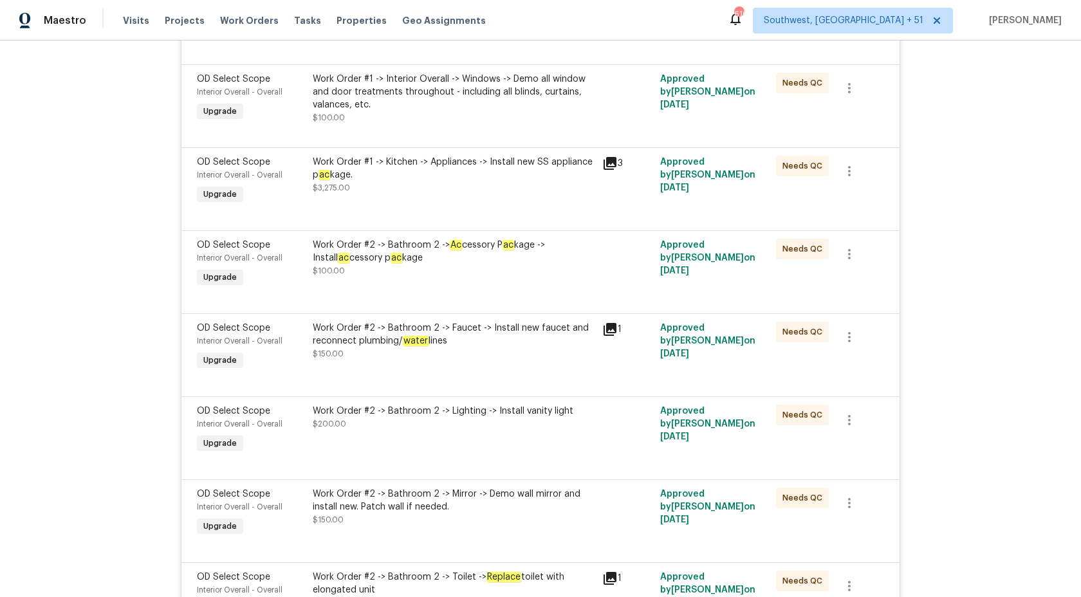
click at [509, 178] on div "Work Order #1 -> Kitchen -> Appliances -> Install new SS appliance p ac kage." at bounding box center [454, 169] width 282 height 26
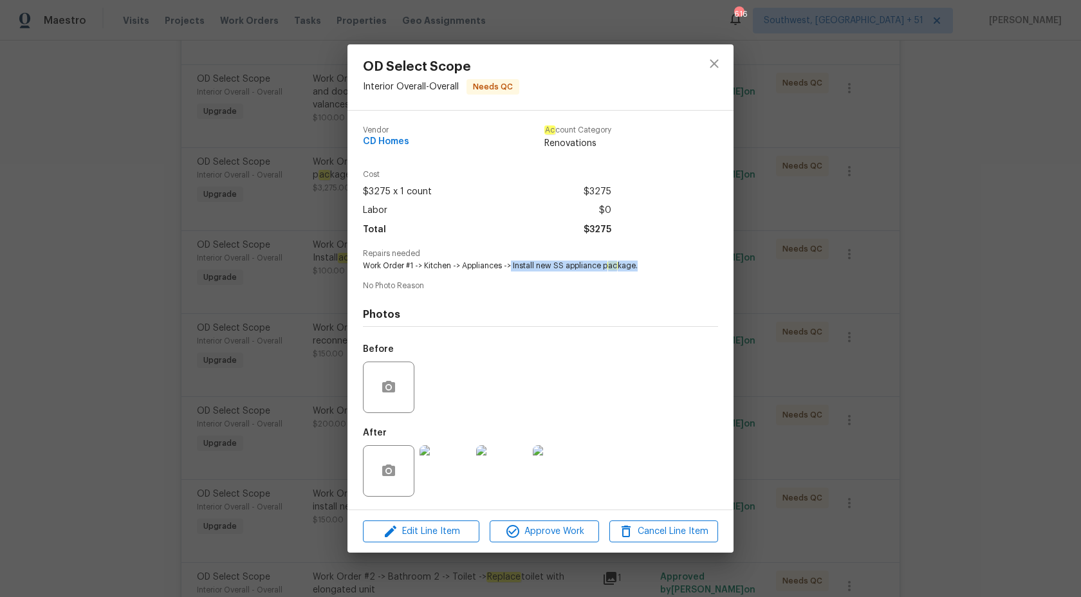
drag, startPoint x: 510, startPoint y: 263, endPoint x: 668, endPoint y: 265, distance: 157.7
click at [668, 265] on span "Work Order #1 -> Kitchen -> Appliances -> Install new SS appliance p ac kage." at bounding box center [523, 266] width 320 height 11
copy span "Install new SS appliance p ac kage."
click at [168, 294] on div "OD Select Scope Interior Overall - Overall Needs QC Vendor CD Homes Ac count Ca…" at bounding box center [540, 298] width 1081 height 597
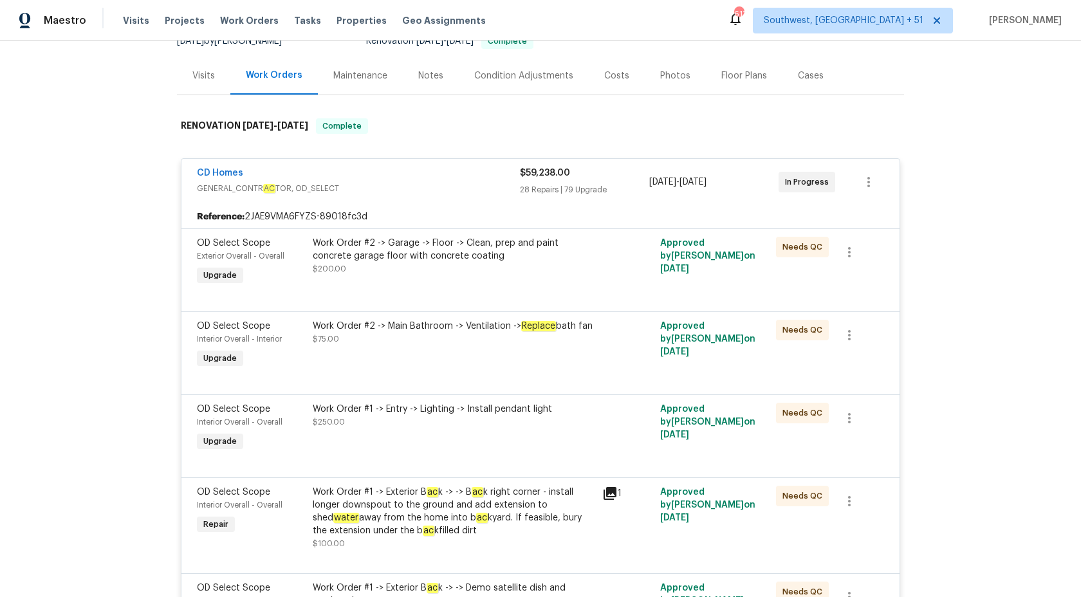
scroll to position [0, 0]
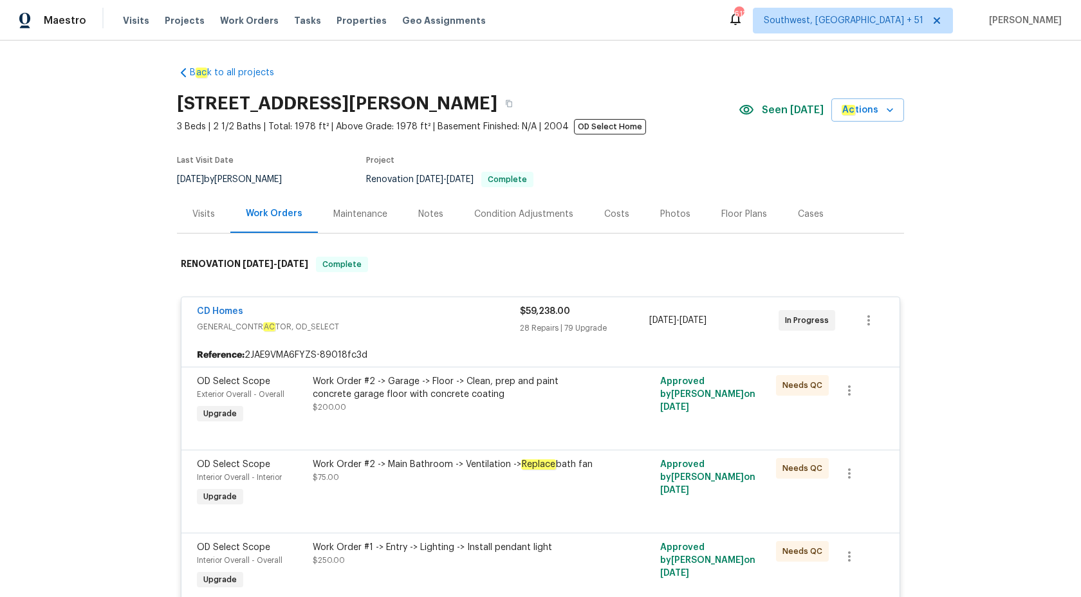
click at [547, 313] on span "$59,238.00" at bounding box center [545, 311] width 50 height 9
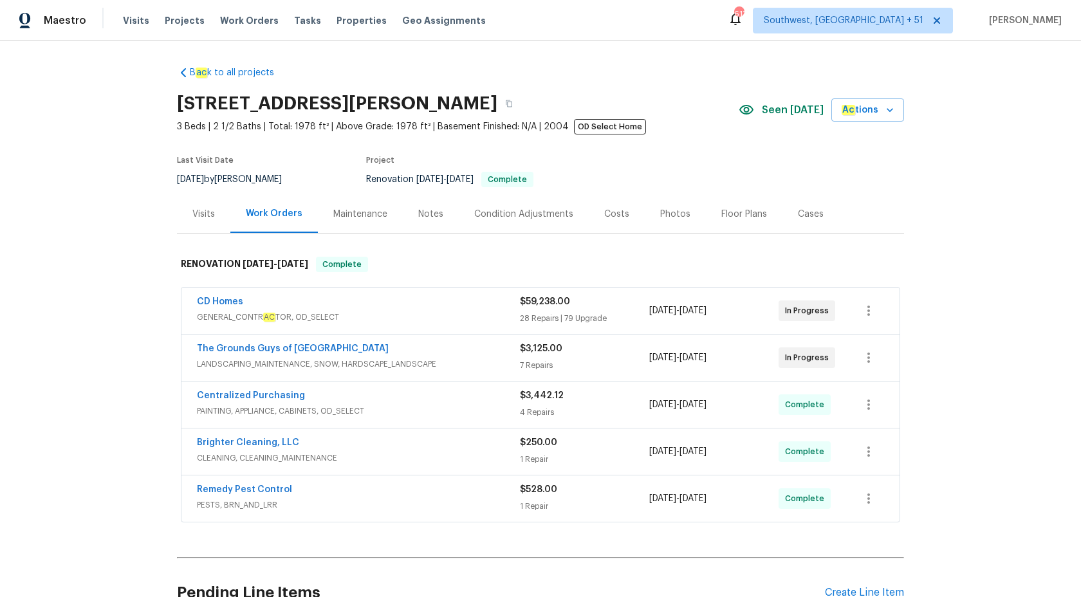
click at [546, 358] on div "$3,125.00 7 Repairs" at bounding box center [584, 357] width 129 height 31
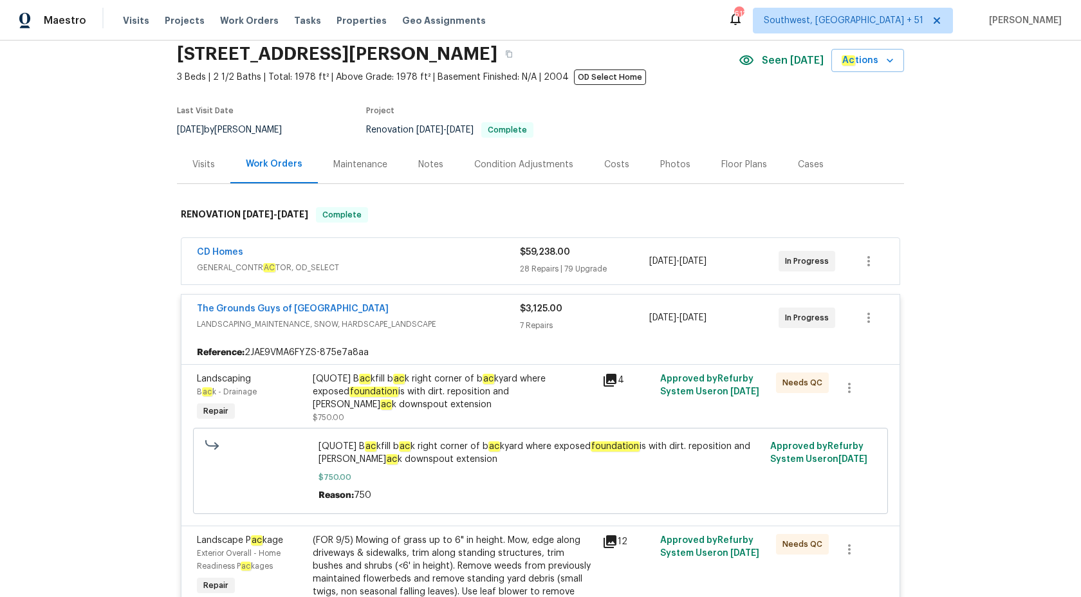
scroll to position [18, 0]
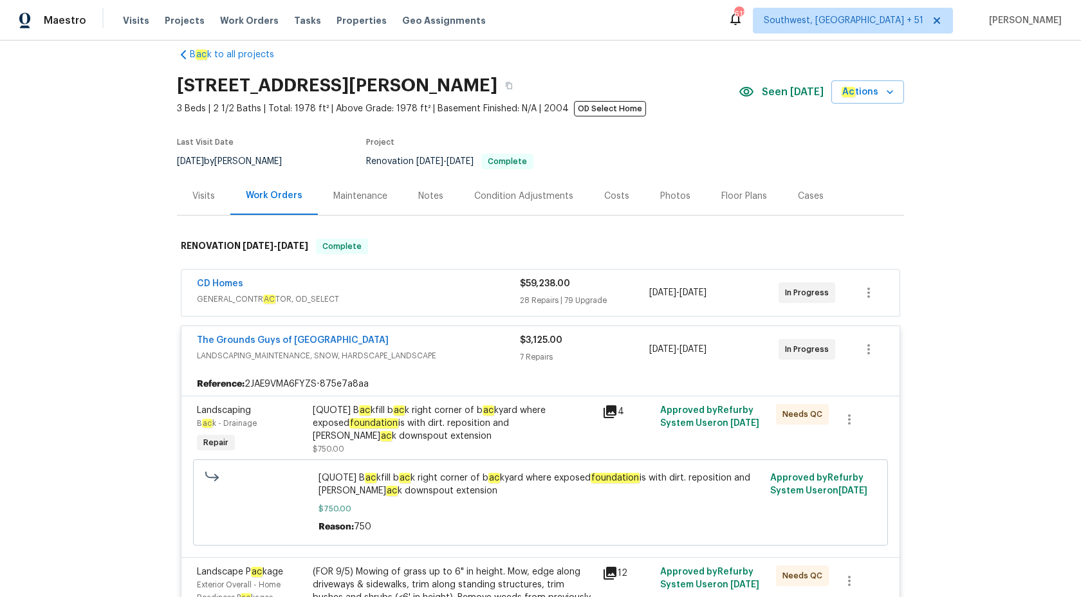
click at [551, 344] on span "$3,125.00" at bounding box center [541, 340] width 42 height 9
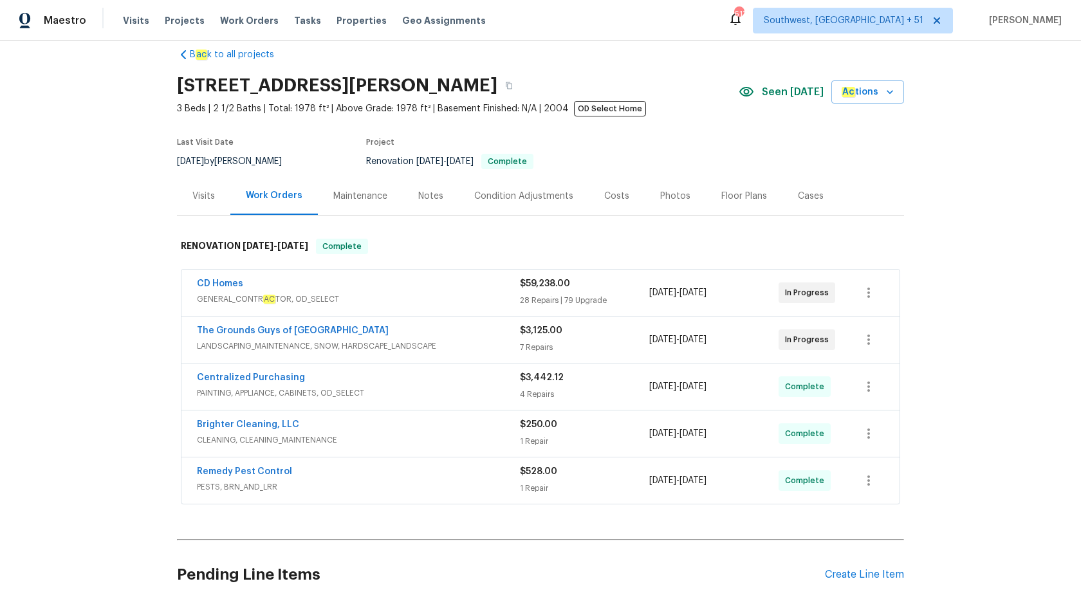
click at [533, 389] on div "4 Repairs" at bounding box center [584, 394] width 129 height 13
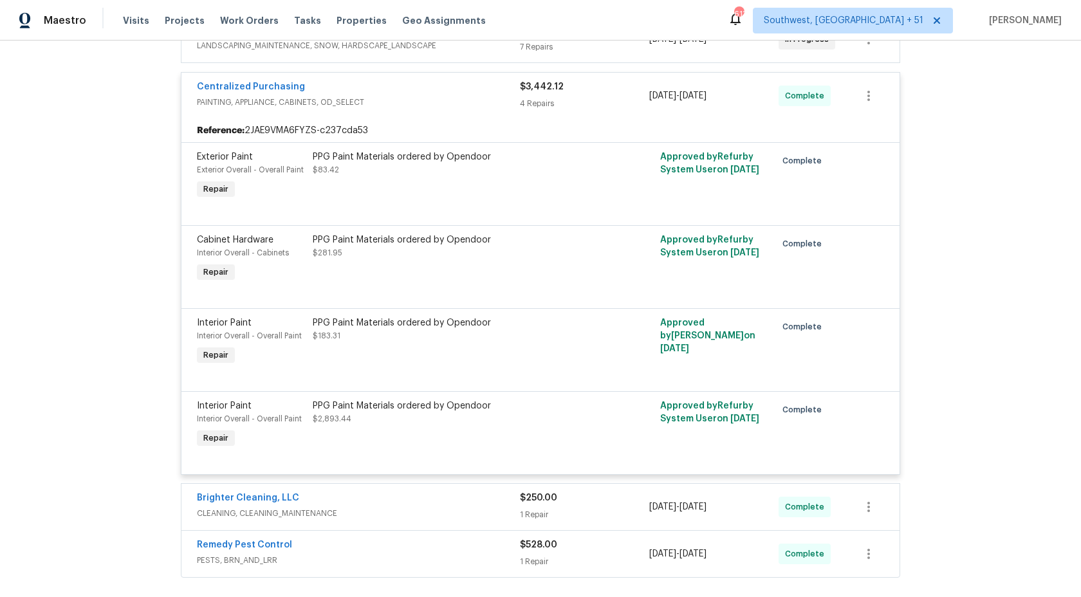
scroll to position [93, 0]
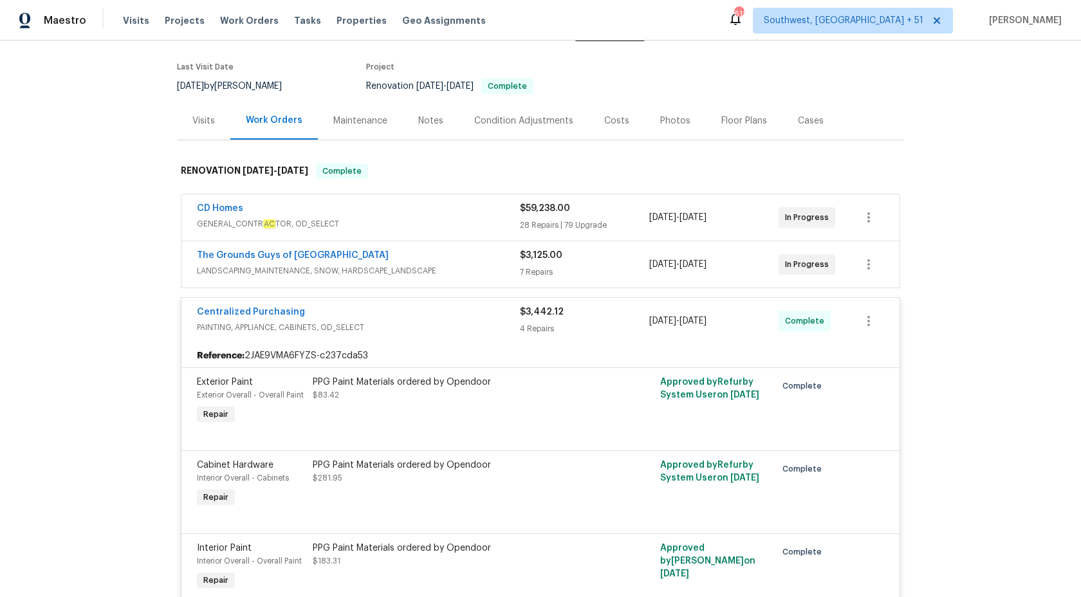
click at [544, 325] on div "4 Repairs" at bounding box center [584, 328] width 129 height 13
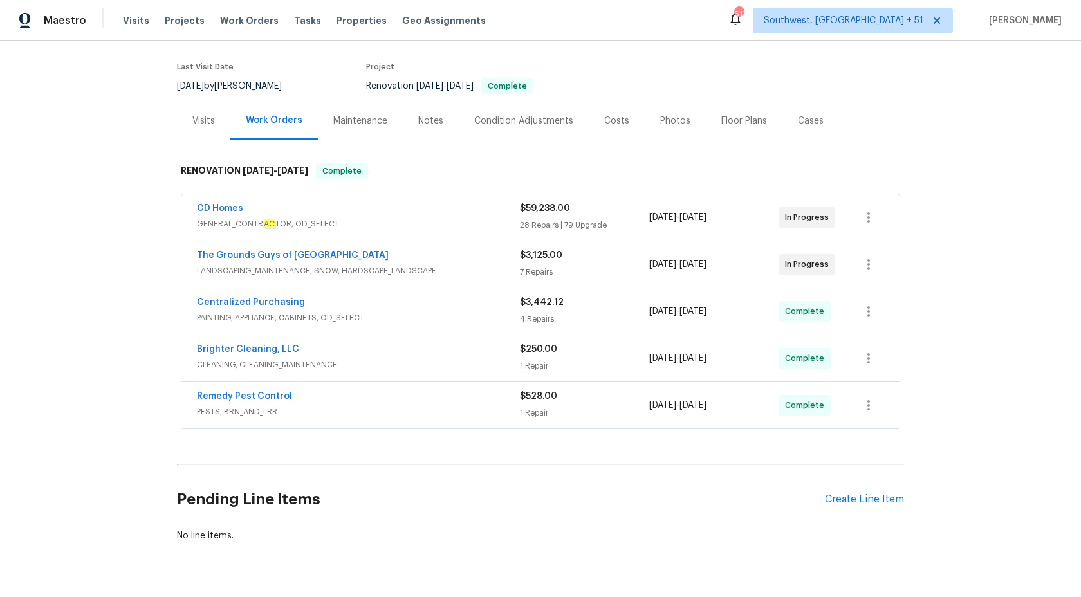
click at [472, 210] on div "CD Homes" at bounding box center [358, 209] width 323 height 15
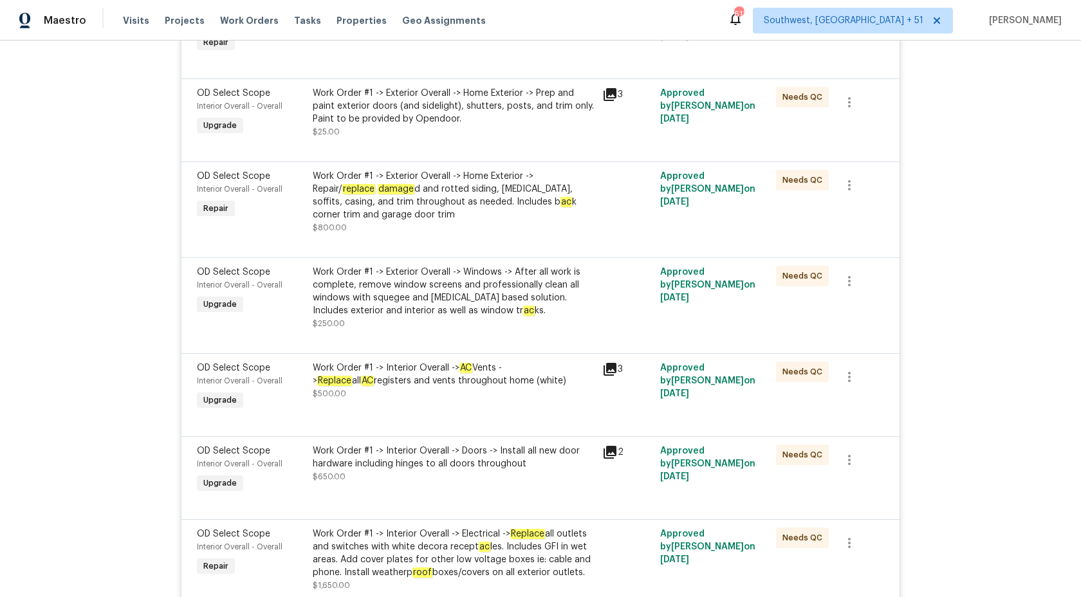
scroll to position [2045, 0]
click at [472, 210] on div "Work Order #1 -> Exterior Overall -> Home Exterior -> Repair/ replace damage d …" at bounding box center [454, 194] width 282 height 51
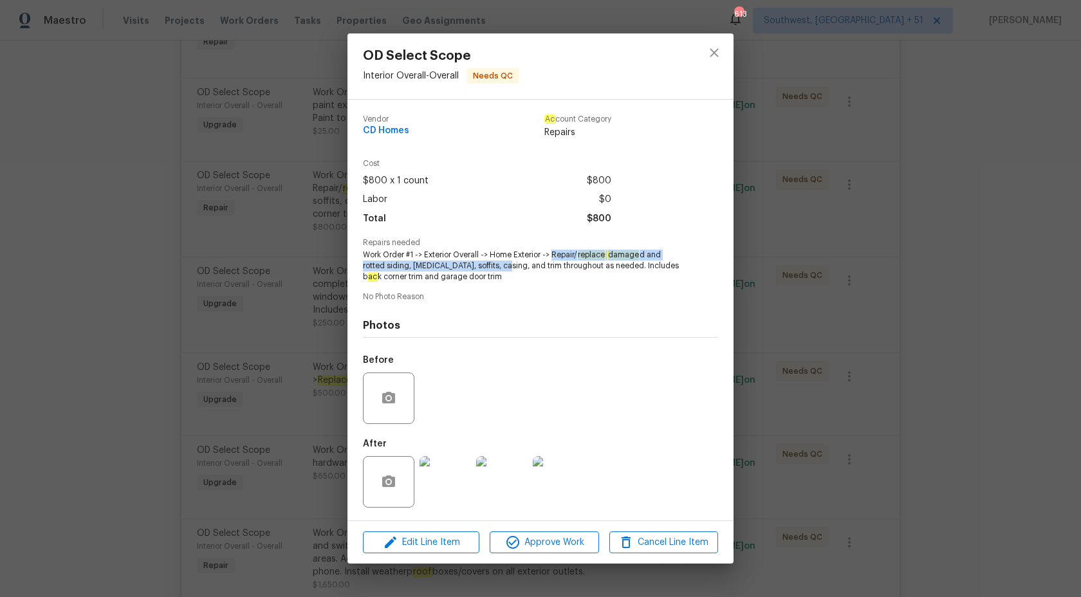
drag, startPoint x: 554, startPoint y: 257, endPoint x: 502, endPoint y: 268, distance: 52.6
click at [502, 268] on span "Work Order #1 -> Exterior Overall -> Home Exterior -> Repair/ replace damage d …" at bounding box center [523, 266] width 320 height 32
click at [954, 178] on div "OD Select Scope Interior Overall - Overall Needs QC Vendor CD Homes Ac count Ca…" at bounding box center [540, 298] width 1081 height 597
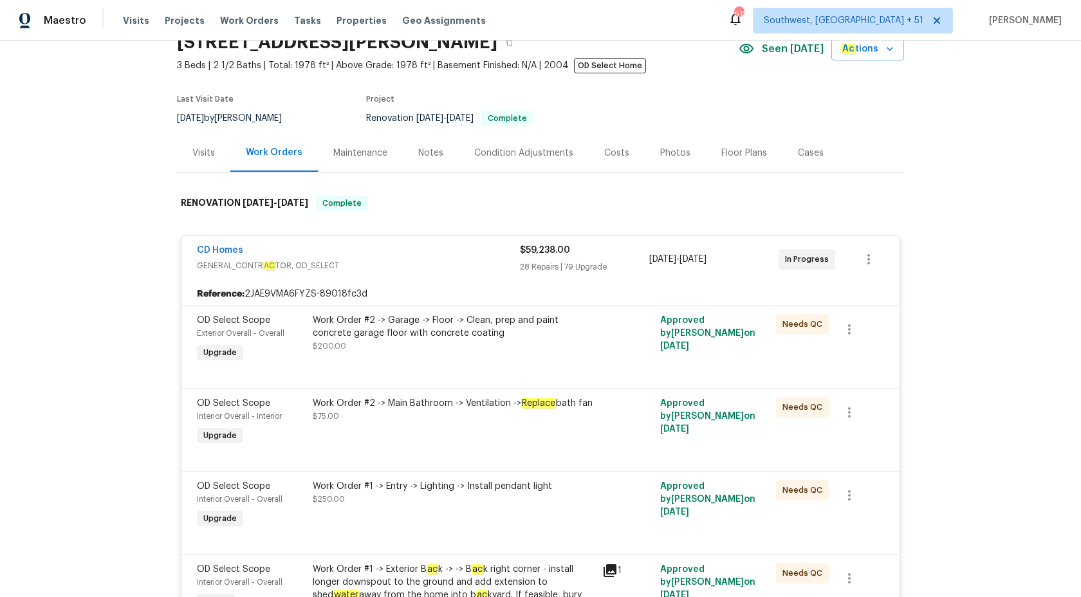
scroll to position [0, 0]
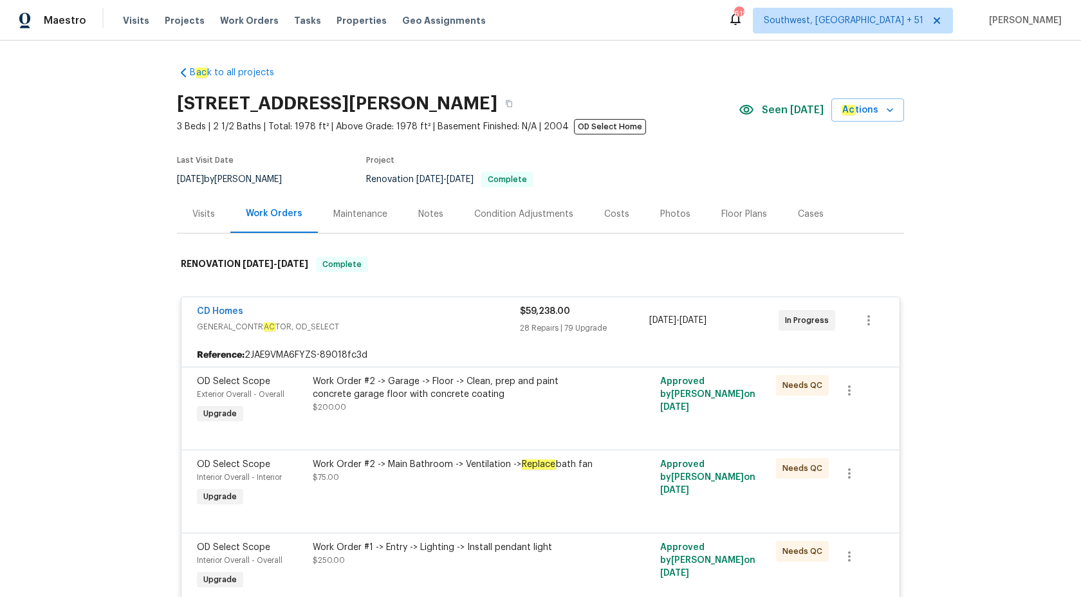
click at [553, 349] on div "Reference: 2JAE9VMA6FYZS-89018fc3d" at bounding box center [540, 355] width 718 height 23
click at [545, 329] on div "28 Repairs | 79 Upgrade" at bounding box center [584, 328] width 129 height 13
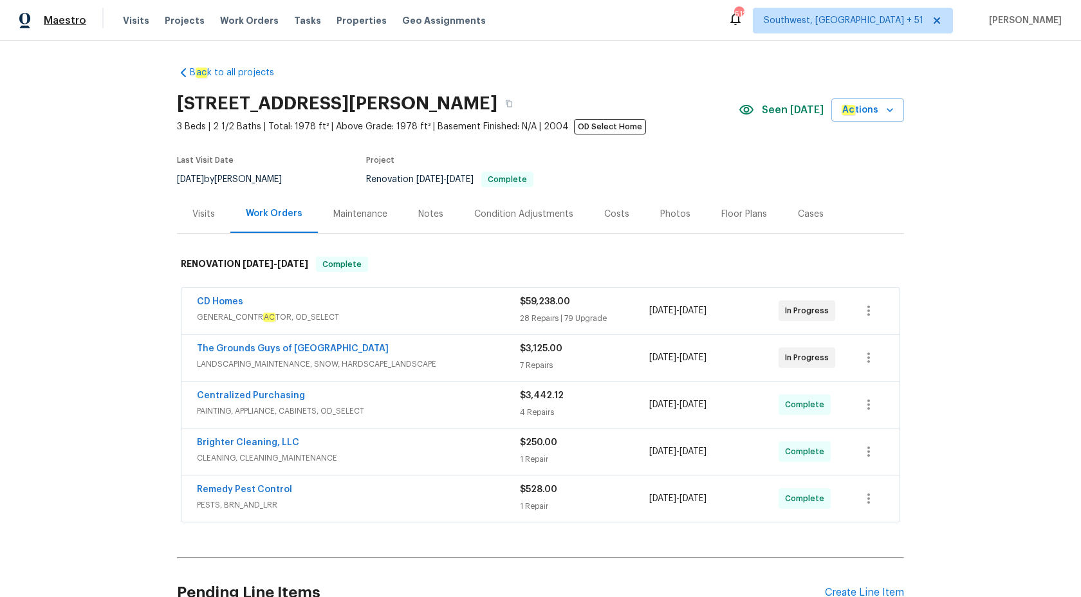
click at [78, 19] on span "Maestro" at bounding box center [65, 20] width 42 height 13
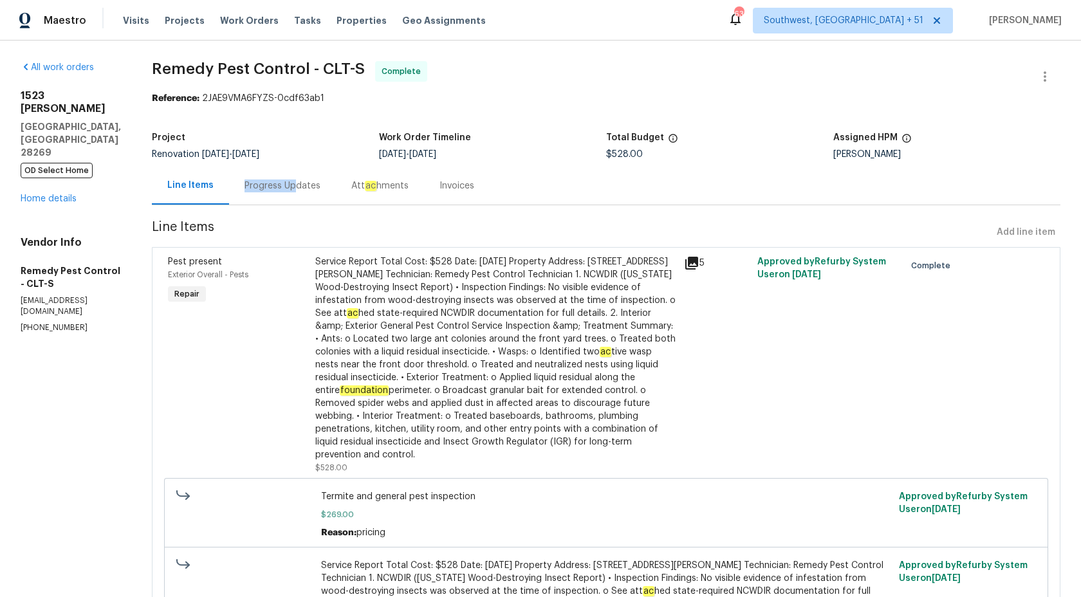
click at [273, 180] on div "Progress Updates" at bounding box center [282, 186] width 76 height 13
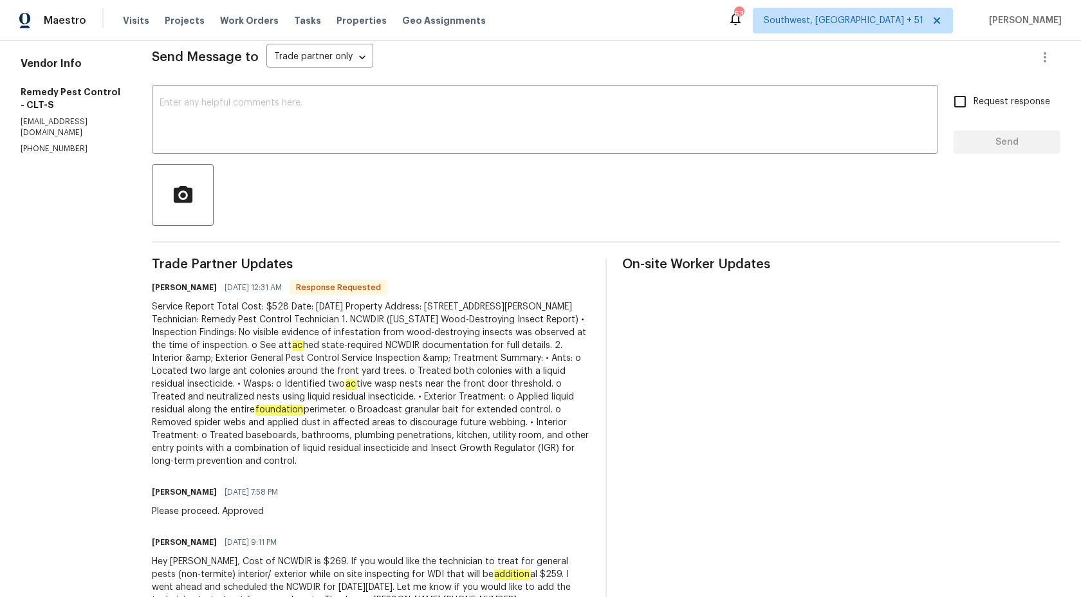
scroll to position [275, 0]
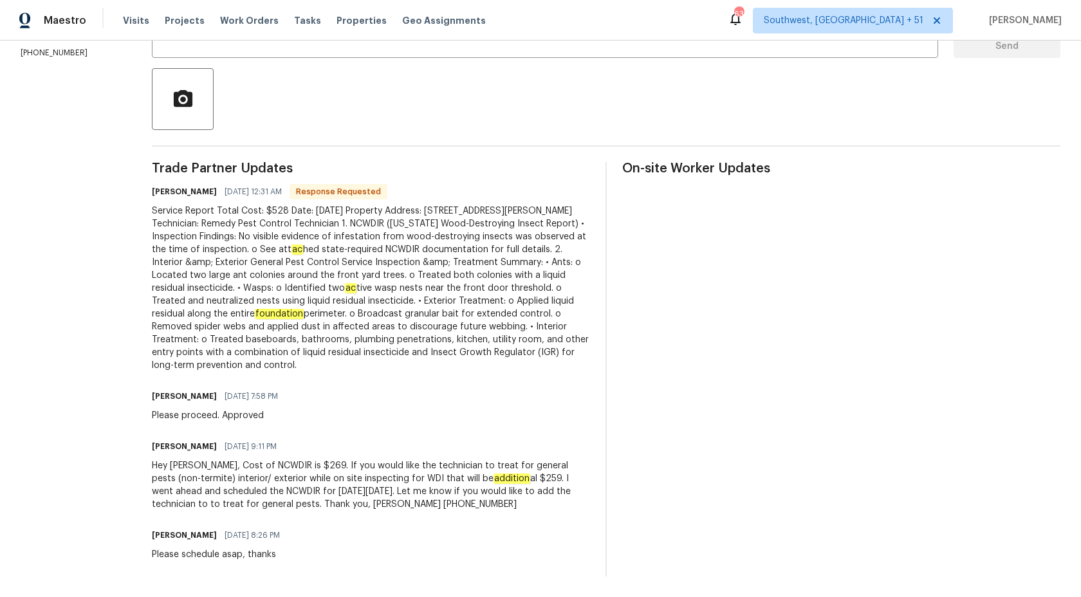
click at [225, 273] on div "Service Report Total Cost: $528 Date: [DATE] Property Address: [STREET_ADDRESS]…" at bounding box center [371, 288] width 438 height 167
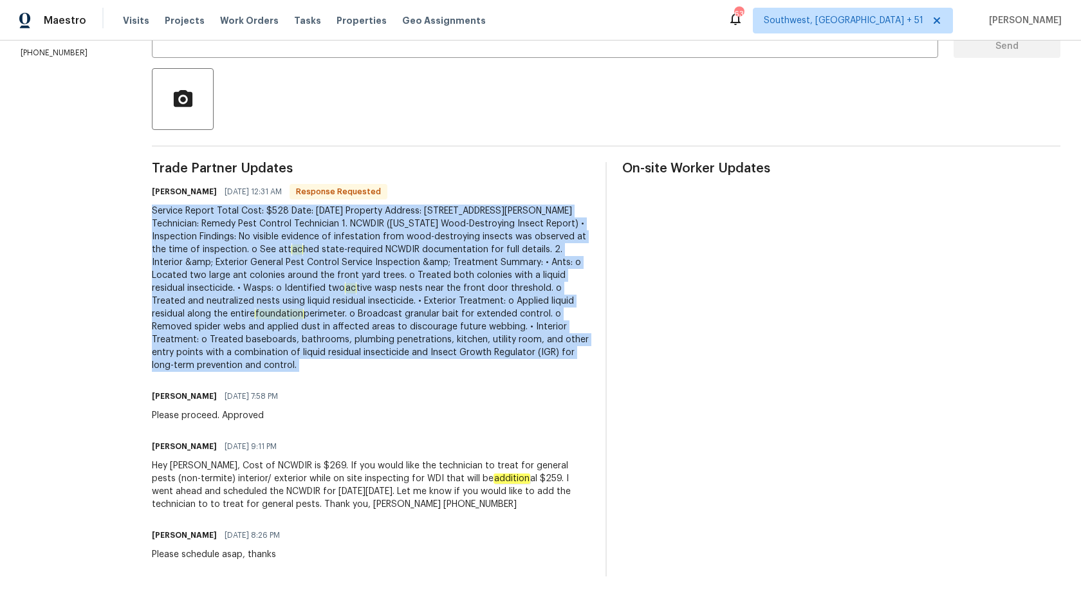
click at [225, 273] on div "Service Report Total Cost: $528 Date: [DATE] Property Address: [STREET_ADDRESS]…" at bounding box center [371, 288] width 438 height 167
copy div "Loremip Dolors Ametc Adip: $696 Elit: Seddoeius, Temporinc 75, 4316 Utlabore Et…"
